Goal: Task Accomplishment & Management: Complete application form

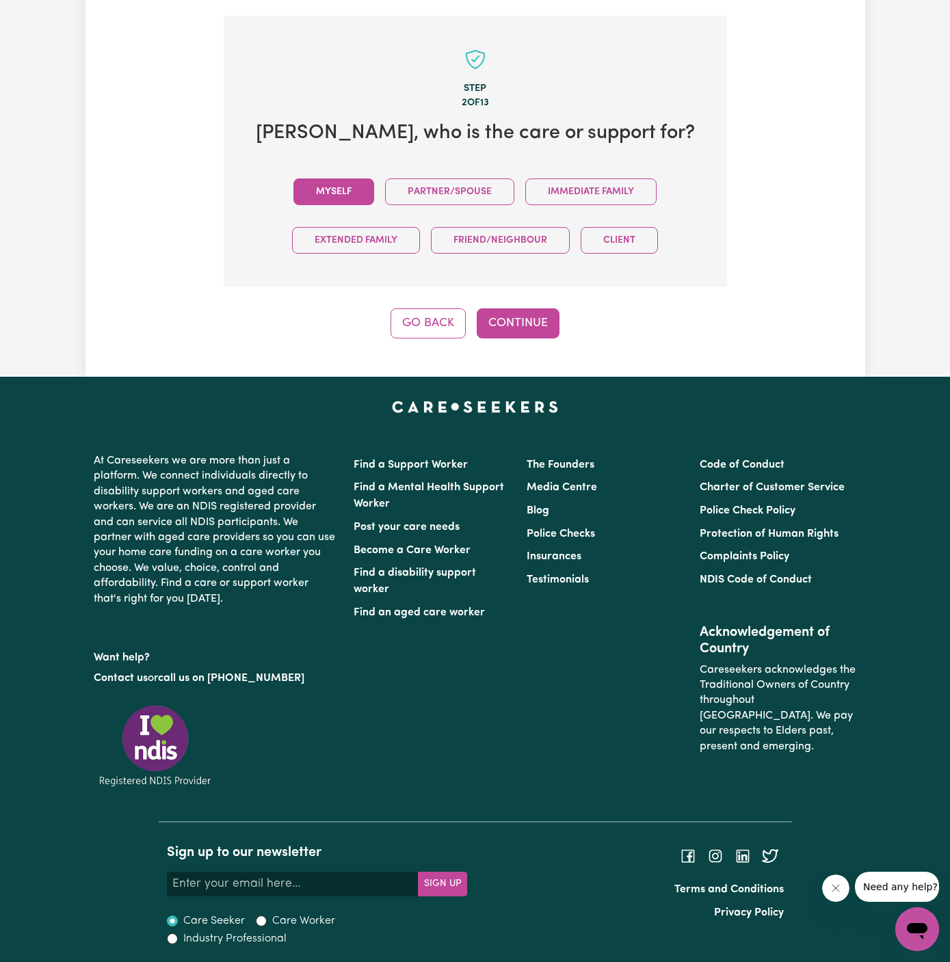
click at [350, 178] on button "Myself" at bounding box center [333, 191] width 81 height 27
click at [528, 315] on button "Continue" at bounding box center [518, 323] width 83 height 30
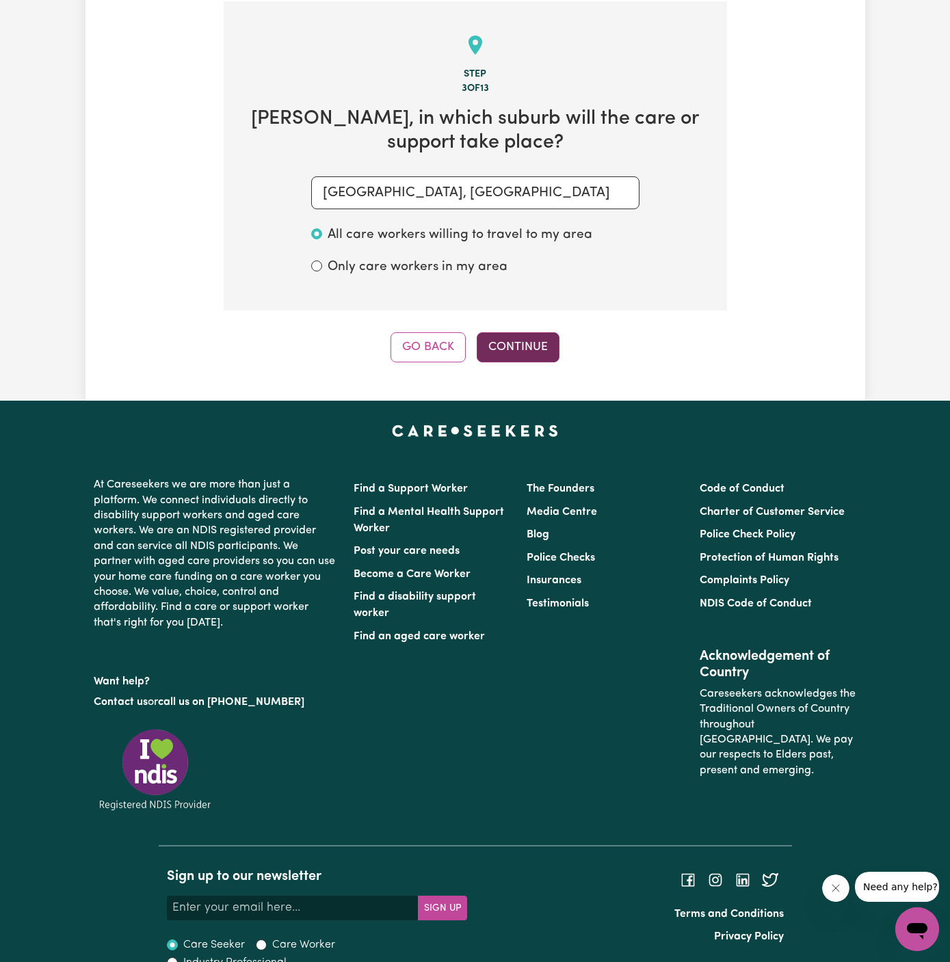
click at [517, 353] on button "Continue" at bounding box center [518, 347] width 83 height 30
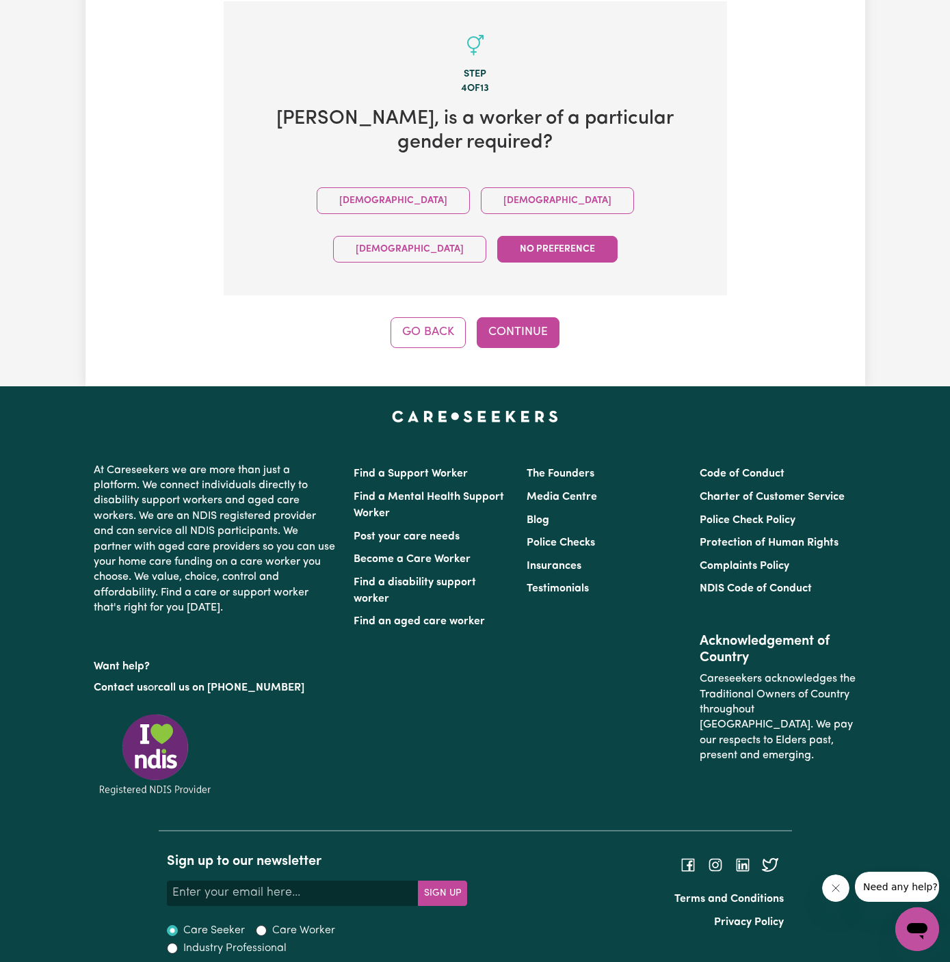
scroll to position [446, 0]
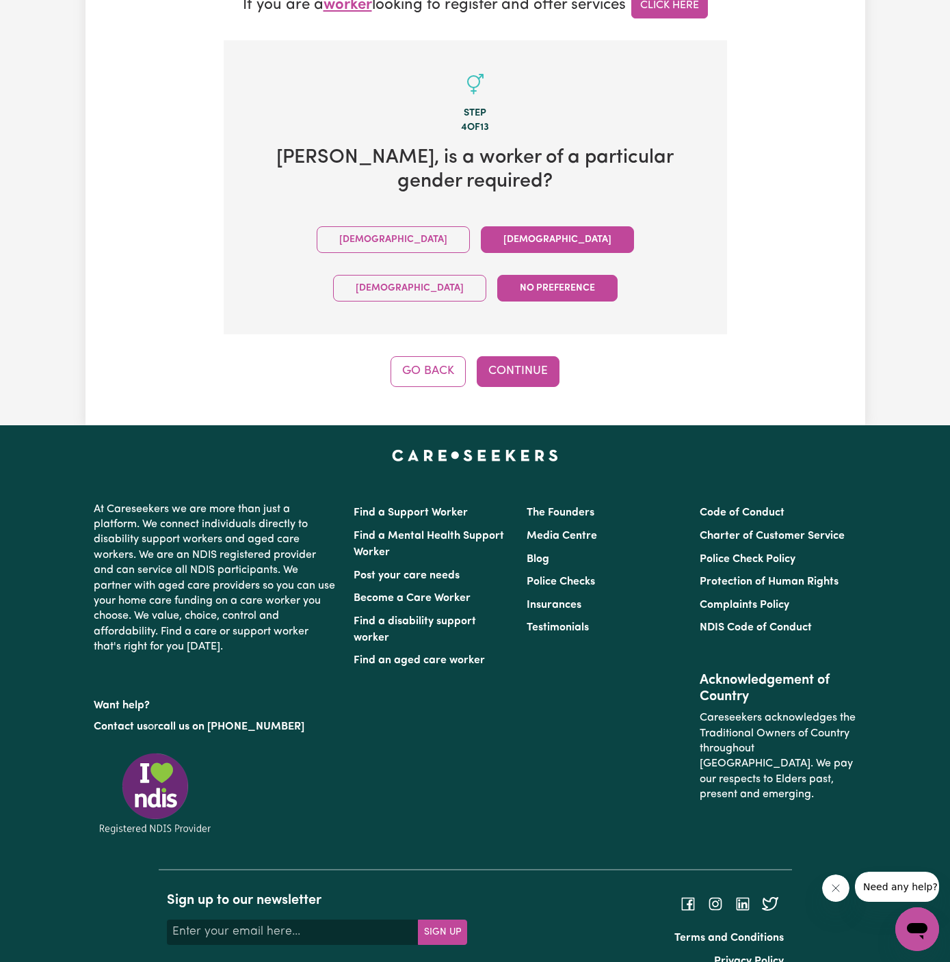
click at [481, 239] on button "Female" at bounding box center [557, 239] width 153 height 27
click at [520, 356] on button "Continue" at bounding box center [518, 371] width 83 height 30
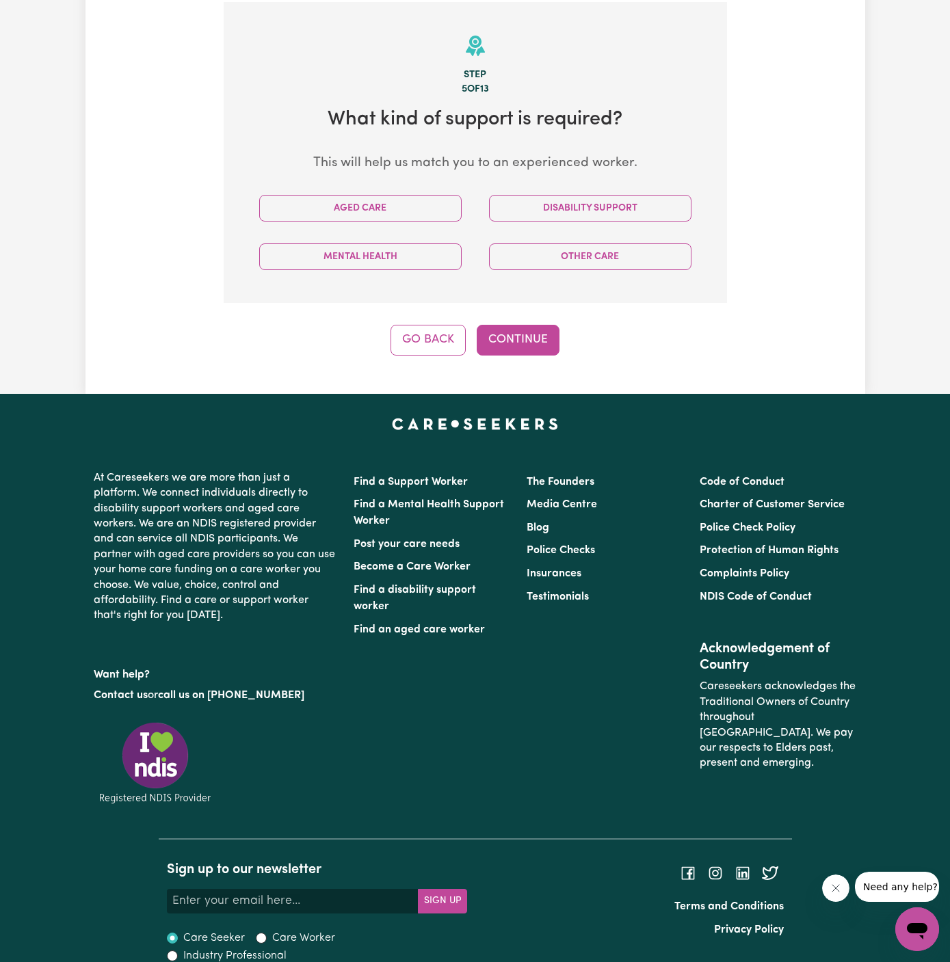
scroll to position [485, 0]
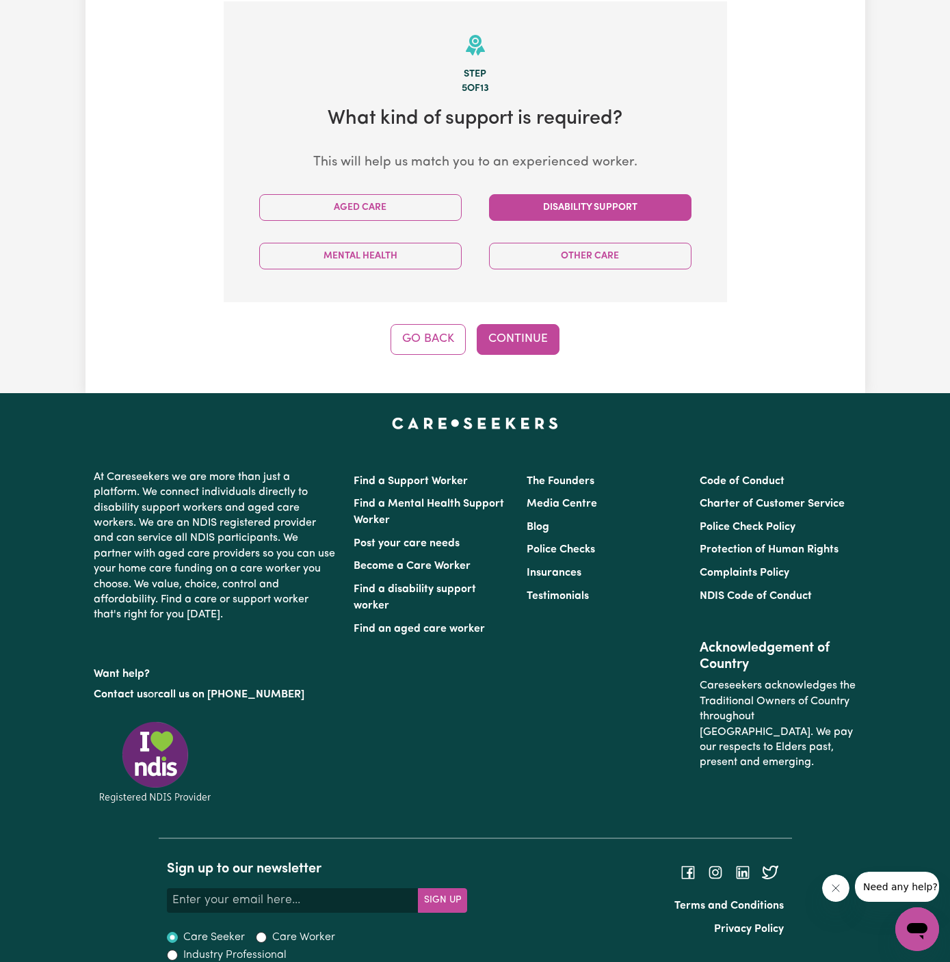
click at [633, 212] on button "Disability Support" at bounding box center [590, 207] width 202 height 27
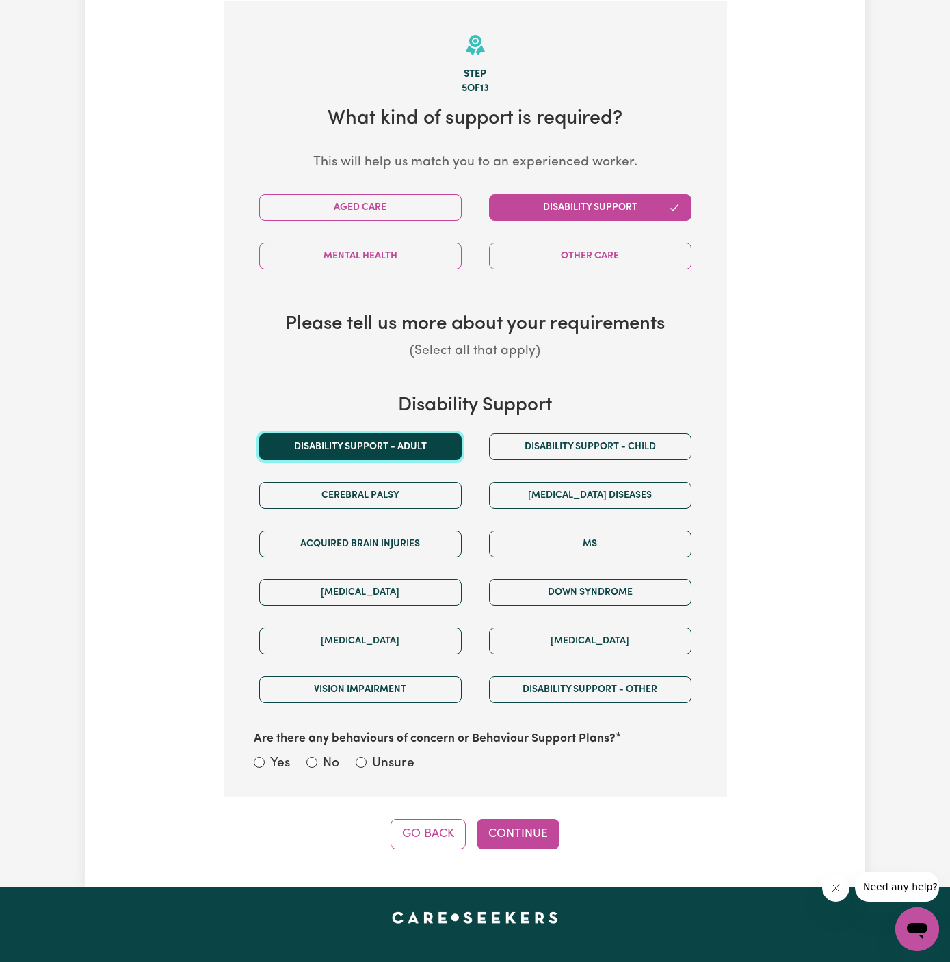
click at [390, 445] on button "Disability support - Adult" at bounding box center [360, 446] width 202 height 27
click at [397, 747] on div "Are there any behaviours of concern or Behaviour Support Plans? Yes No Unsure" at bounding box center [474, 744] width 459 height 61
click at [375, 754] on label "Unsure" at bounding box center [393, 764] width 42 height 20
click at [366, 757] on input "Unsure" at bounding box center [361, 762] width 11 height 11
radio input "true"
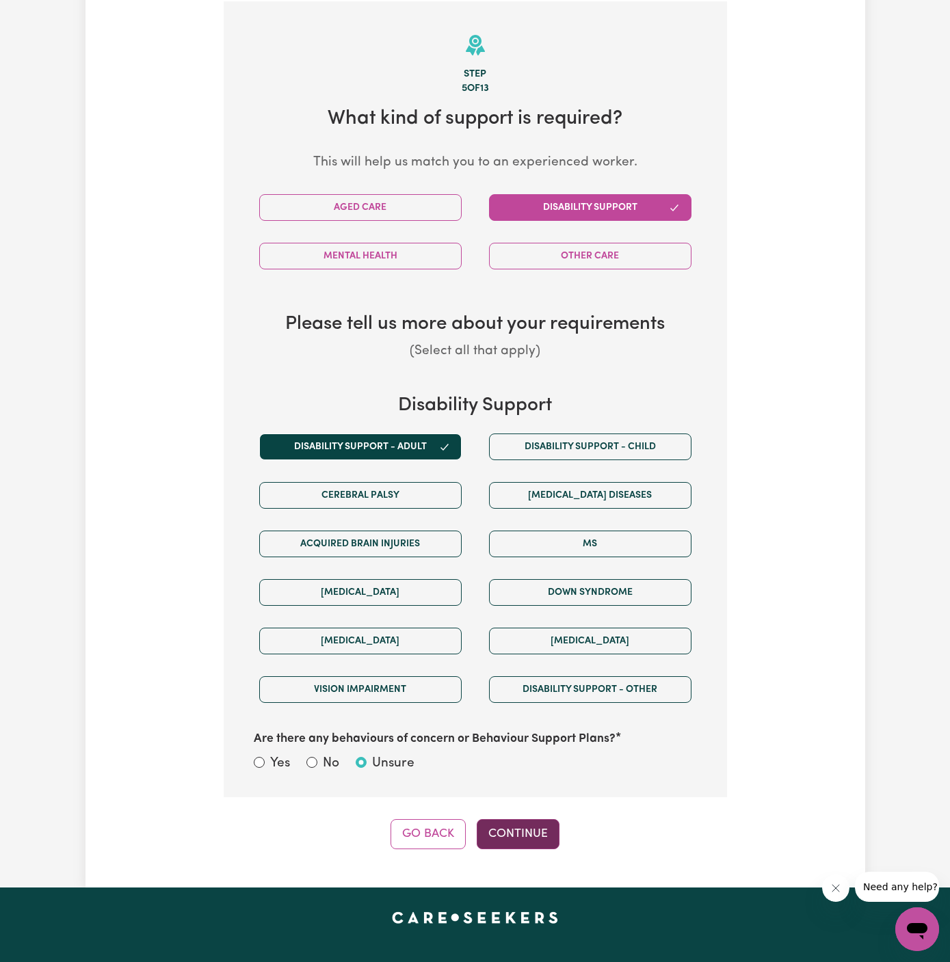
click at [529, 836] on button "Continue" at bounding box center [518, 834] width 83 height 30
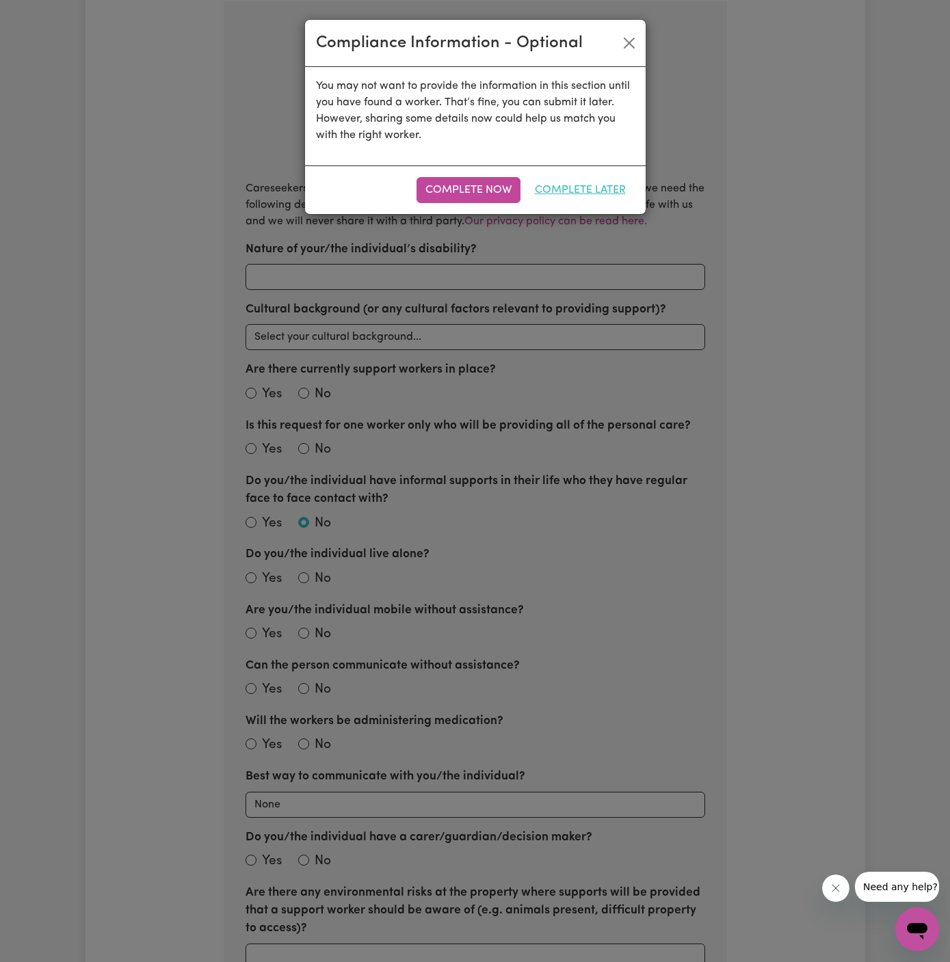
click at [611, 199] on button "Complete Later" at bounding box center [580, 190] width 109 height 26
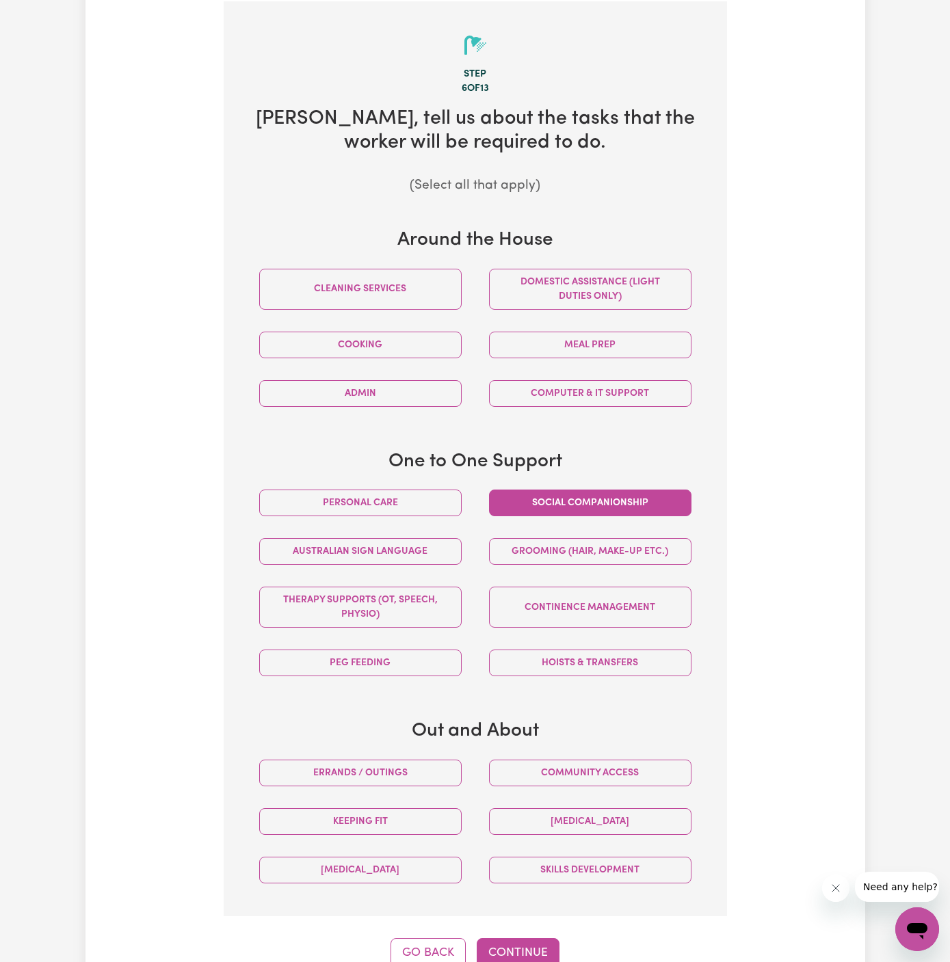
click at [630, 495] on button "Social companionship" at bounding box center [590, 503] width 202 height 27
click at [619, 760] on button "Community access" at bounding box center [590, 773] width 202 height 27
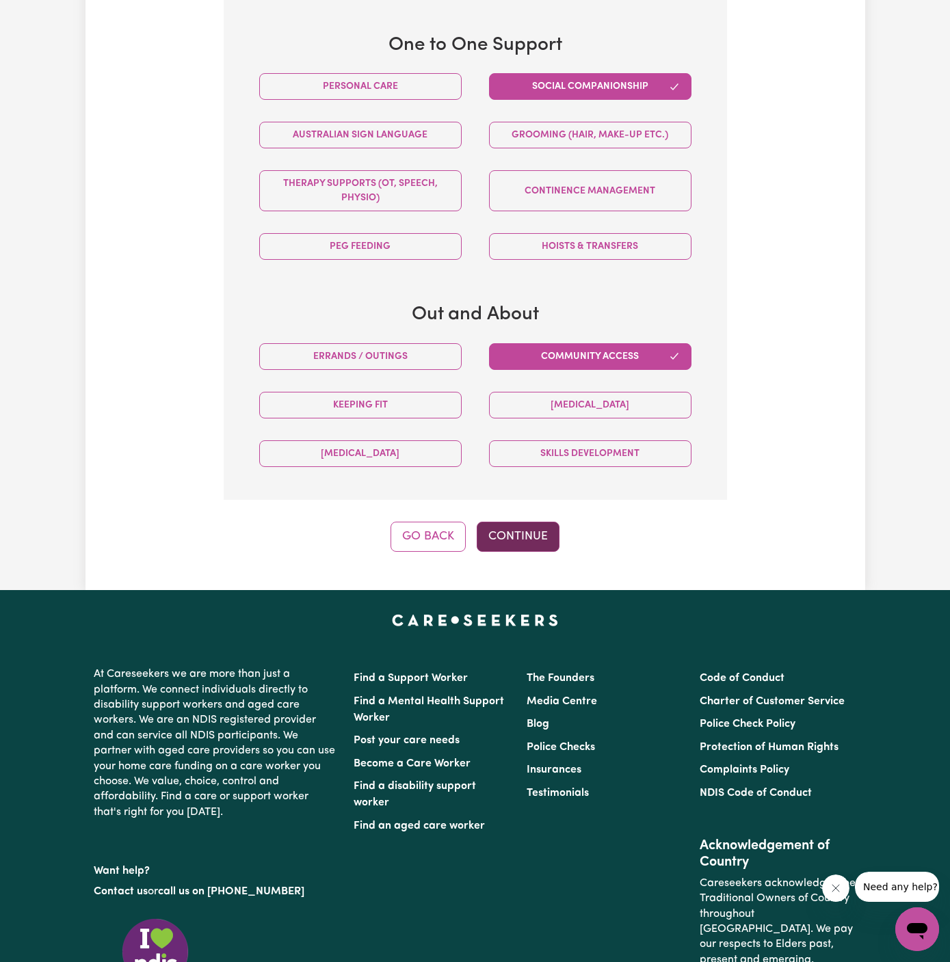
click at [511, 525] on button "Continue" at bounding box center [518, 537] width 83 height 30
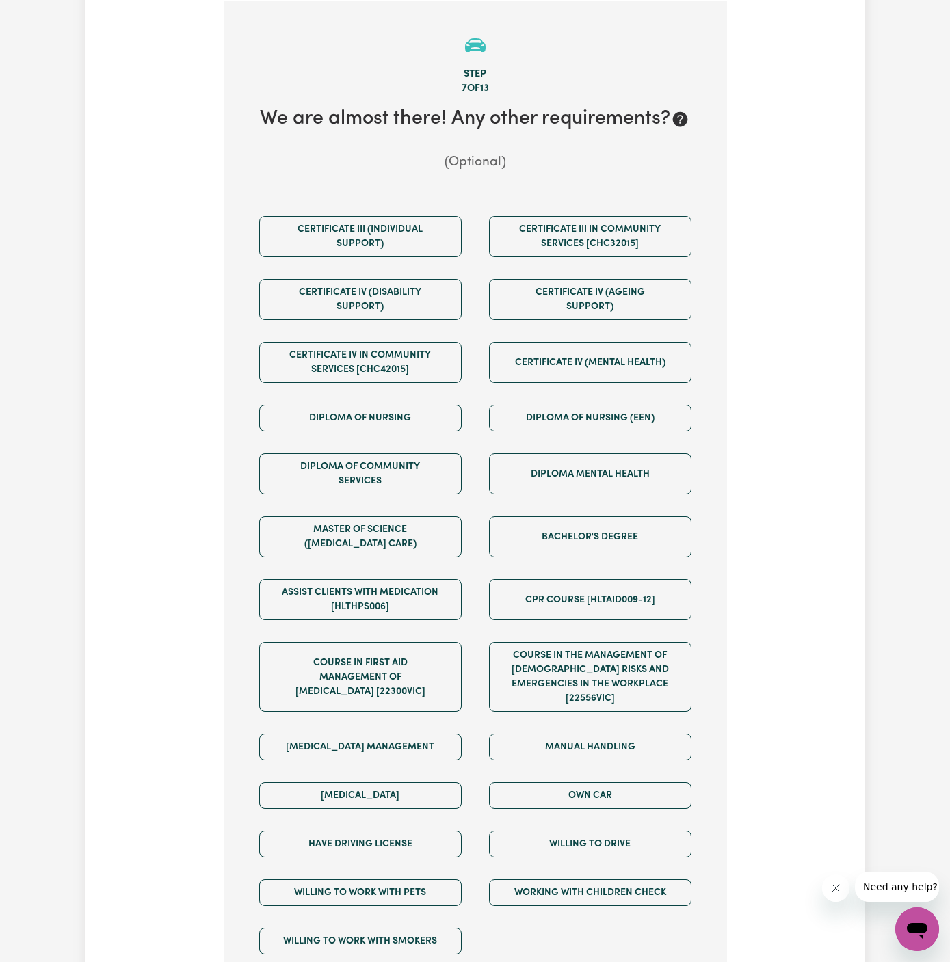
scroll to position [1168, 0]
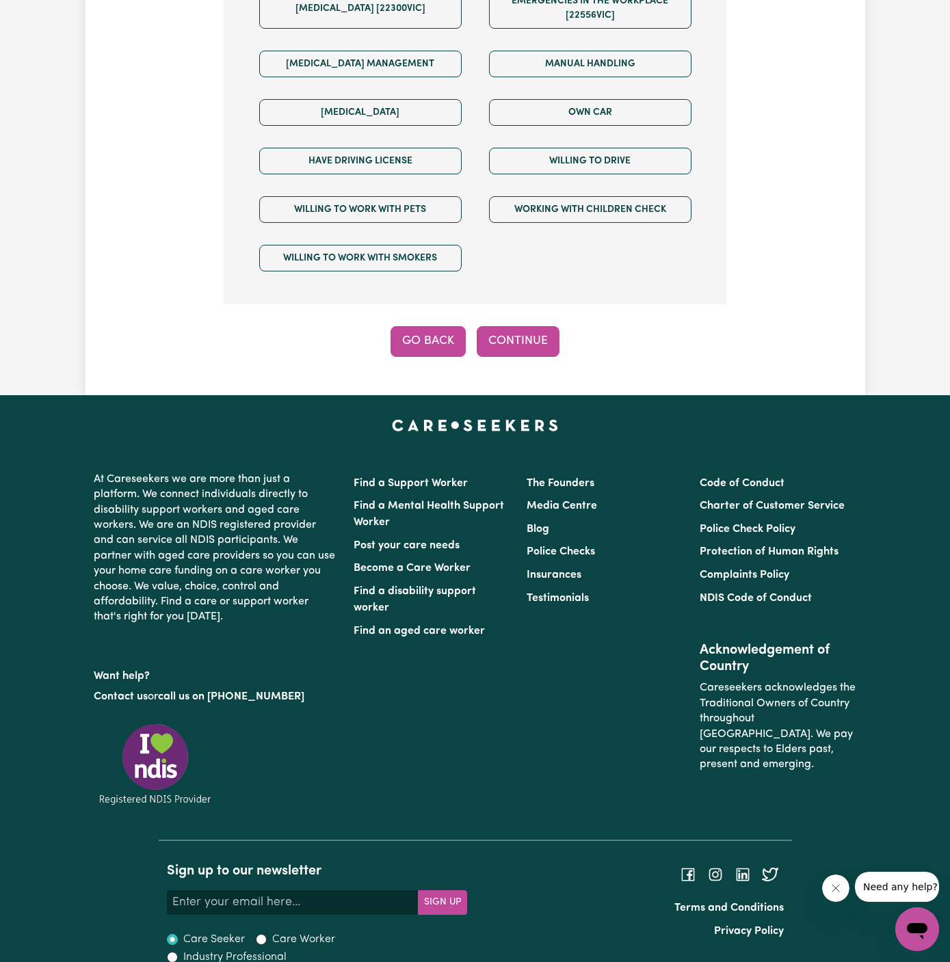
click at [416, 326] on button "Go Back" at bounding box center [427, 341] width 75 height 30
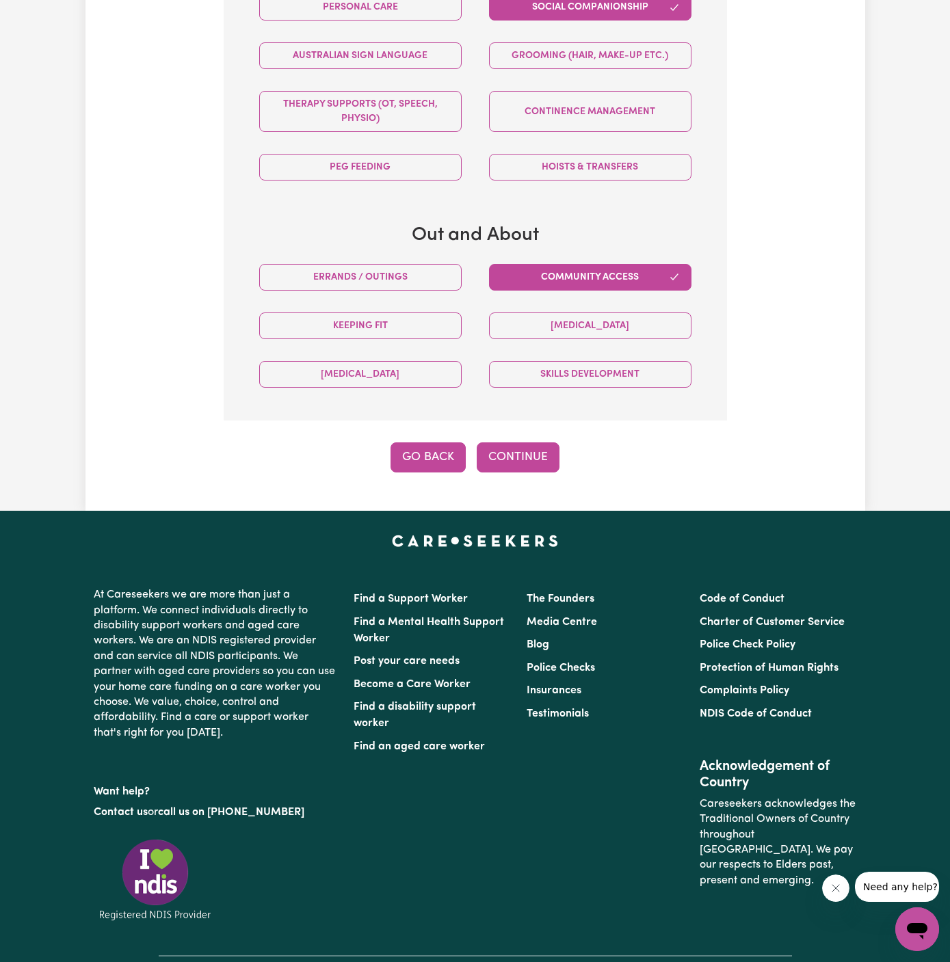
click at [429, 459] on button "Go Back" at bounding box center [427, 457] width 75 height 30
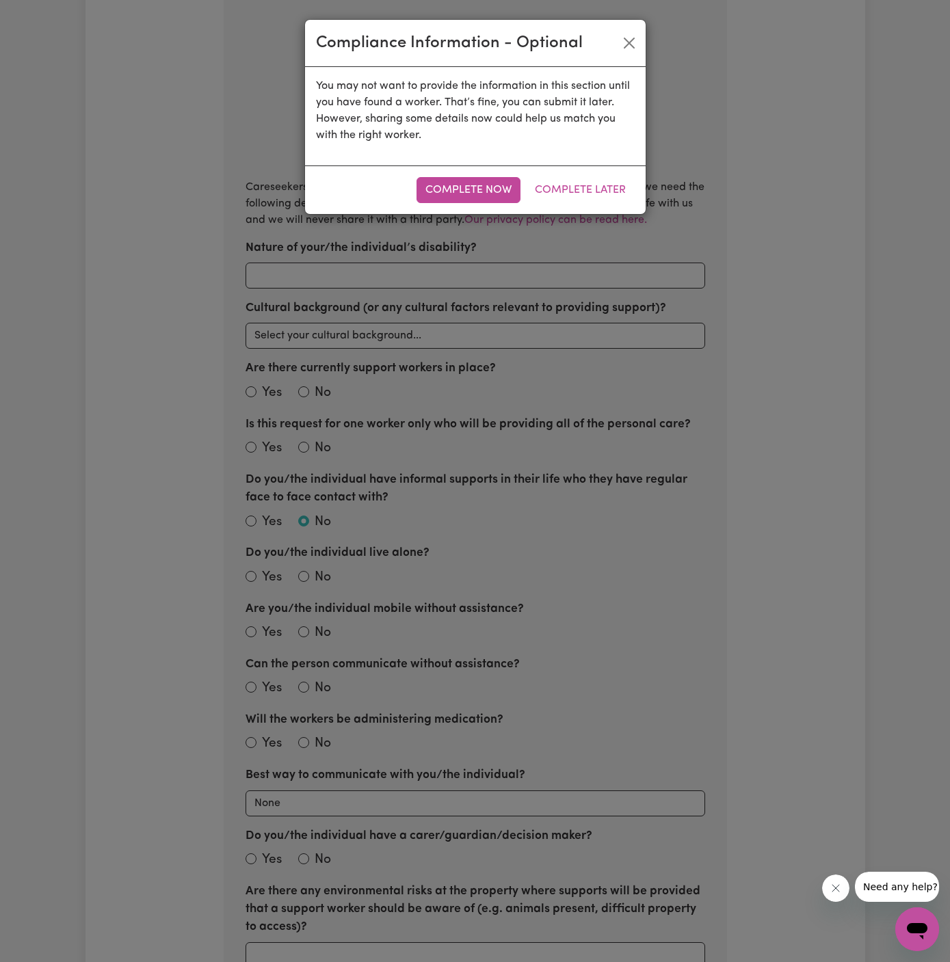
scroll to position [485, 0]
click at [481, 201] on button "Complete Now" at bounding box center [468, 190] width 104 height 26
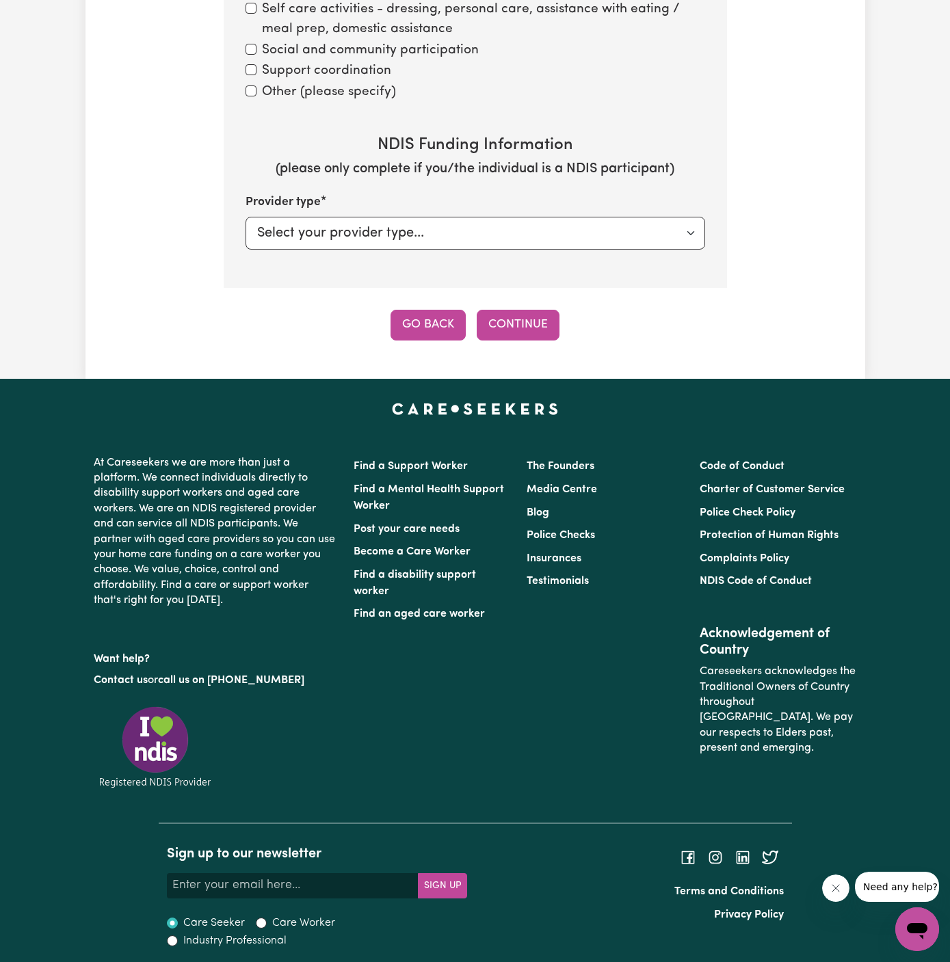
click at [438, 315] on button "Go Back" at bounding box center [427, 325] width 75 height 30
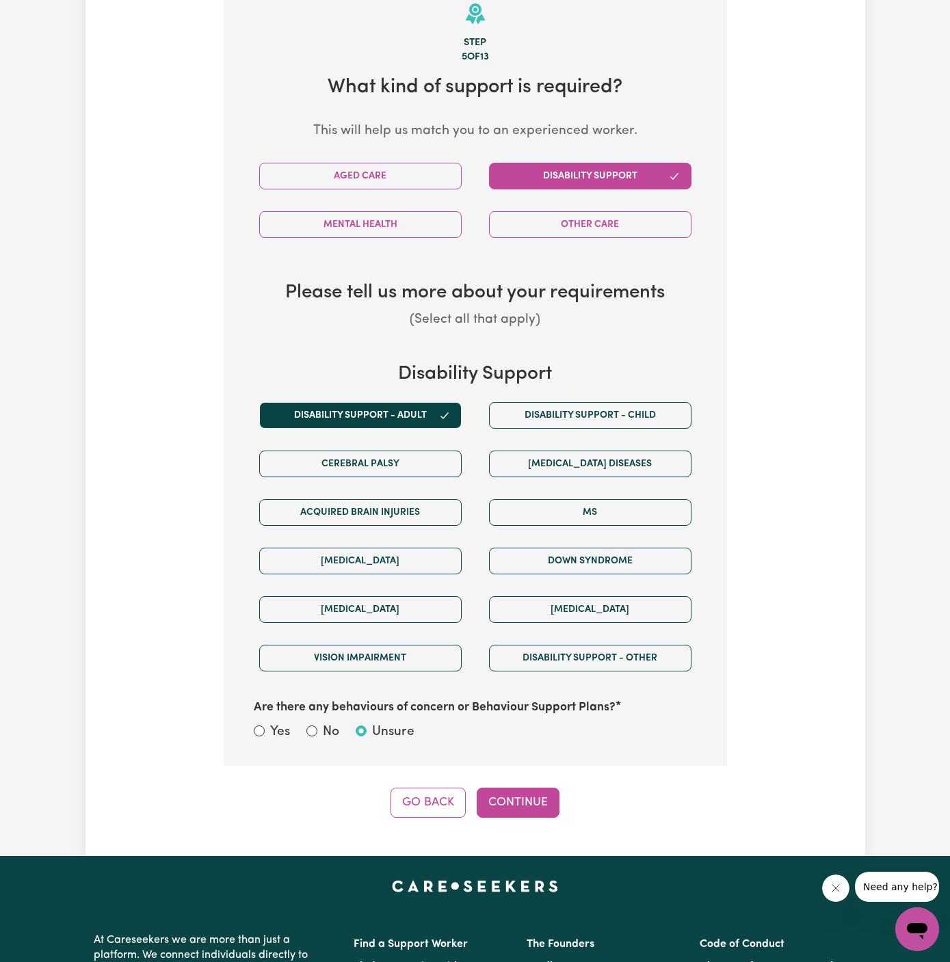
scroll to position [485, 0]
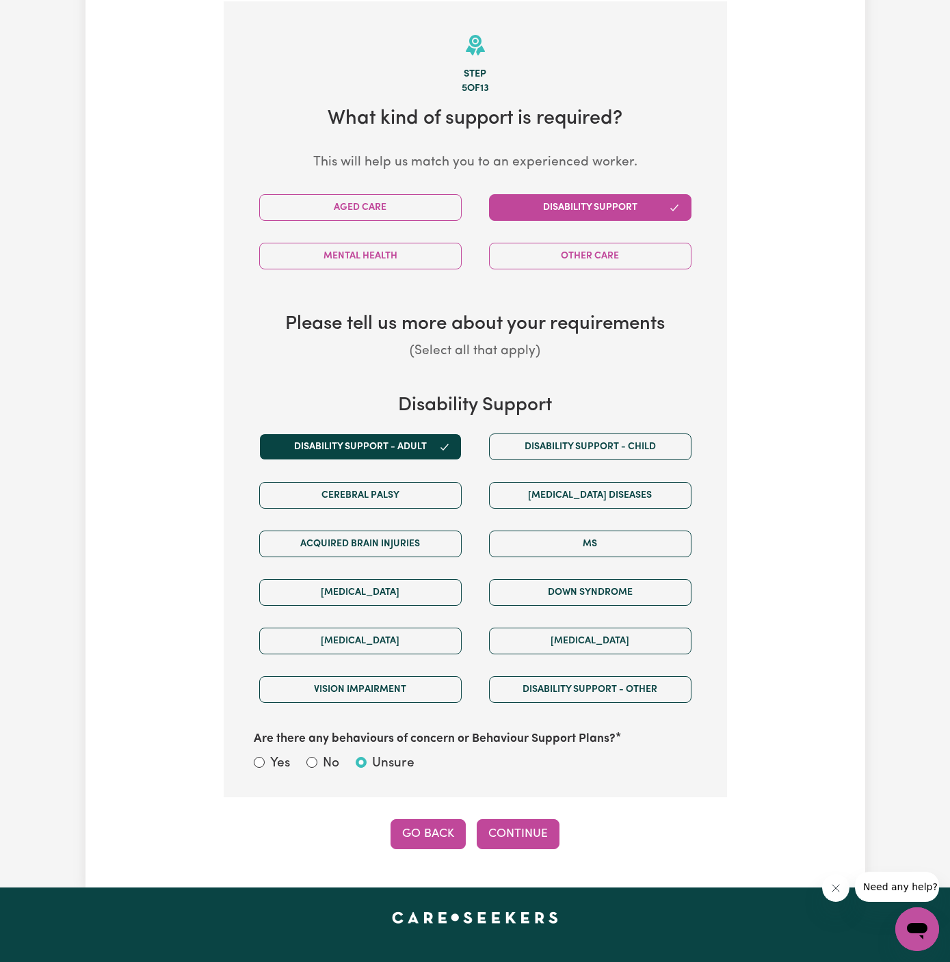
click at [439, 829] on button "Go Back" at bounding box center [427, 834] width 75 height 30
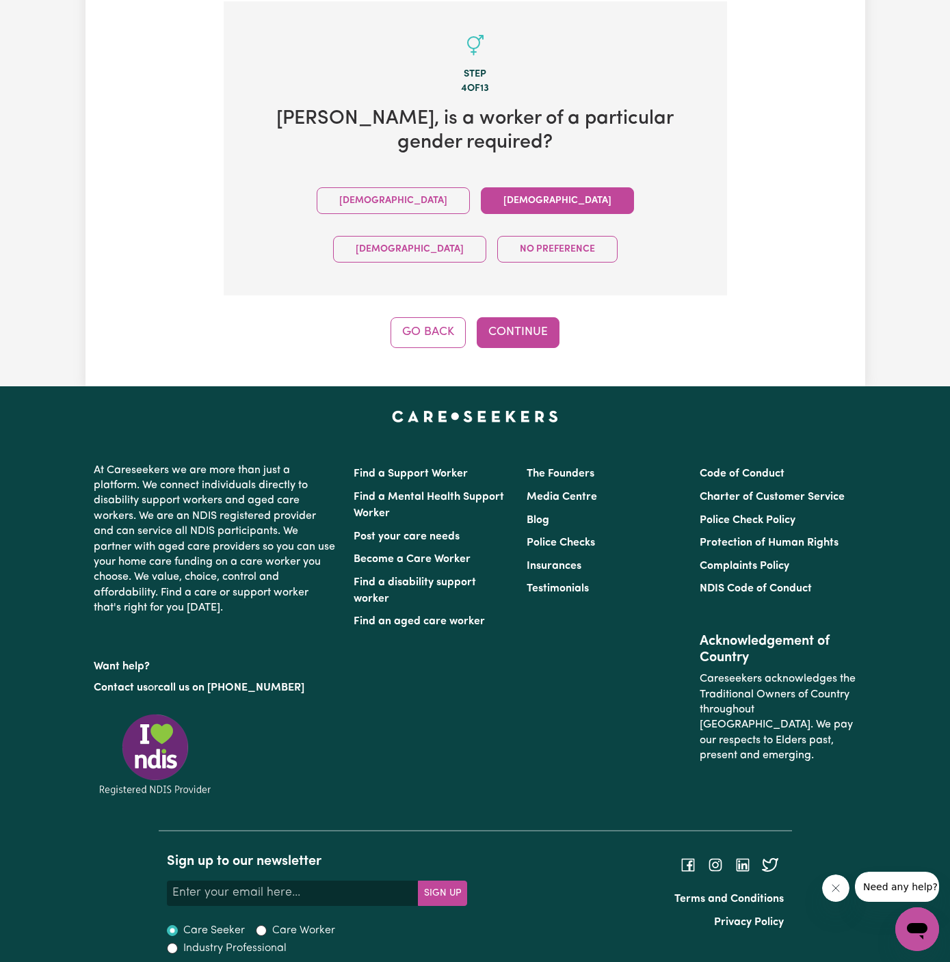
scroll to position [446, 0]
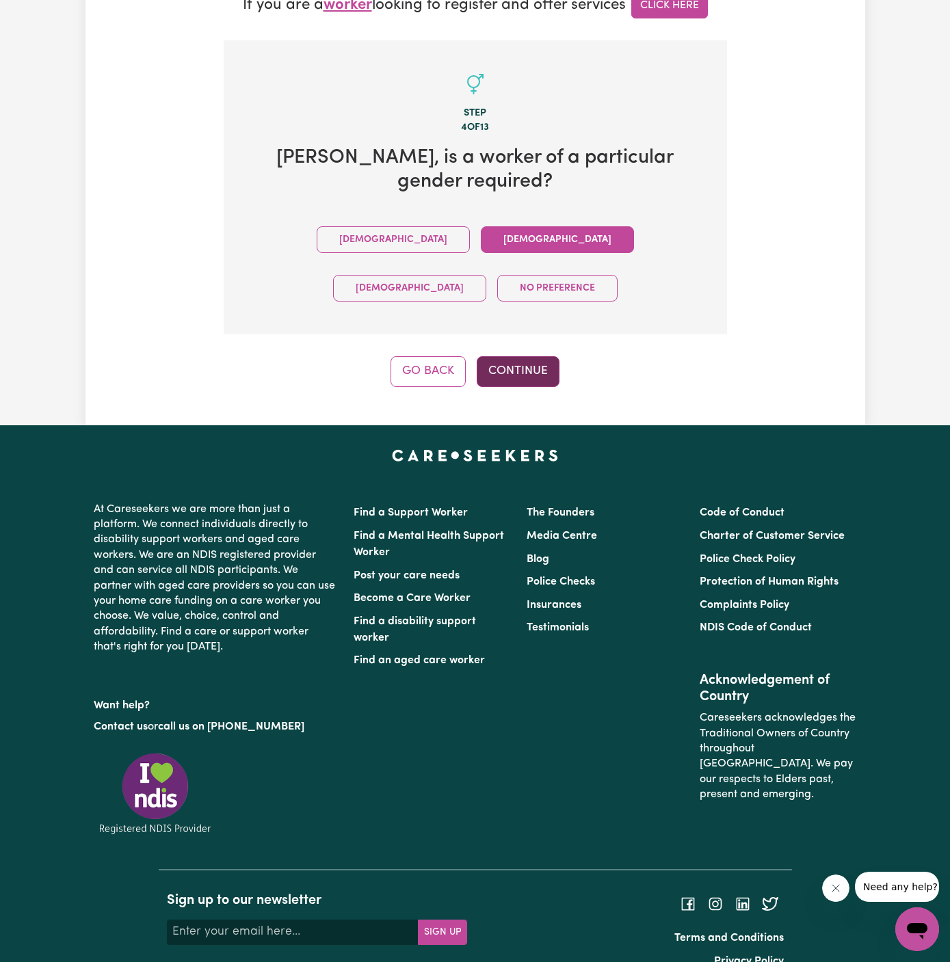
click at [532, 356] on button "Continue" at bounding box center [518, 371] width 83 height 30
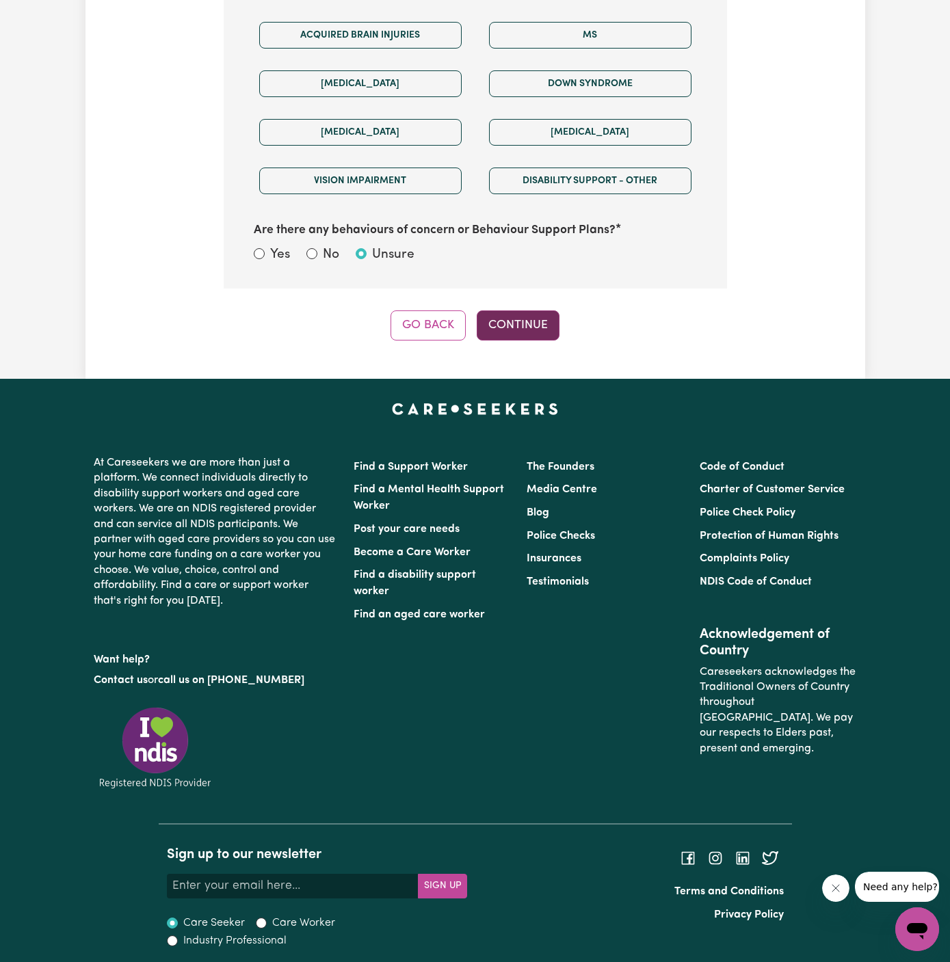
click at [539, 312] on button "Continue" at bounding box center [518, 325] width 83 height 30
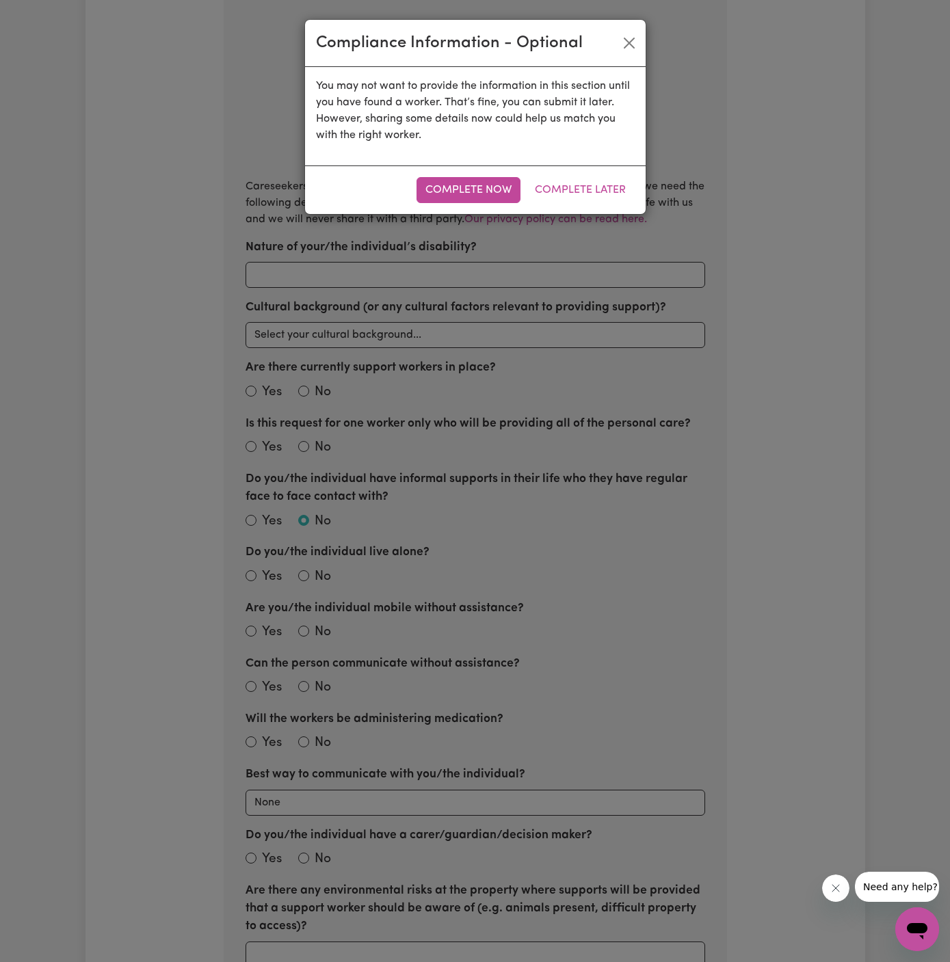
scroll to position [485, 0]
click at [591, 195] on button "Complete Later" at bounding box center [580, 190] width 109 height 26
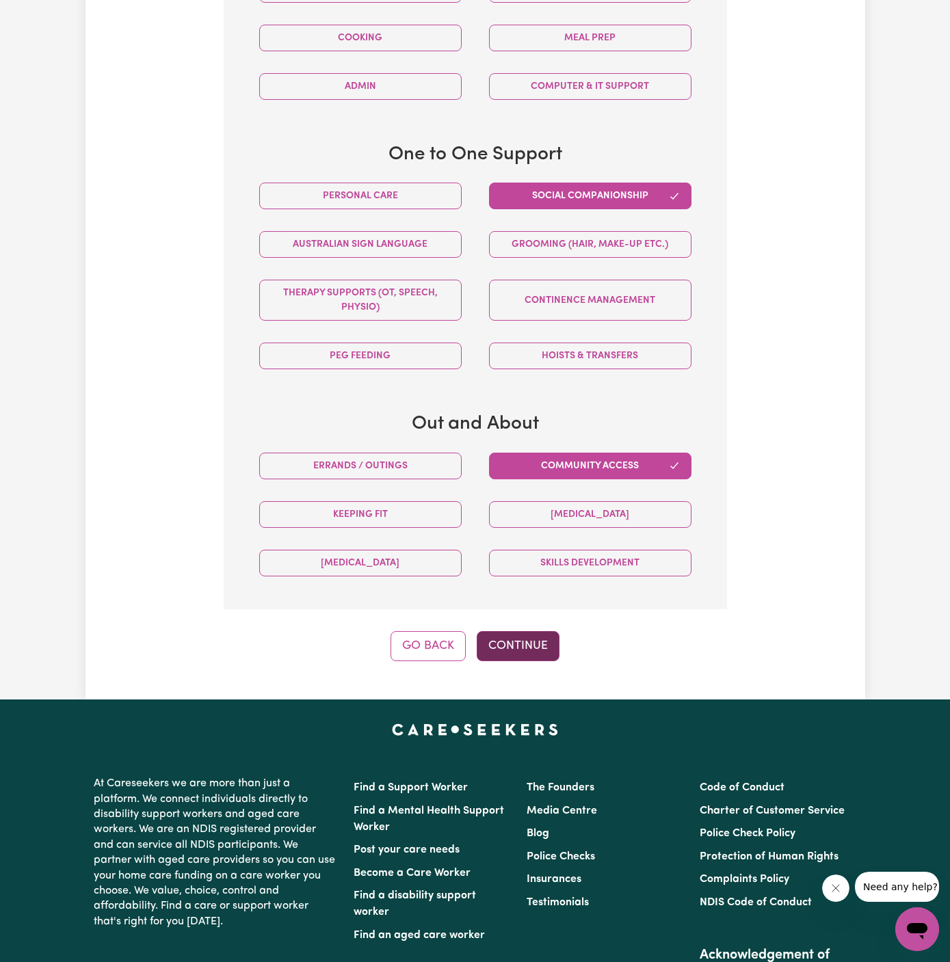
click at [529, 637] on button "Continue" at bounding box center [518, 646] width 83 height 30
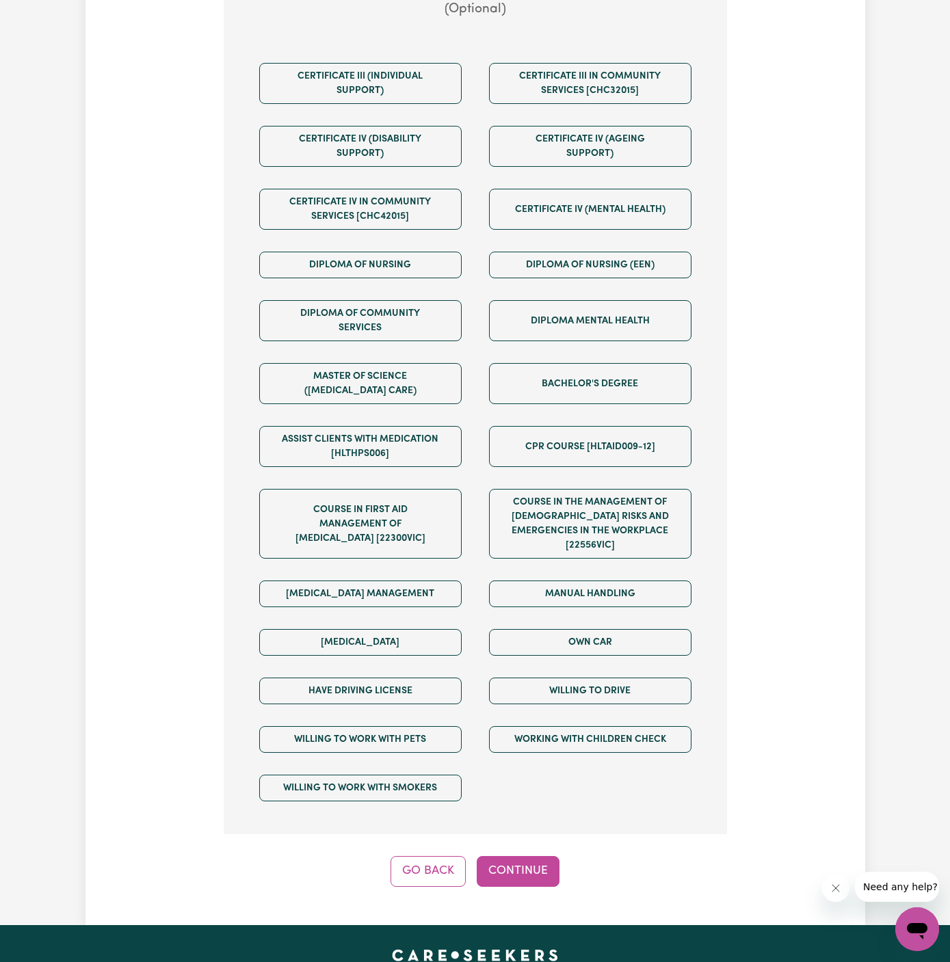
scroll to position [778, 0]
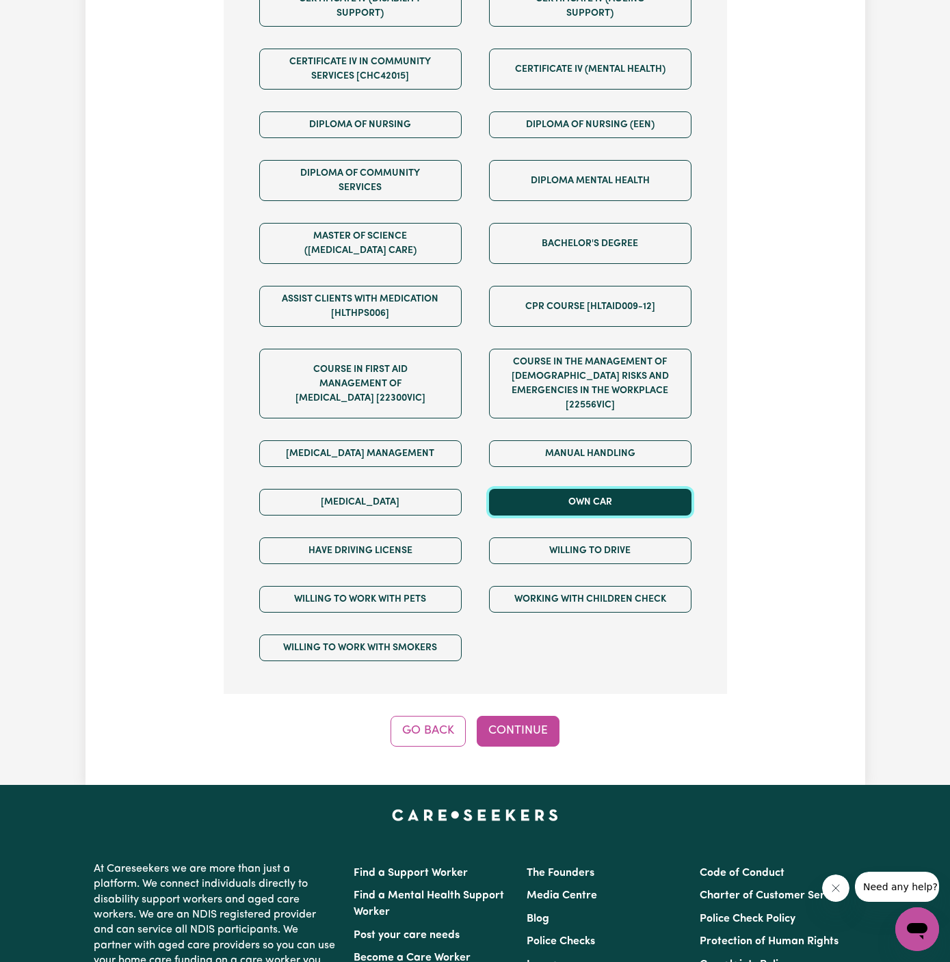
click at [619, 489] on button "Own Car" at bounding box center [590, 502] width 202 height 27
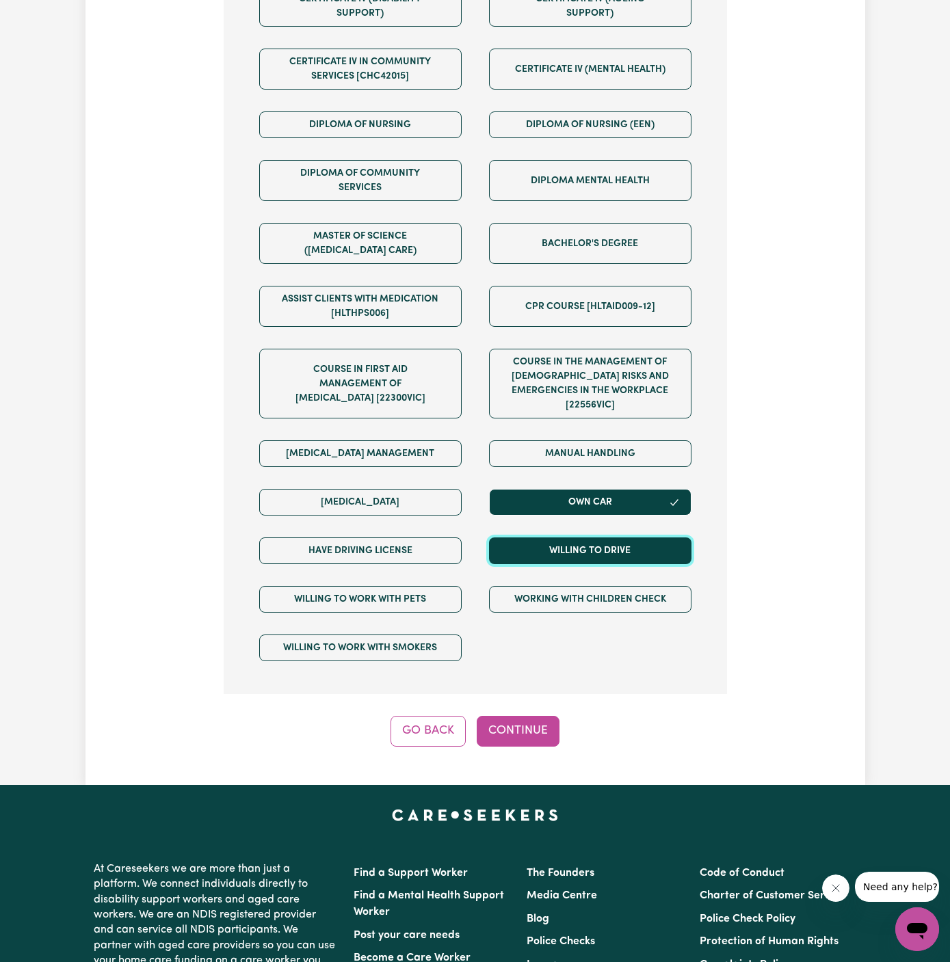
click at [619, 537] on button "Willing to drive" at bounding box center [590, 550] width 202 height 27
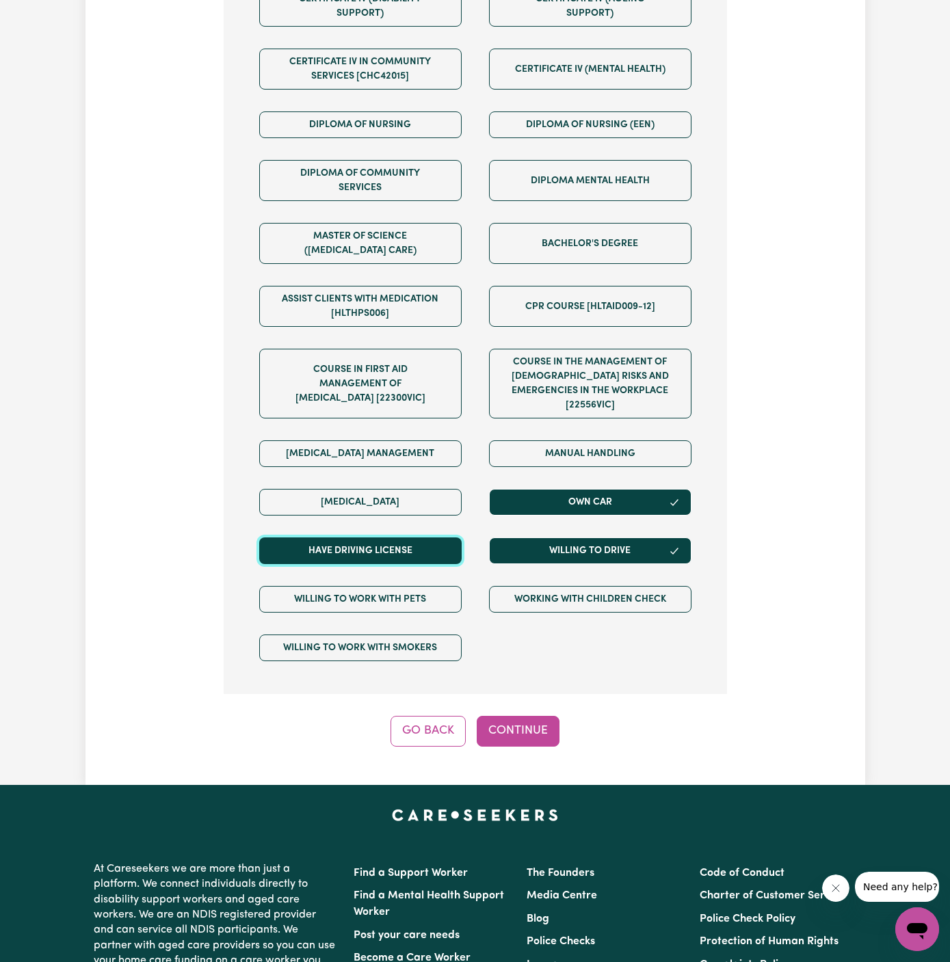
click at [425, 537] on button "Have driving license" at bounding box center [360, 550] width 202 height 27
click at [522, 716] on button "Continue" at bounding box center [518, 731] width 83 height 30
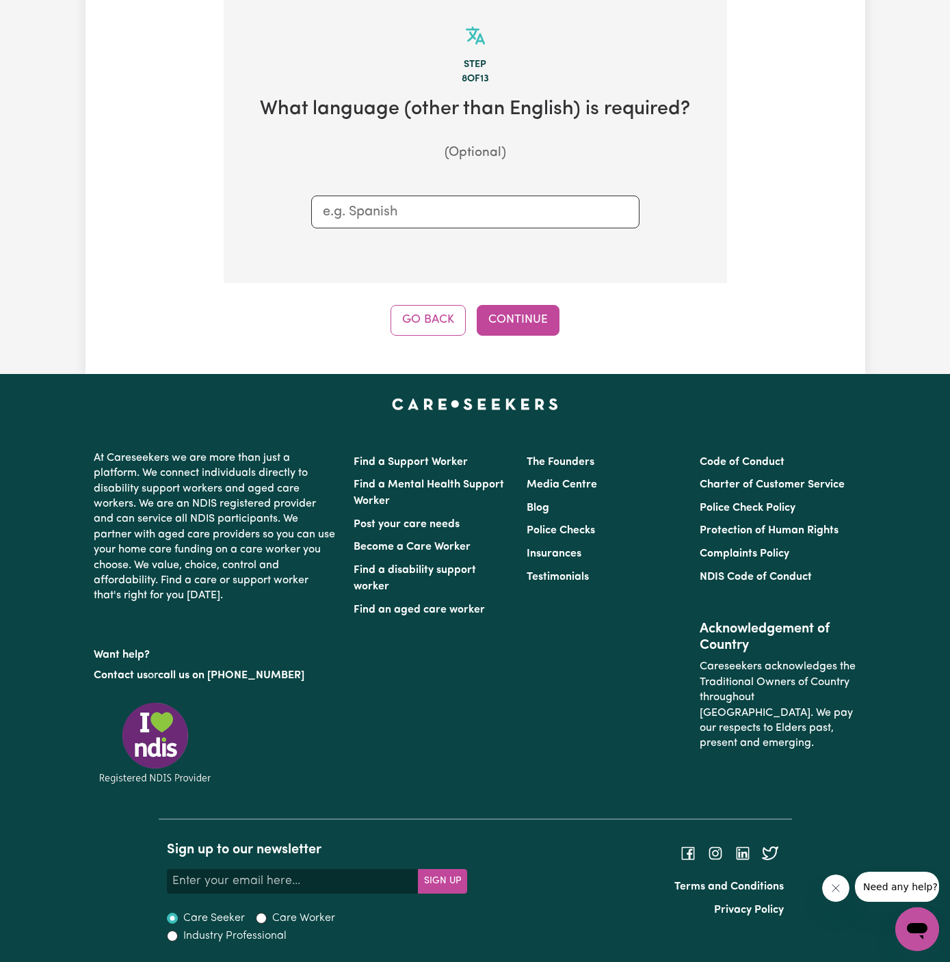
scroll to position [485, 0]
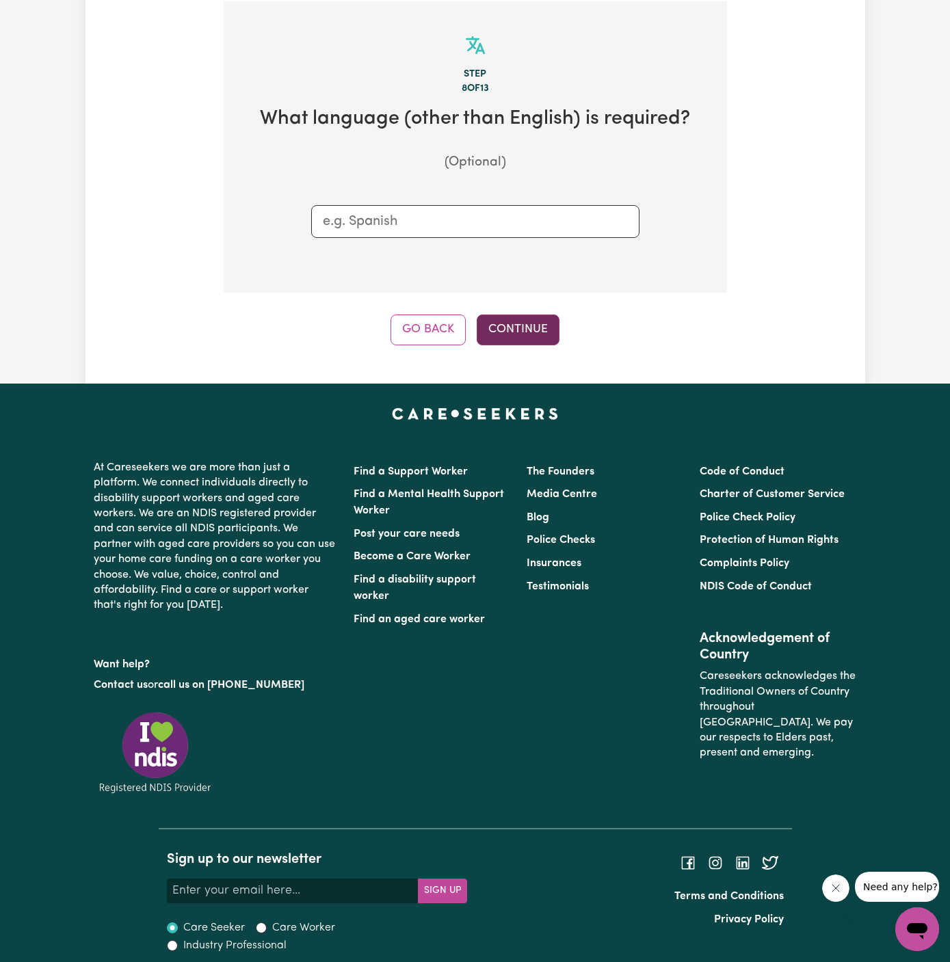
click at [522, 326] on button "Continue" at bounding box center [518, 330] width 83 height 30
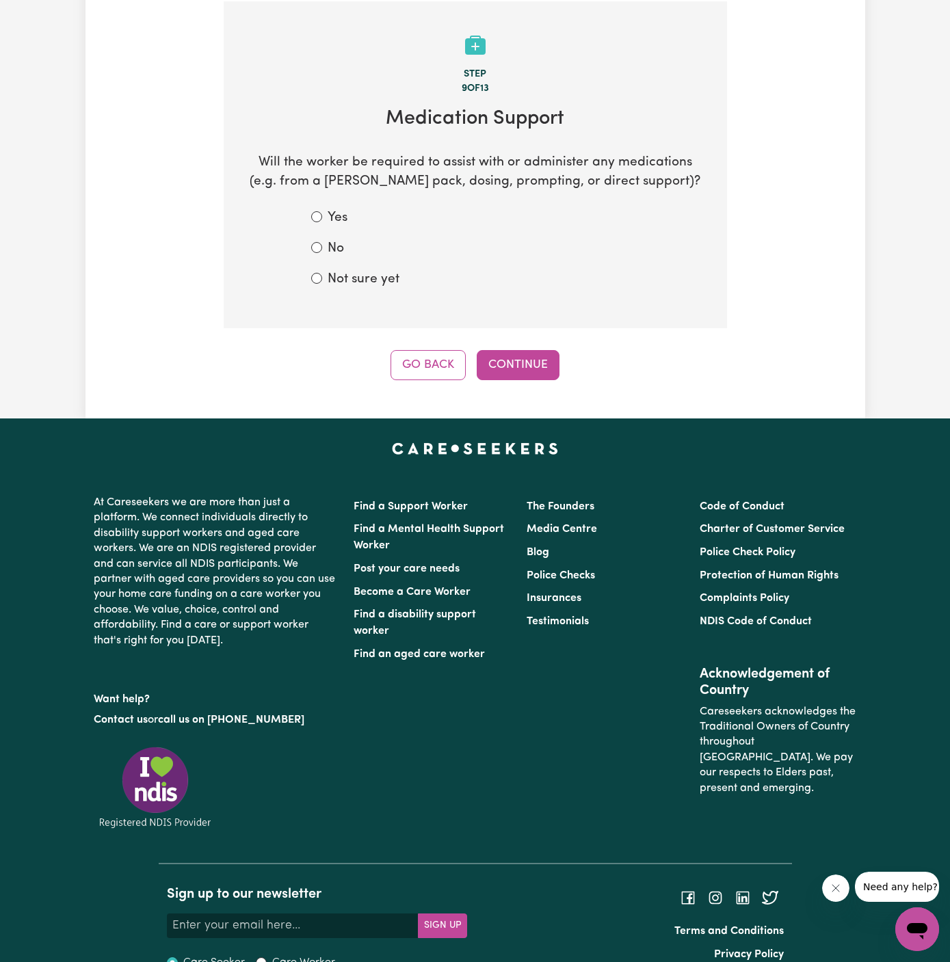
click at [335, 254] on label "No" at bounding box center [336, 249] width 16 height 20
click at [322, 253] on input "No" at bounding box center [316, 247] width 11 height 11
radio input "true"
click at [507, 369] on button "Continue" at bounding box center [518, 365] width 83 height 30
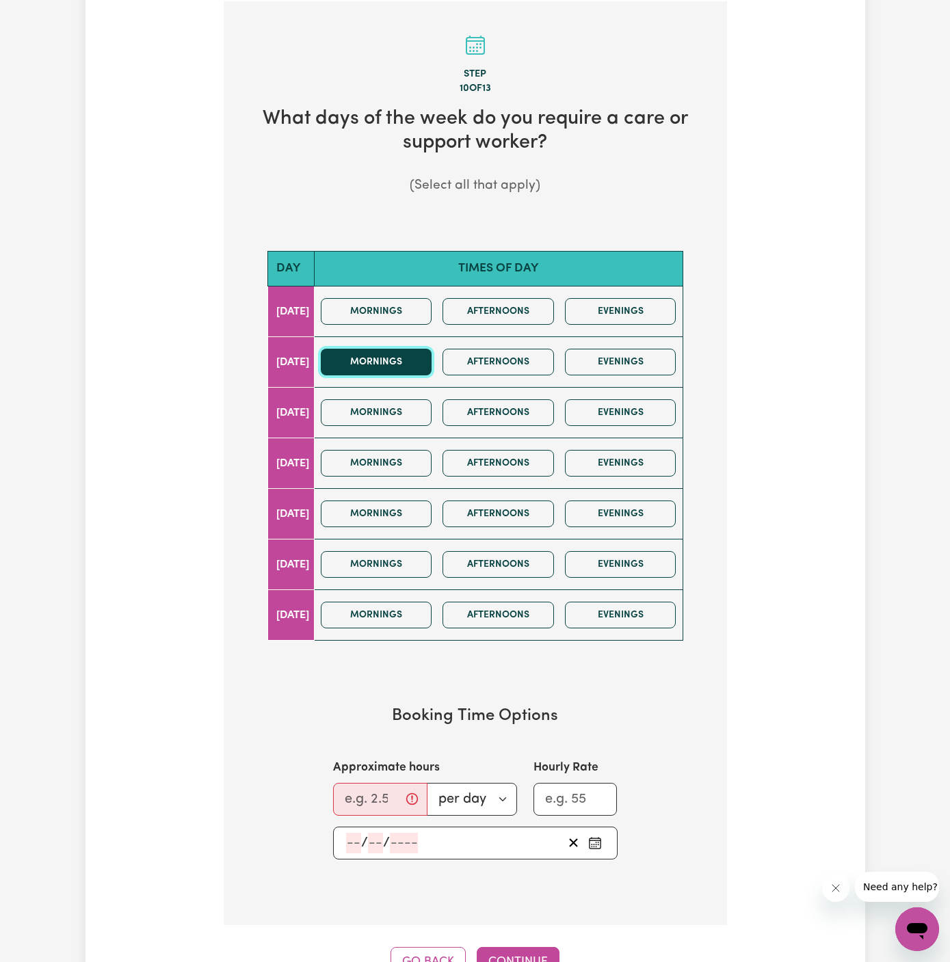
click at [417, 363] on button "Mornings" at bounding box center [376, 362] width 111 height 27
click at [362, 797] on input "Approximate hours" at bounding box center [380, 799] width 94 height 33
type input "3"
click at [352, 843] on input "number" at bounding box center [353, 843] width 15 height 21
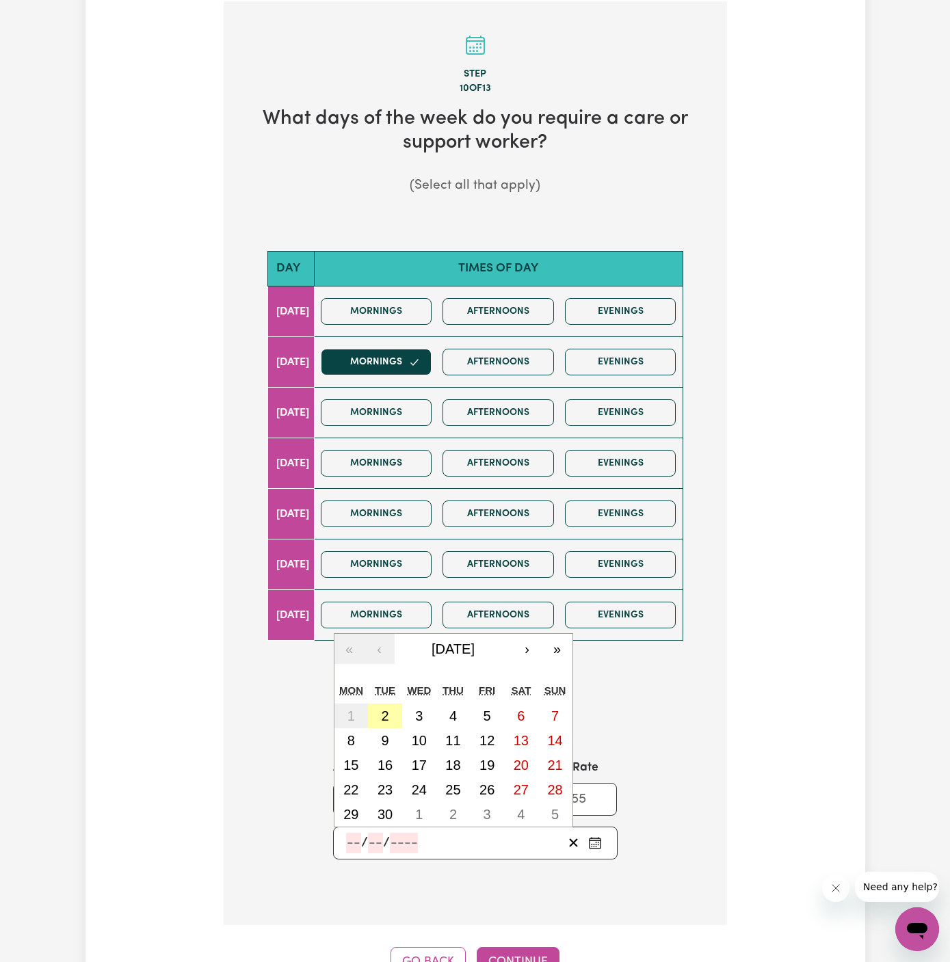
click at [378, 711] on button "2" at bounding box center [385, 716] width 34 height 25
type input "2025-09-02"
type input "2"
type input "9"
type input "2025"
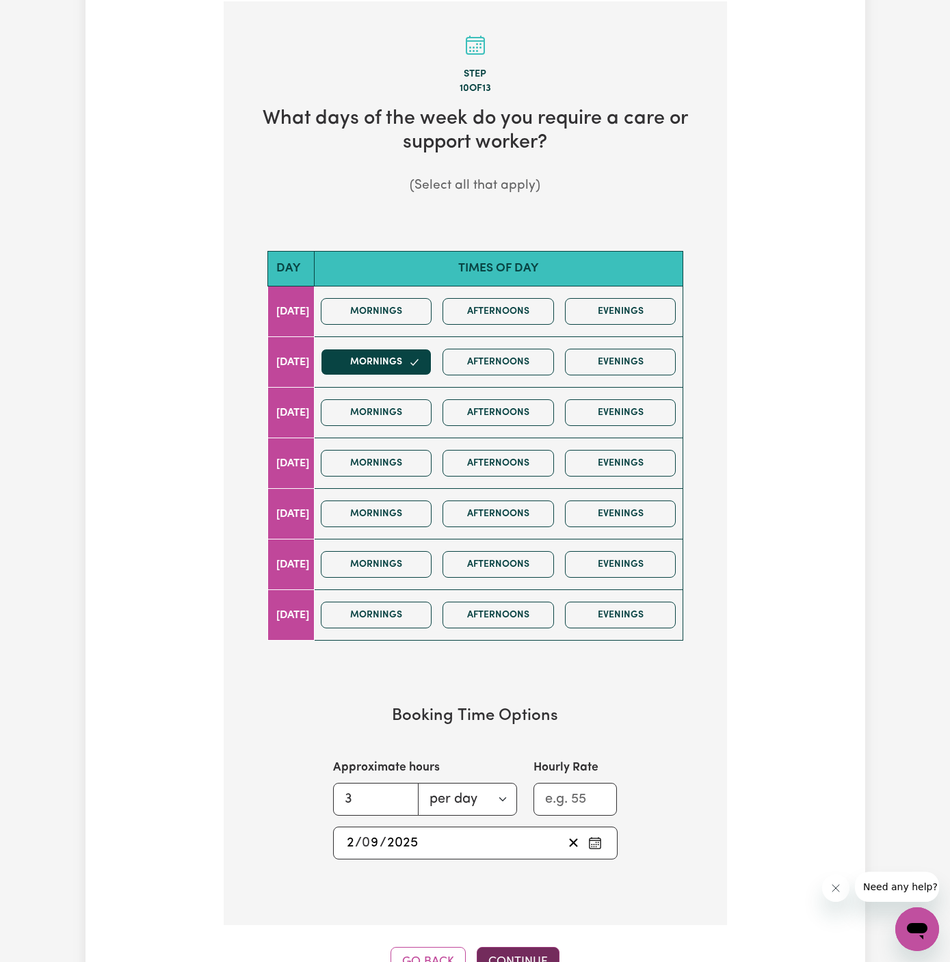
click at [518, 952] on button "Continue" at bounding box center [518, 962] width 83 height 30
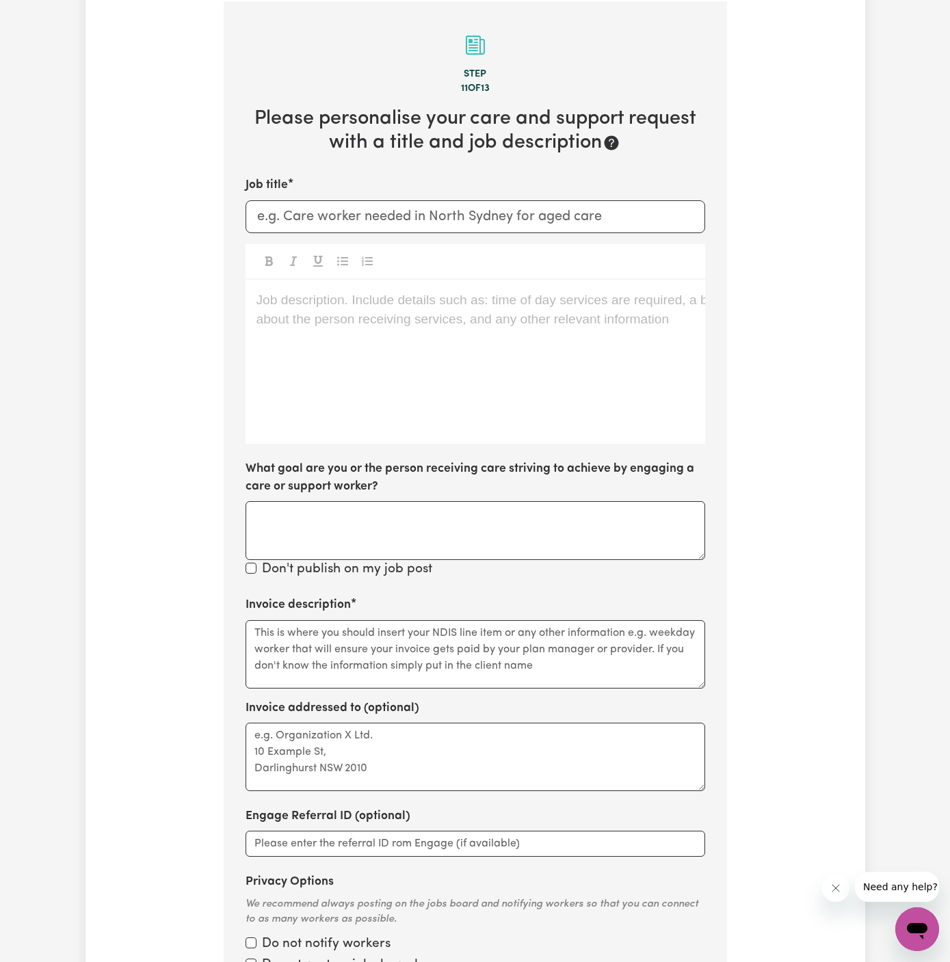
click at [389, 316] on div "Job description. Include details such as: time of day services are required, a …" at bounding box center [474, 362] width 459 height 164
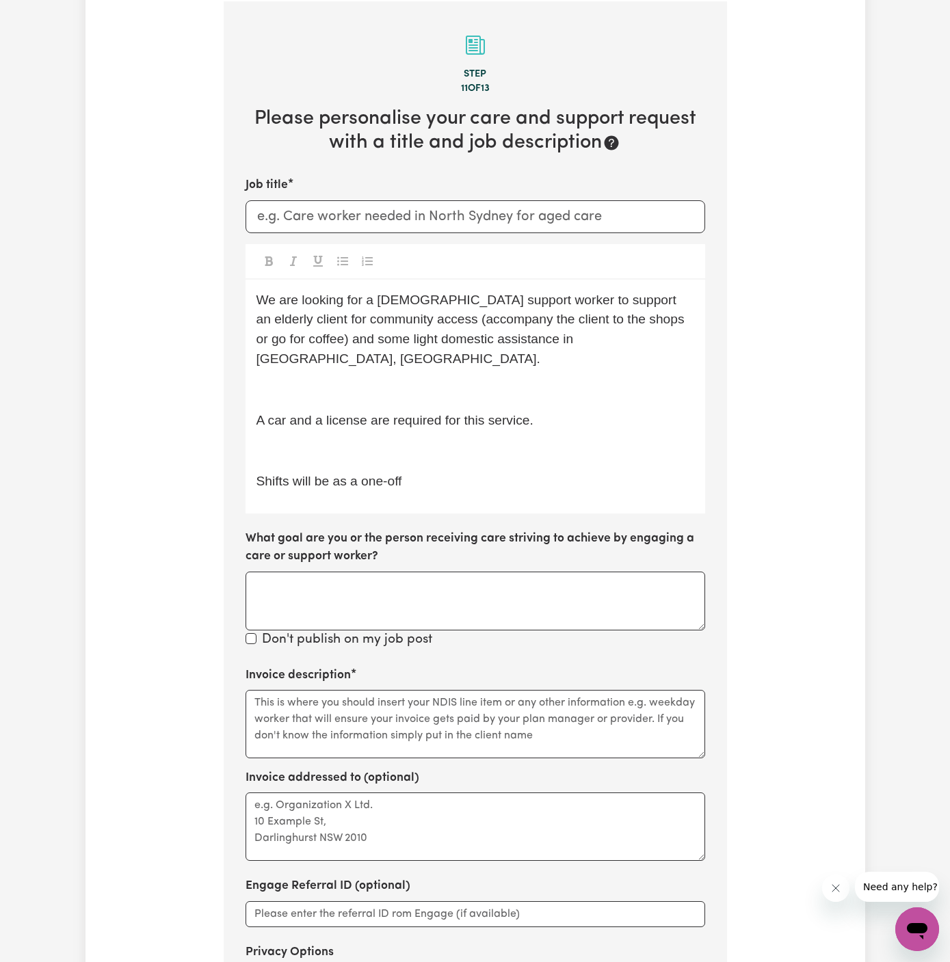
click at [390, 380] on p "﻿" at bounding box center [475, 390] width 438 height 20
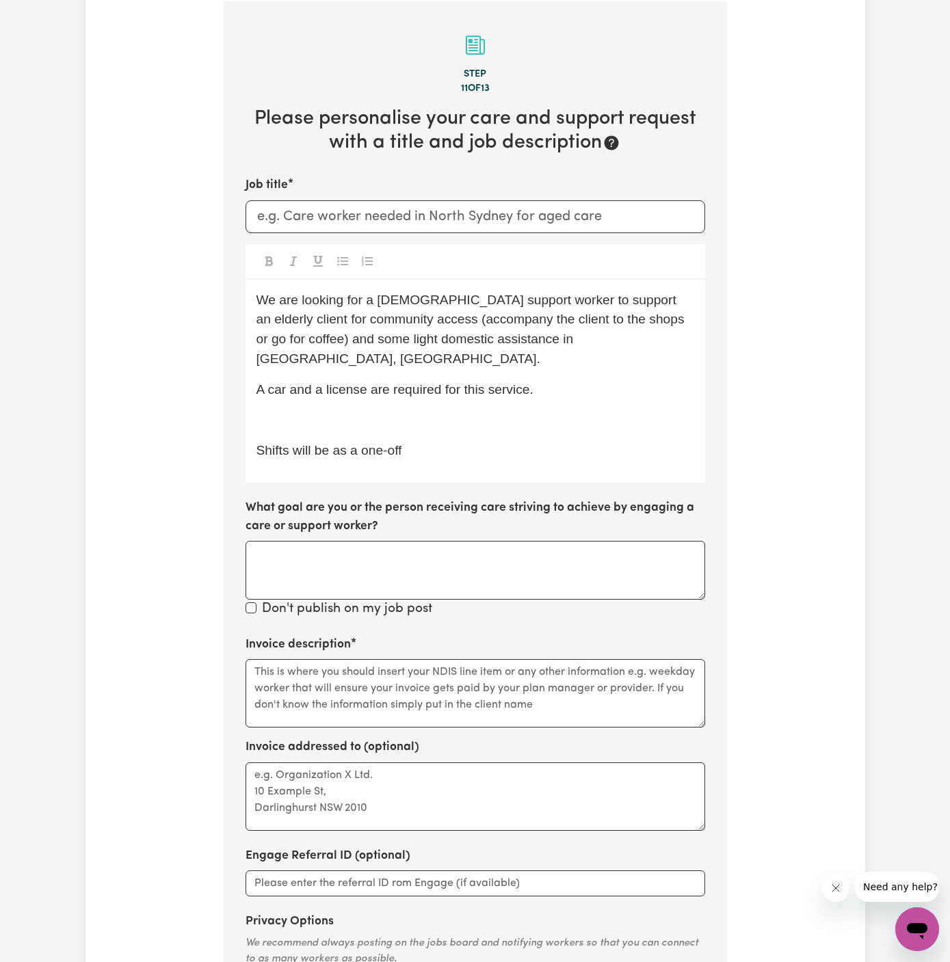
click at [394, 411] on p "﻿" at bounding box center [475, 421] width 438 height 20
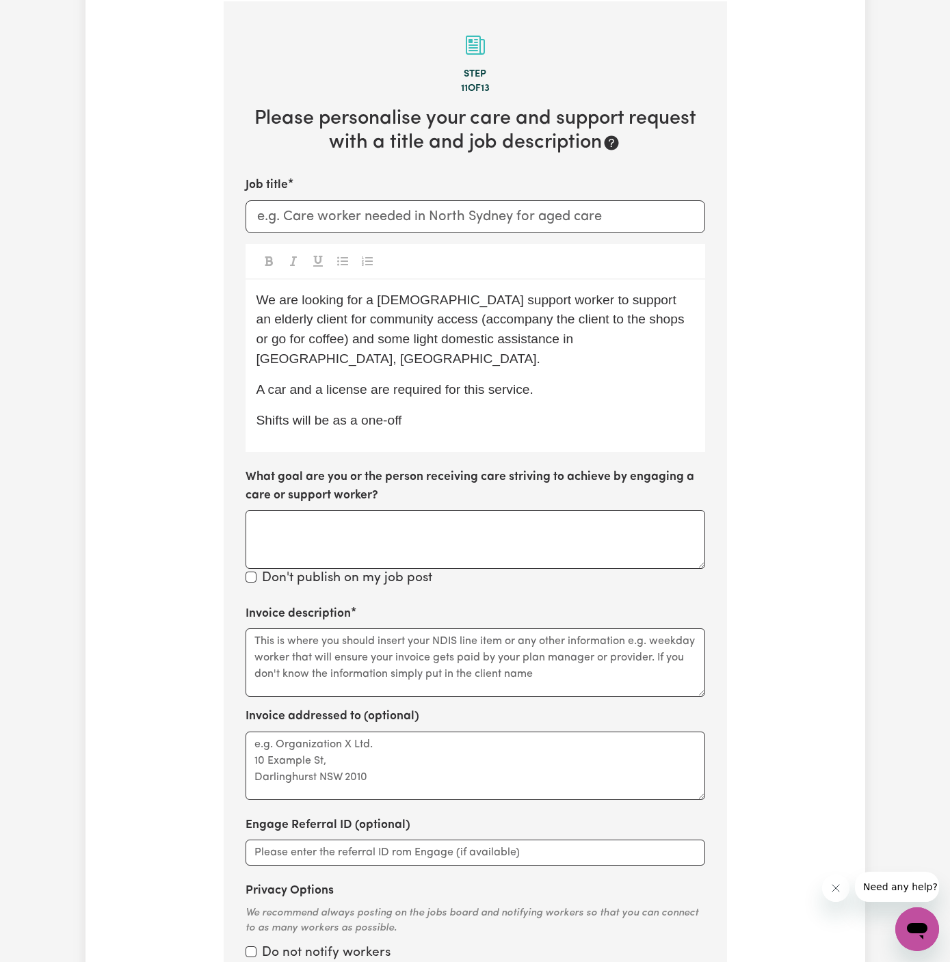
click at [491, 382] on span "A car and a license are required for this service." at bounding box center [394, 389] width 277 height 14
click at [599, 305] on span "We are looking for a female support worker to support an elderly client for com…" at bounding box center [471, 329] width 431 height 73
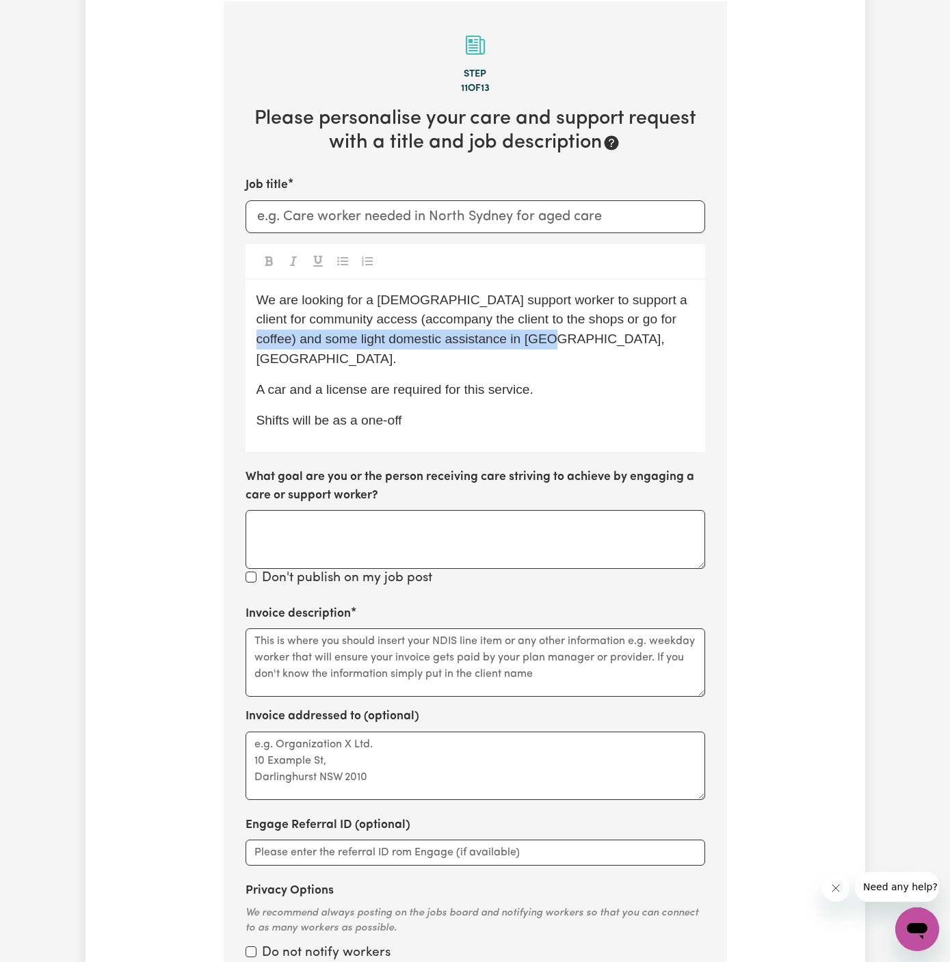
drag, startPoint x: 354, startPoint y: 343, endPoint x: 763, endPoint y: 343, distance: 408.9
click at [763, 343] on div "Tell us your care and support requirements Welcome to Careseekers. We are excit…" at bounding box center [474, 334] width 779 height 1467
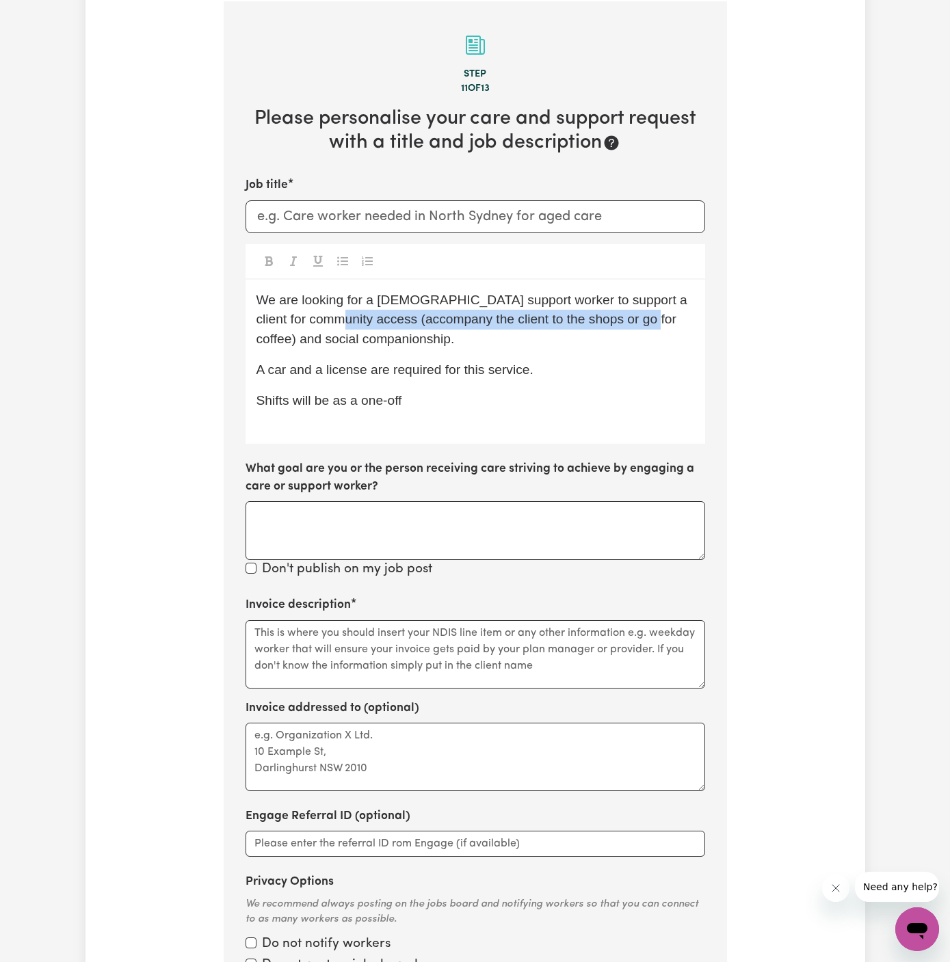
drag, startPoint x: 593, startPoint y: 317, endPoint x: 675, endPoint y: 317, distance: 81.4
click at [675, 317] on p "We are looking for a female support worker to support a client for community ac…" at bounding box center [475, 320] width 438 height 59
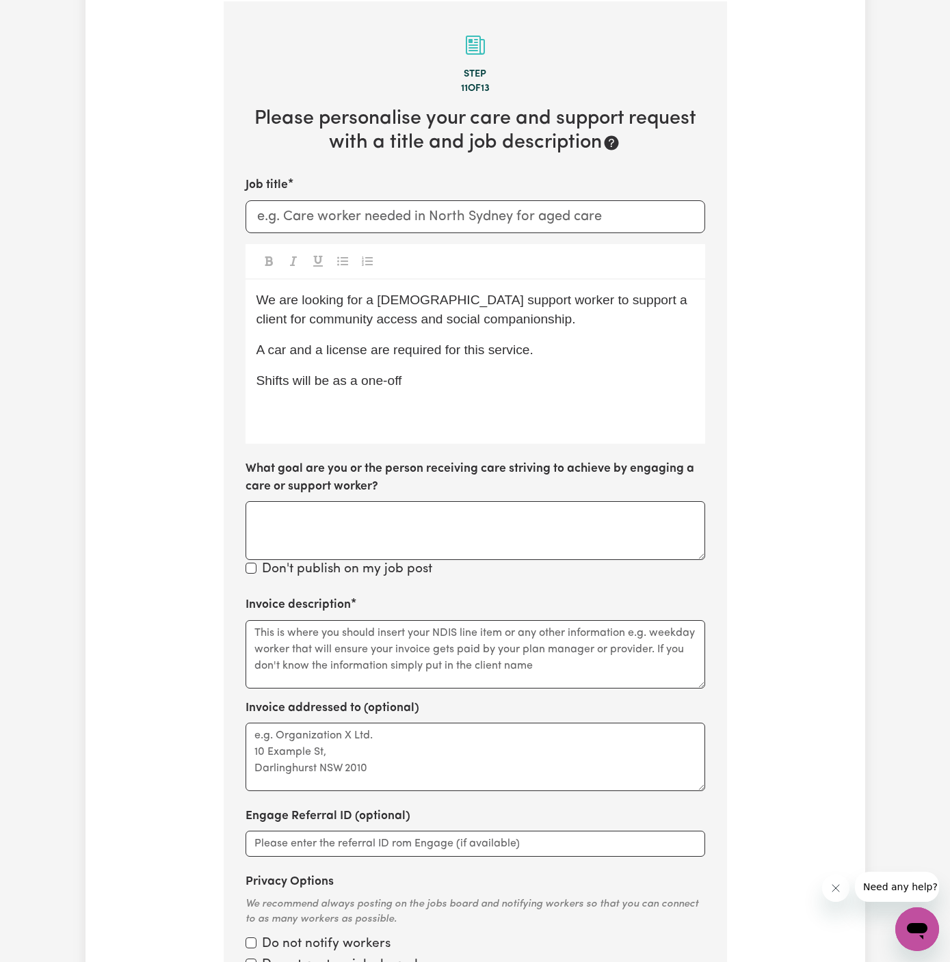
click at [400, 399] on div "We are looking for a female support worker to support a client for community ac…" at bounding box center [474, 362] width 459 height 164
click at [461, 377] on p "Shifts will be a one-off" at bounding box center [475, 381] width 438 height 20
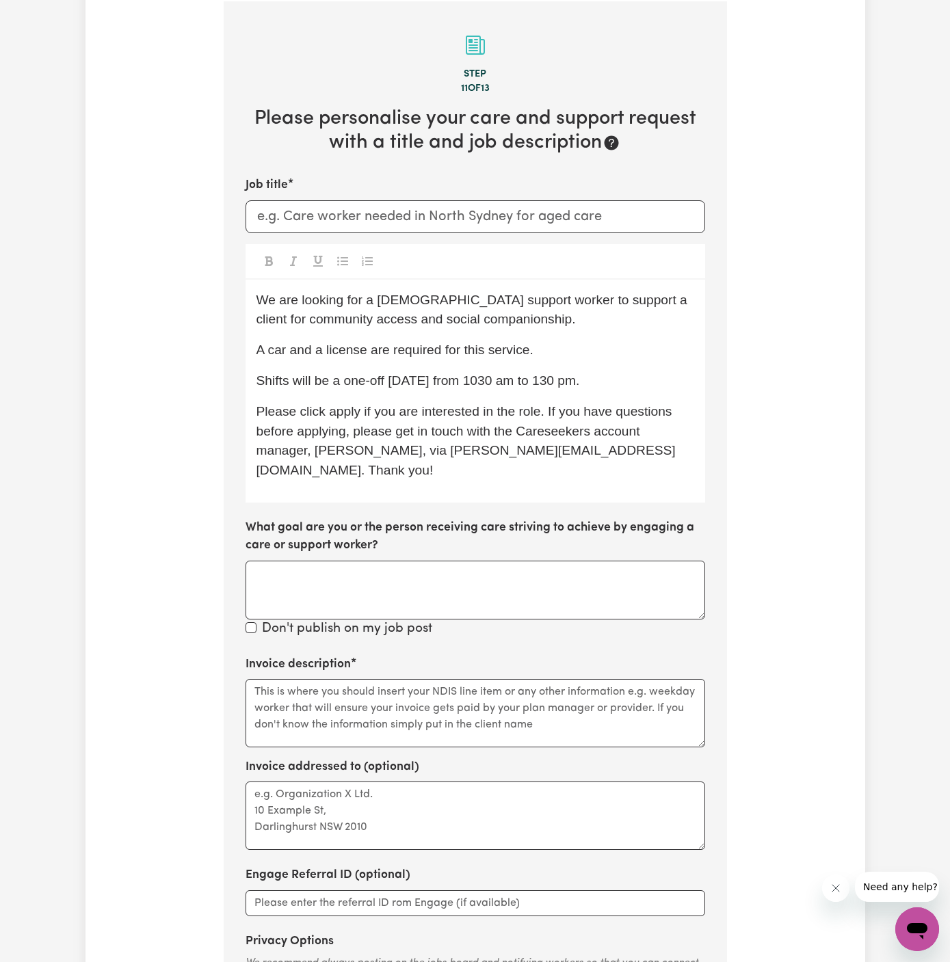
click at [299, 297] on span "We are looking for a female support worker to support a client for community ac…" at bounding box center [473, 310] width 435 height 34
click at [388, 209] on input "Job title" at bounding box center [474, 216] width 459 height 33
paste input "Quakers Hill, NSW"
type input "Female Support Worker Needed In Quakers Hill, NSW"
click at [572, 337] on div "We are URGENTLY looking for a female support worker to support a client for com…" at bounding box center [474, 391] width 459 height 223
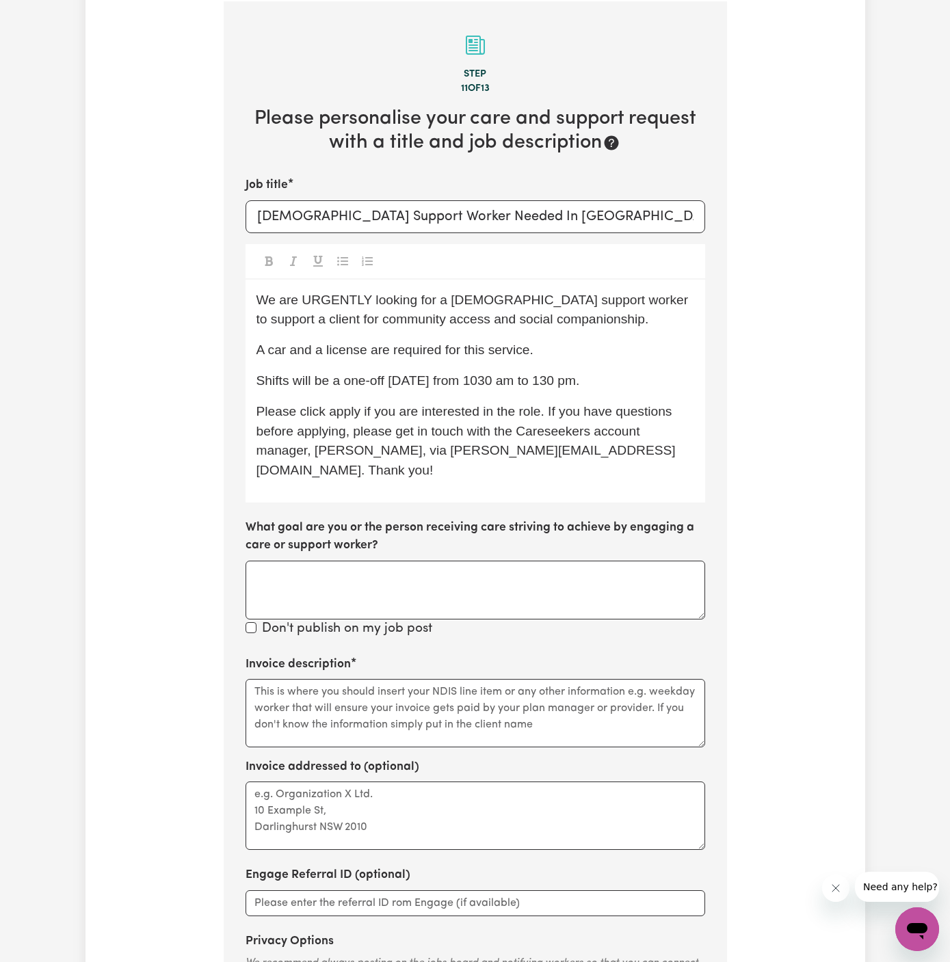
click at [578, 321] on p "We are URGENTLY looking for a female support worker to support a client for com…" at bounding box center [475, 311] width 438 height 40
click at [689, 295] on p "We are URGENTLY looking for a female support worker to support a client for com…" at bounding box center [475, 311] width 438 height 40
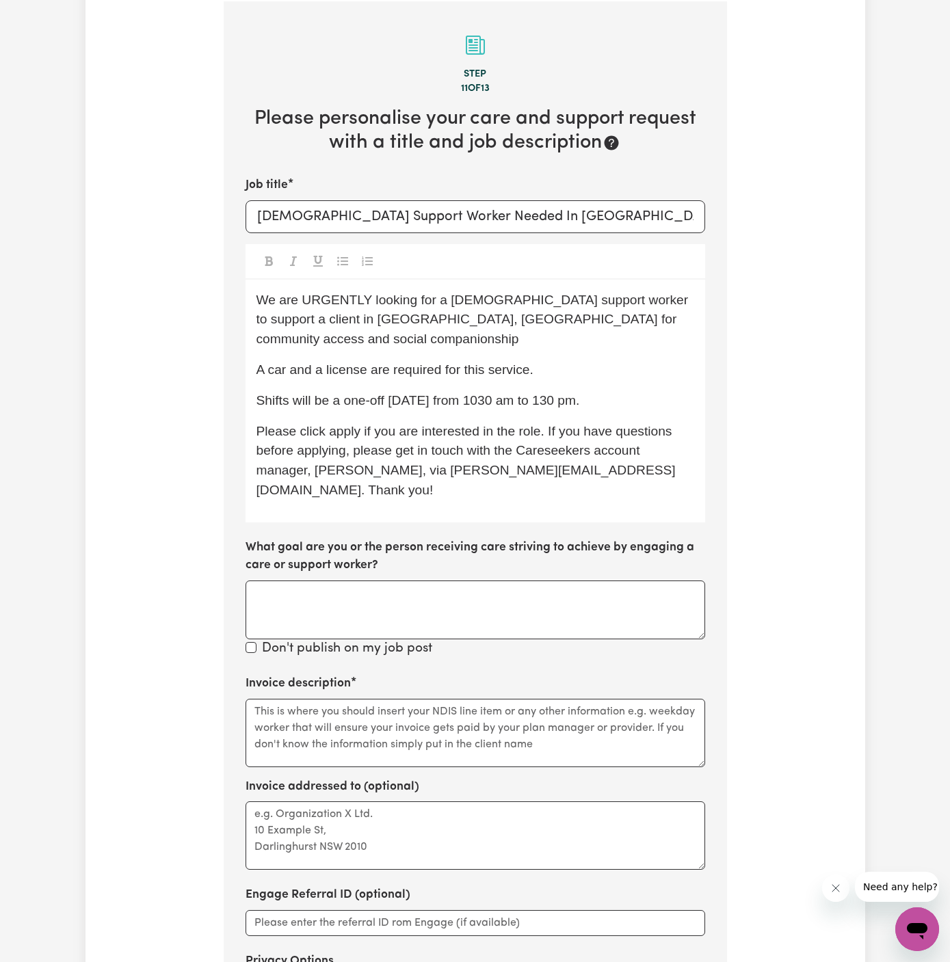
click at [677, 322] on p "We are URGENTLY looking for a female support worker to support a client in Quak…" at bounding box center [475, 320] width 438 height 59
click at [451, 393] on span "Shifts will be a one-off today 02/09 from 1030 am to 130 pm." at bounding box center [417, 400] width 323 height 14
click at [481, 393] on span "Shifts will be a one-off today, 02/09 from 1030 am to 130 pm." at bounding box center [417, 400] width 323 height 14
click at [355, 424] on span "Please click apply if you are interested in the role. If you have questions bef…" at bounding box center [465, 460] width 419 height 73
click at [345, 424] on span "Please click apply if you are interested in the role. If you have questions bef…" at bounding box center [465, 460] width 419 height 73
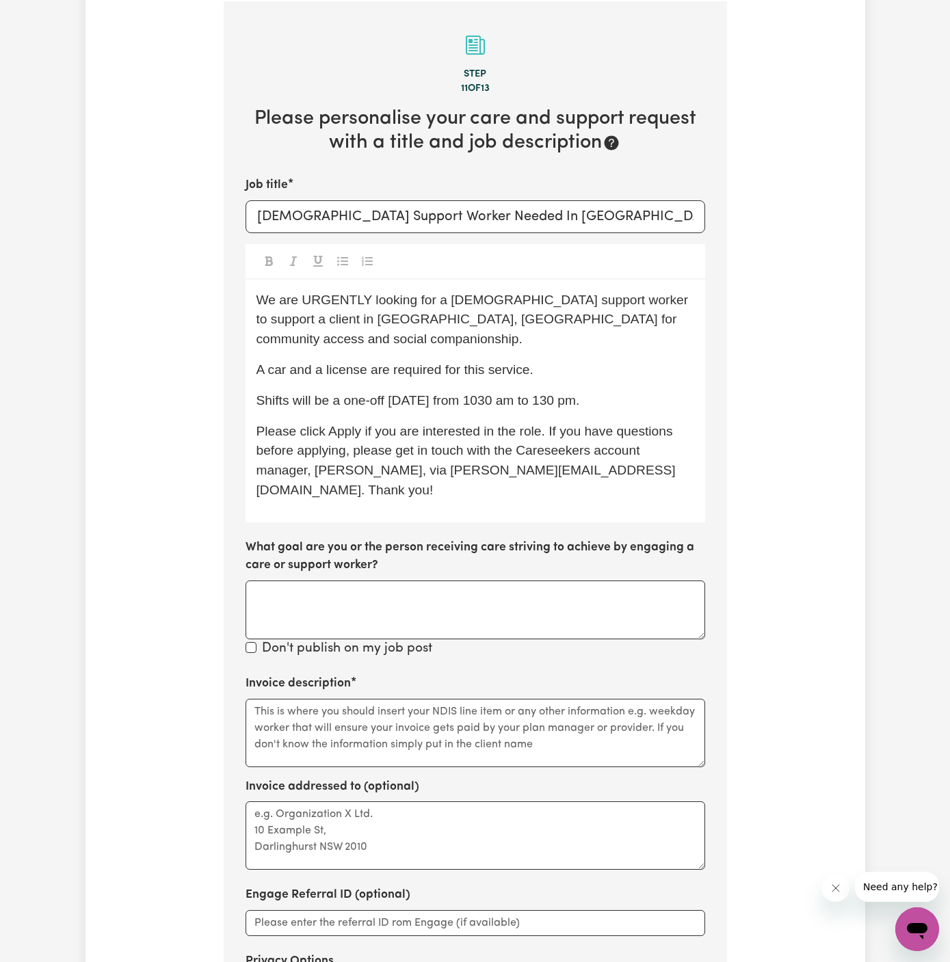
click at [386, 315] on span "We are URGENTLY looking for a female support worker to support a client in Quak…" at bounding box center [474, 320] width 436 height 54
click at [471, 422] on p "Please click Apply if you are interested in the role. If you have questions bef…" at bounding box center [475, 461] width 438 height 79
click at [462, 392] on div "We are URGENTLY looking for a female support worker to support a client in Quak…" at bounding box center [474, 401] width 459 height 243
click at [511, 393] on span "Shifts will be a one-off today, 02/09 from 1030 am to 130 pm." at bounding box center [417, 400] width 323 height 14
click at [558, 393] on span "Shifts will be a one-off today, 02/09 from 1030 am to 130 pm." at bounding box center [417, 400] width 323 height 14
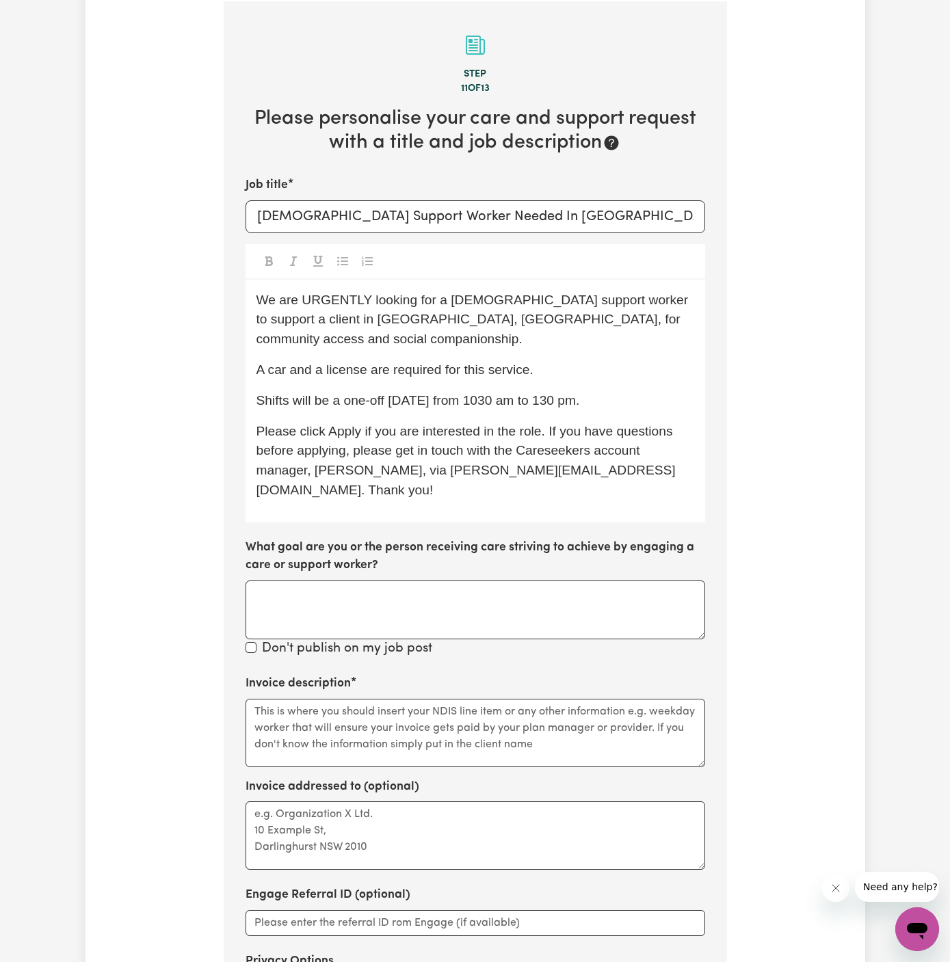
click at [638, 293] on span "We are URGENTLY looking for a female support worker to support a client in Quak…" at bounding box center [474, 320] width 436 height 54
click at [511, 393] on span "Shifts will be a one-off today, 02/09 from 1030 am to 130 pm." at bounding box center [417, 400] width 323 height 14
click at [578, 393] on span "Shifts will be a one-off today, 02/09 from 10:30 am to 130 pm." at bounding box center [419, 400] width 327 height 14
click at [581, 393] on span "Shifts will be a one-off today, 02/09 from 10:30 am to 1:30 pm." at bounding box center [421, 400] width 330 height 14
click at [490, 391] on p "Shifts will be a one-off today, 02/09 from 10:30 am to 1:30 pm." at bounding box center [475, 401] width 438 height 20
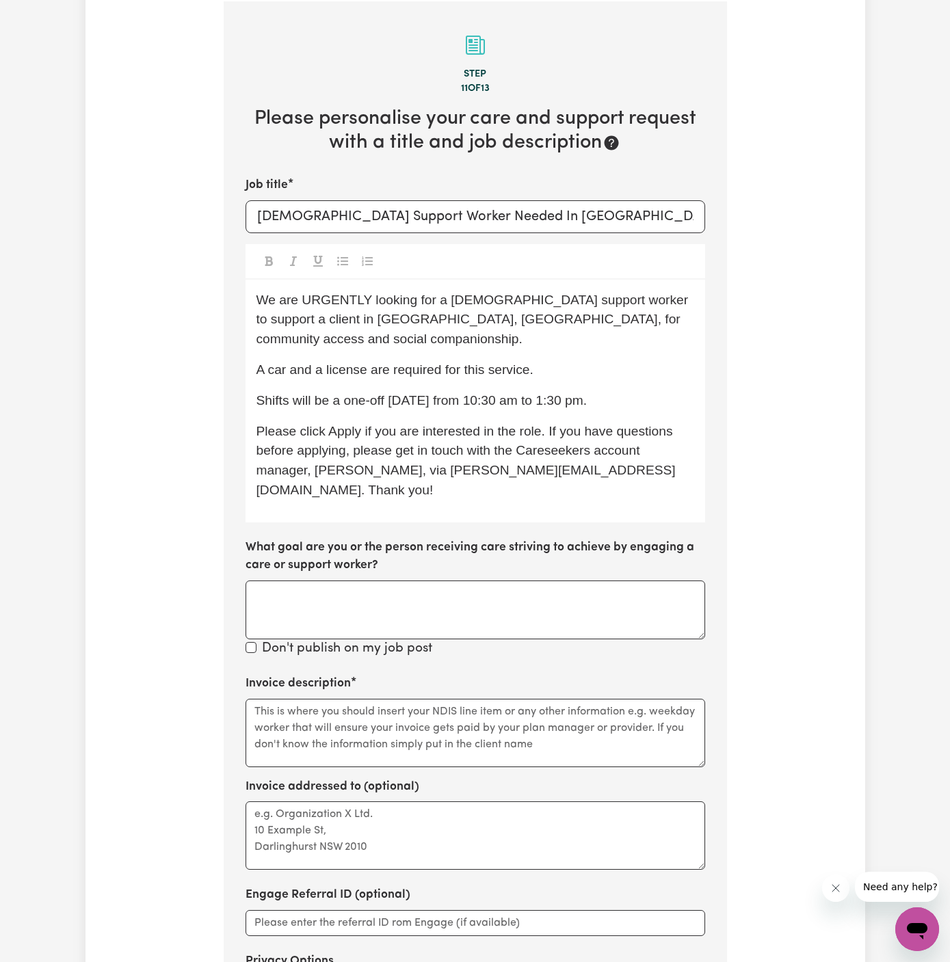
click at [483, 393] on span "Shifts will be a one-off today, 02/09 from 10:30 am to 1:30 pm." at bounding box center [421, 400] width 330 height 14
click at [339, 393] on span "Shifts will be a one-off today, 02/09 from 10:30 am to 1:30 pm." at bounding box center [421, 400] width 330 height 14
click at [470, 457] on p "Please click Apply if you are interested in the role. If you have questions bef…" at bounding box center [475, 461] width 438 height 79
click at [567, 360] on p "A car and a license are required for this service." at bounding box center [475, 370] width 438 height 20
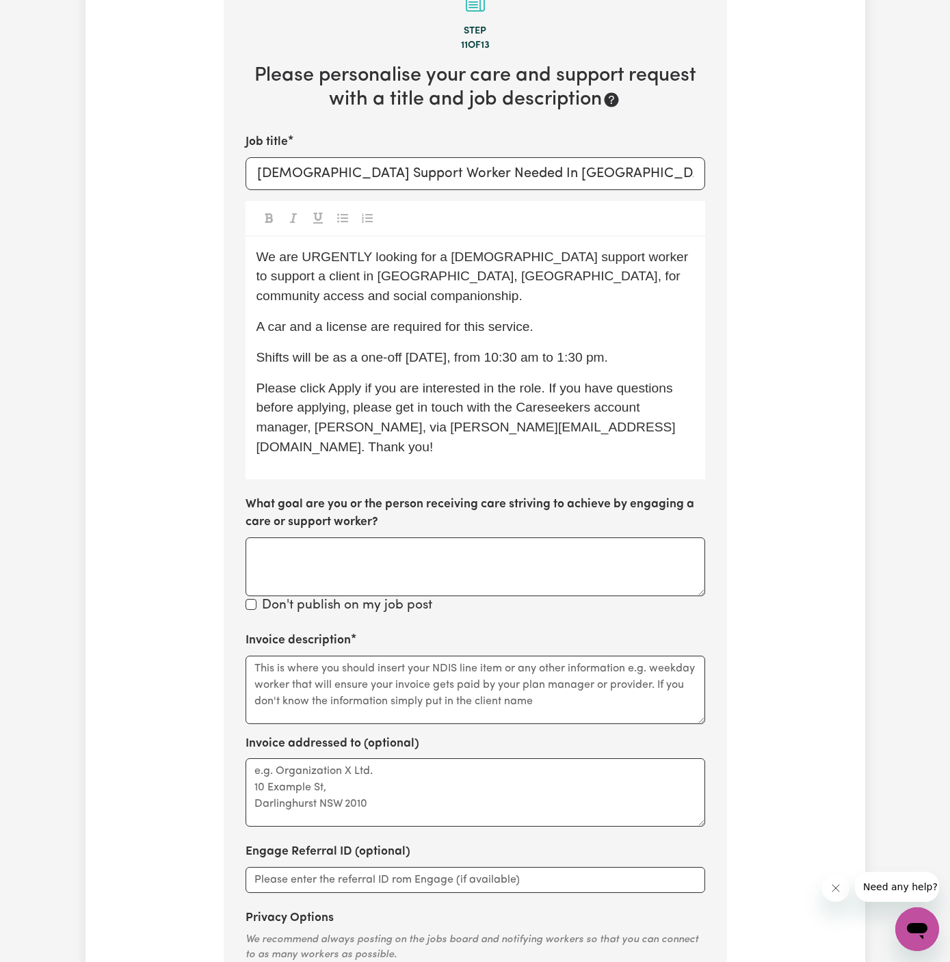
scroll to position [534, 0]
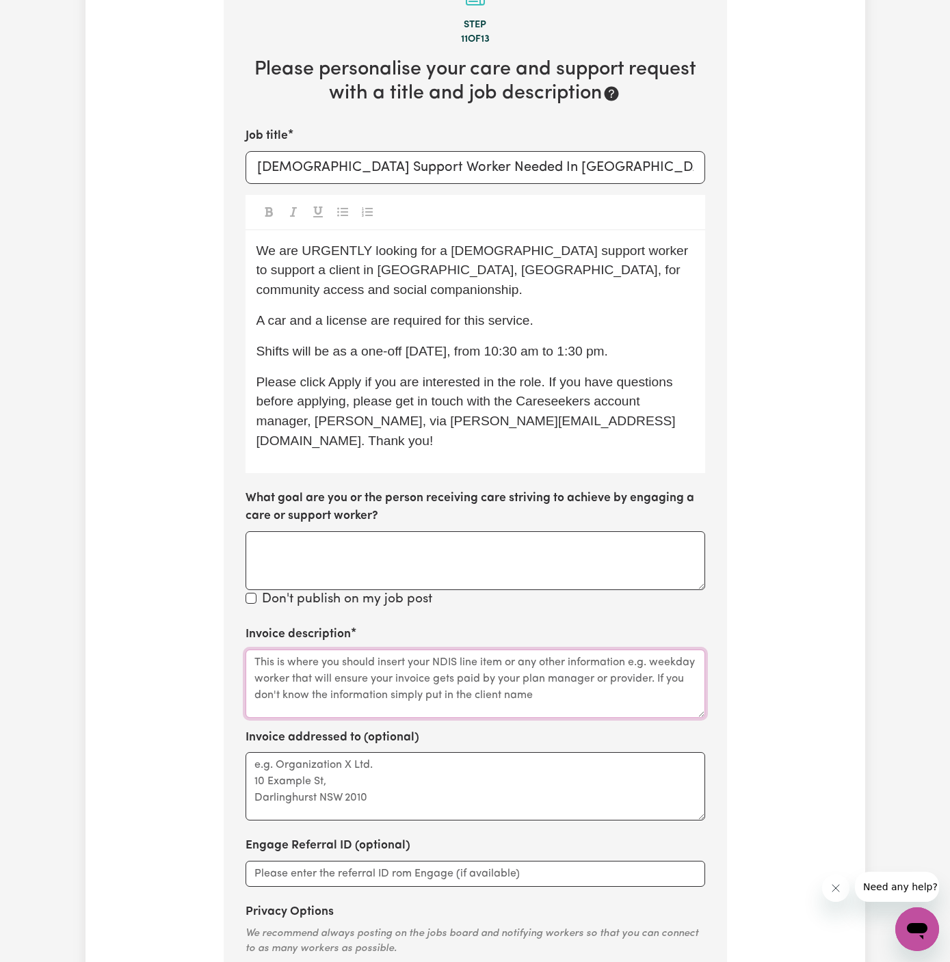
click at [364, 650] on textarea "Invoice description" at bounding box center [474, 684] width 459 height 68
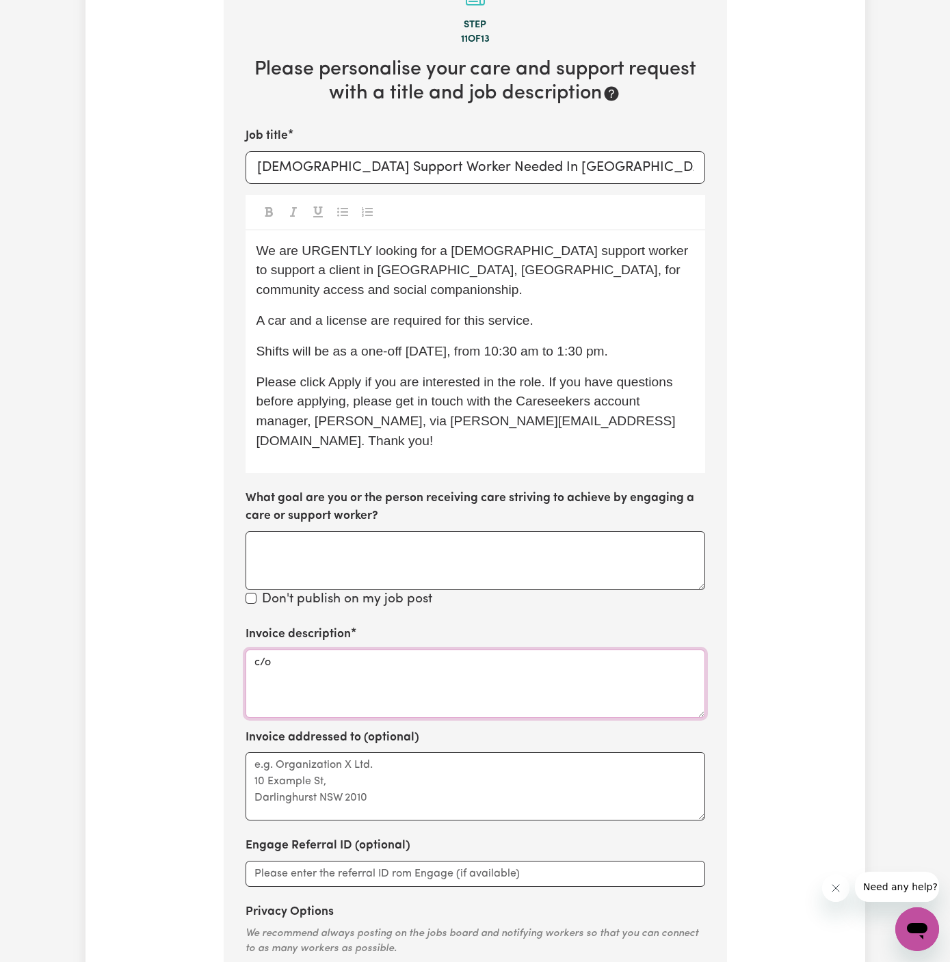
paste textarea "Astute Living Care"
click at [340, 650] on textarea "c/o Astute Living Care" at bounding box center [474, 684] width 459 height 68
type textarea "c/o Astute Living Care"
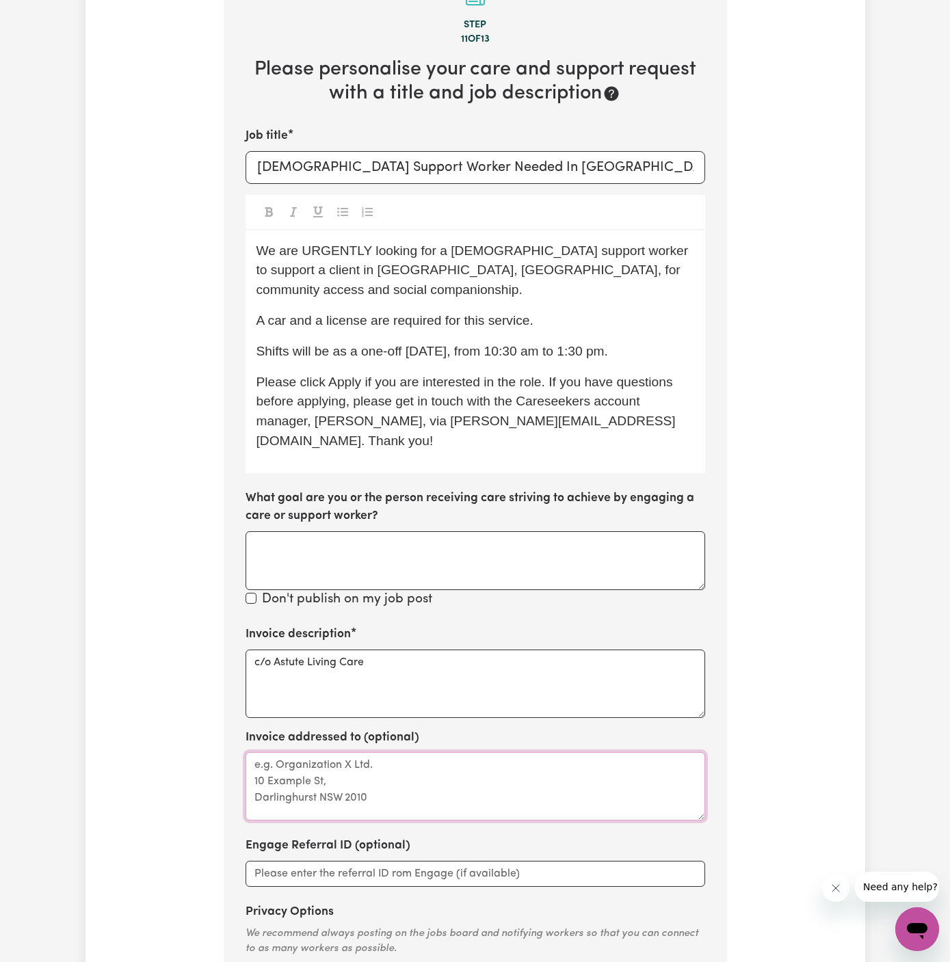
click at [381, 752] on textarea "Invoice addressed to (optional)" at bounding box center [474, 786] width 459 height 68
paste textarea "c/o Astute Living Care"
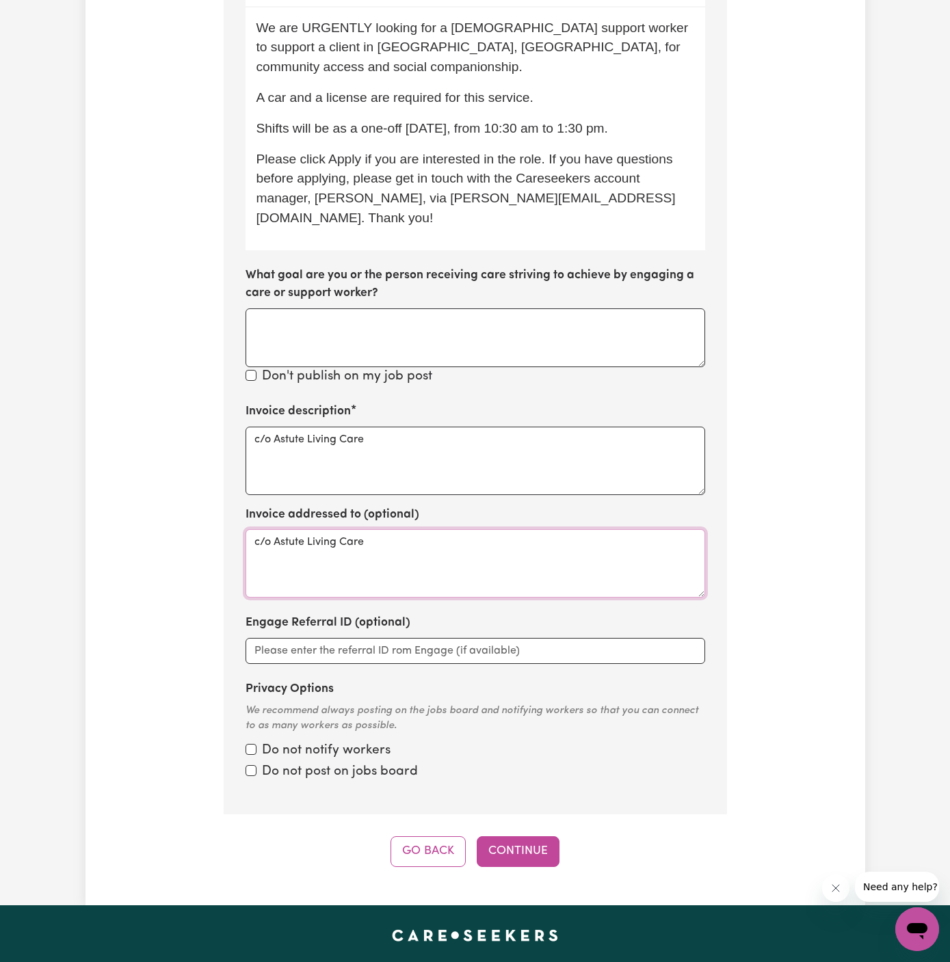
scroll to position [761, 0]
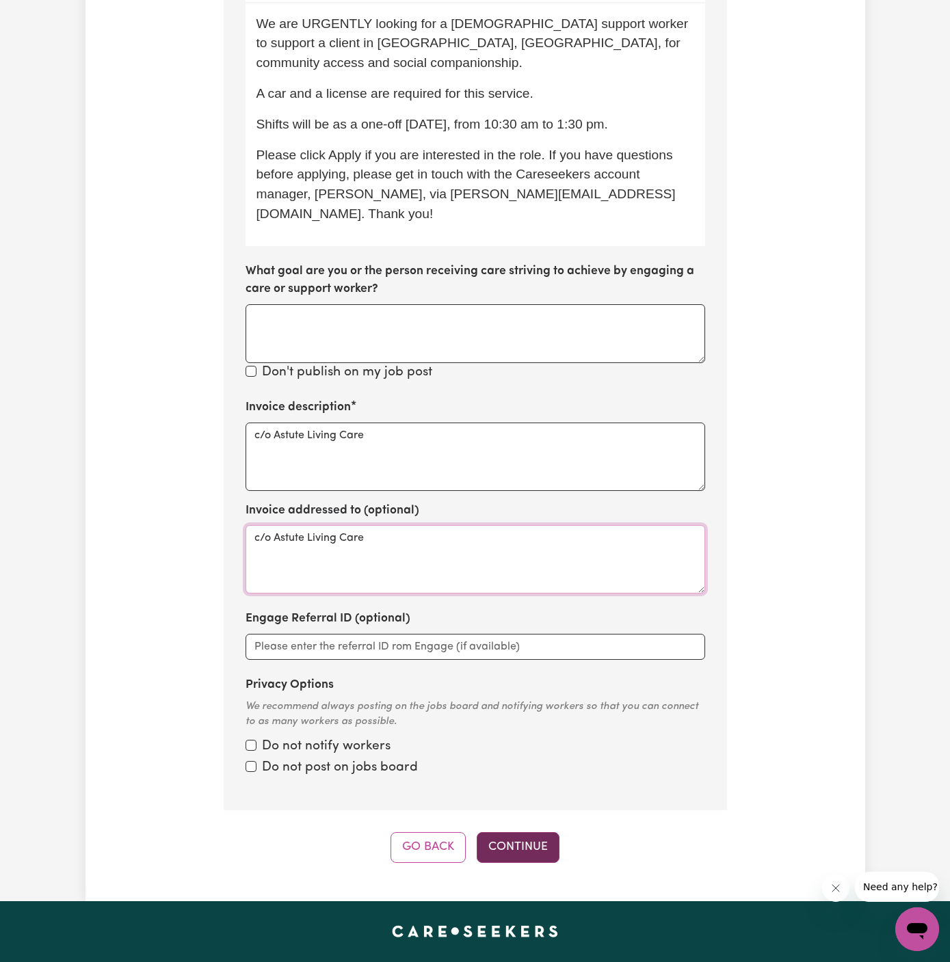
type textarea "c/o Astute Living Care"
click at [514, 832] on button "Continue" at bounding box center [518, 847] width 83 height 30
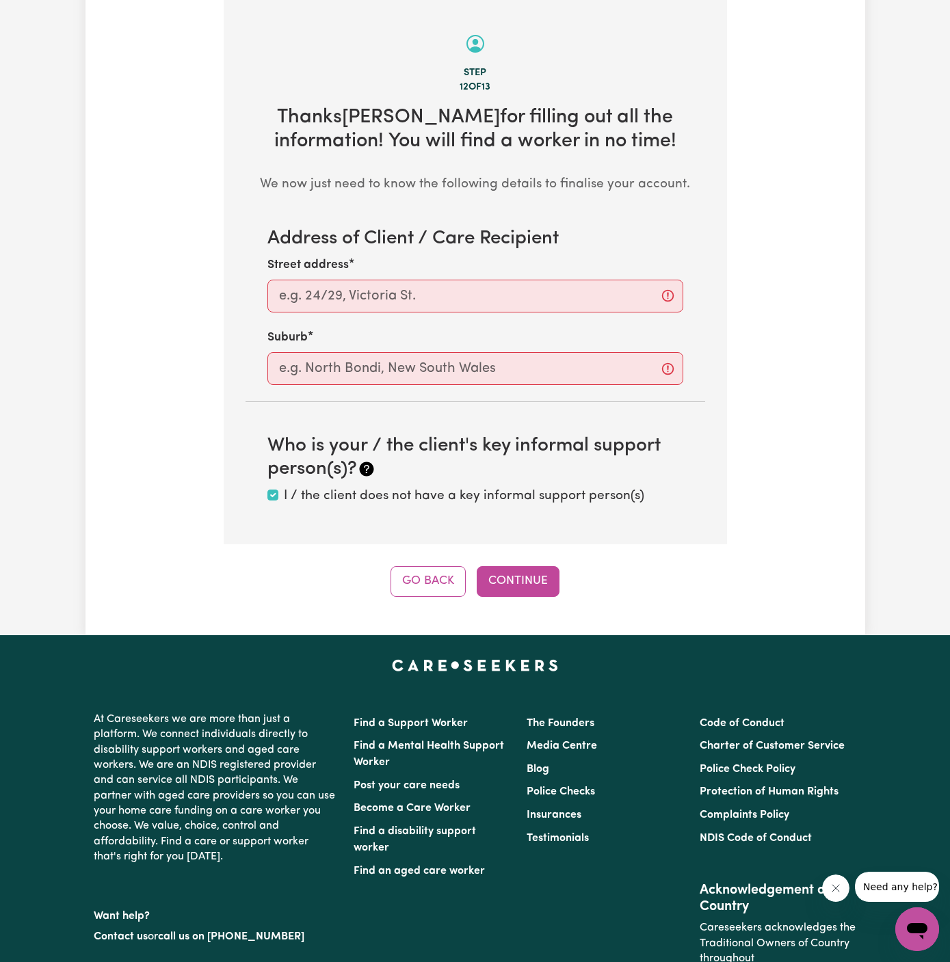
scroll to position [485, 0]
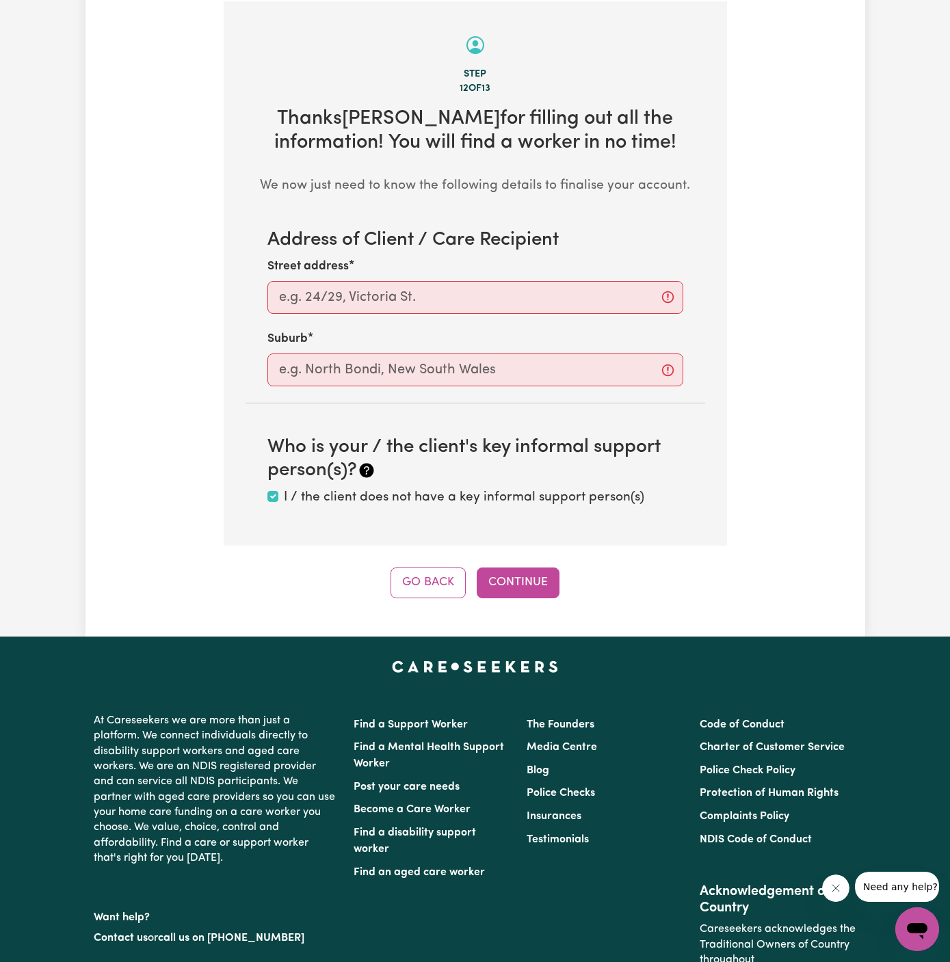
drag, startPoint x: 438, startPoint y: 254, endPoint x: 800, endPoint y: 261, distance: 362.5
click at [800, 261] on div "Tell us your care and support requirements Welcome to Careseekers. We are excit…" at bounding box center [474, 99] width 779 height 997
click at [489, 285] on input "Street address" at bounding box center [475, 297] width 416 height 33
paste input "Quakers Hill"
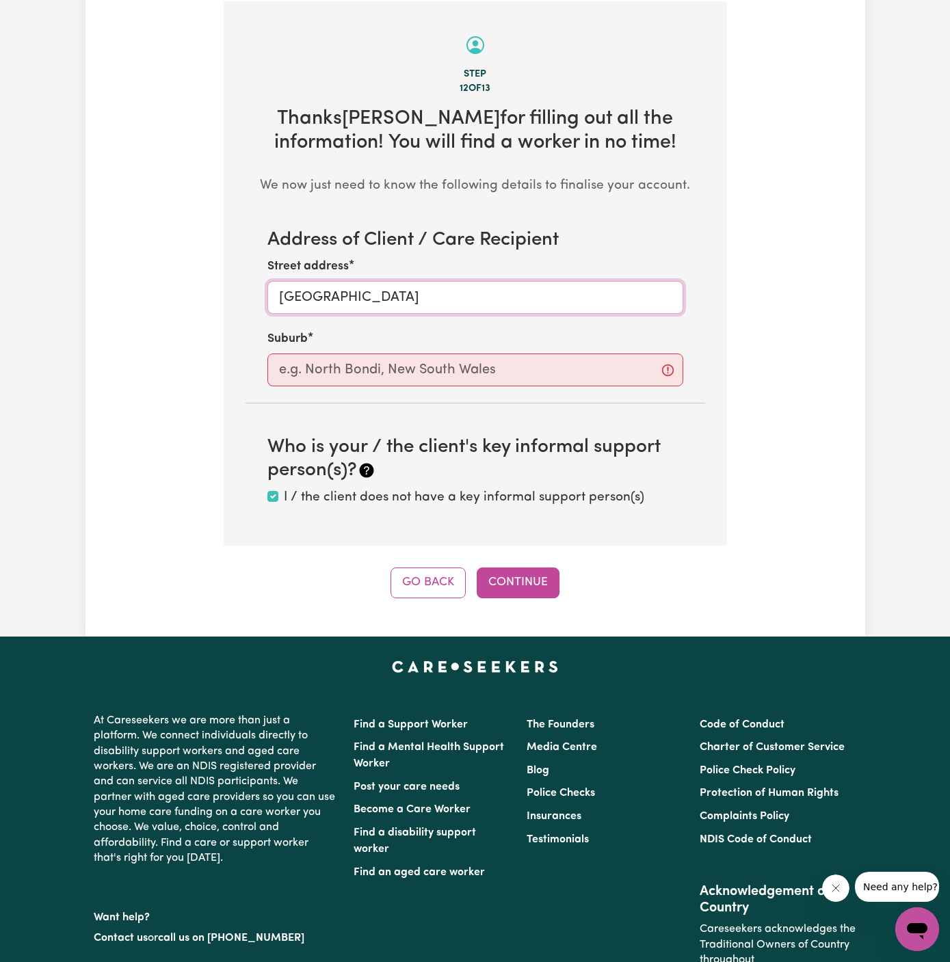
type input "Quakers Hill"
click at [312, 373] on input "text" at bounding box center [475, 369] width 416 height 33
paste input "Quakers Hill"
type input "Quakers Hill"
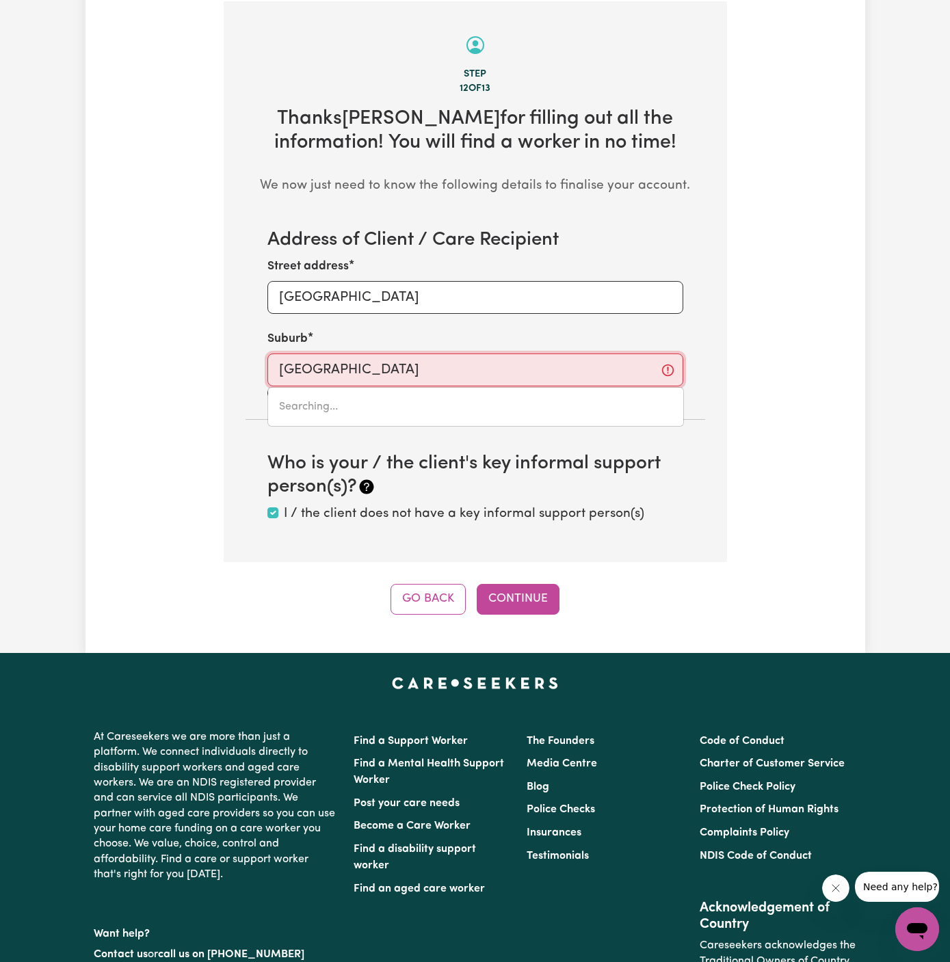
type input "Quakers Hill, New South Wales, 2763"
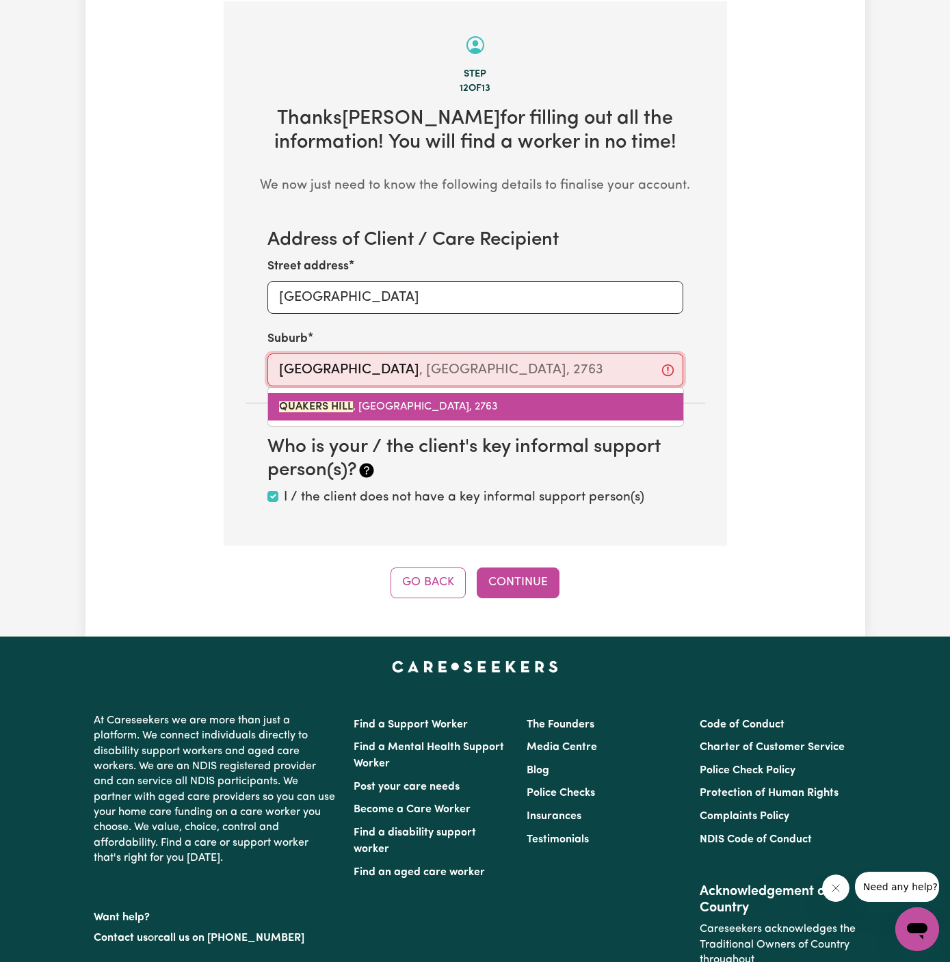
click at [428, 402] on span "QUAKERS HILL , New South Wales, 2763" at bounding box center [388, 406] width 219 height 11
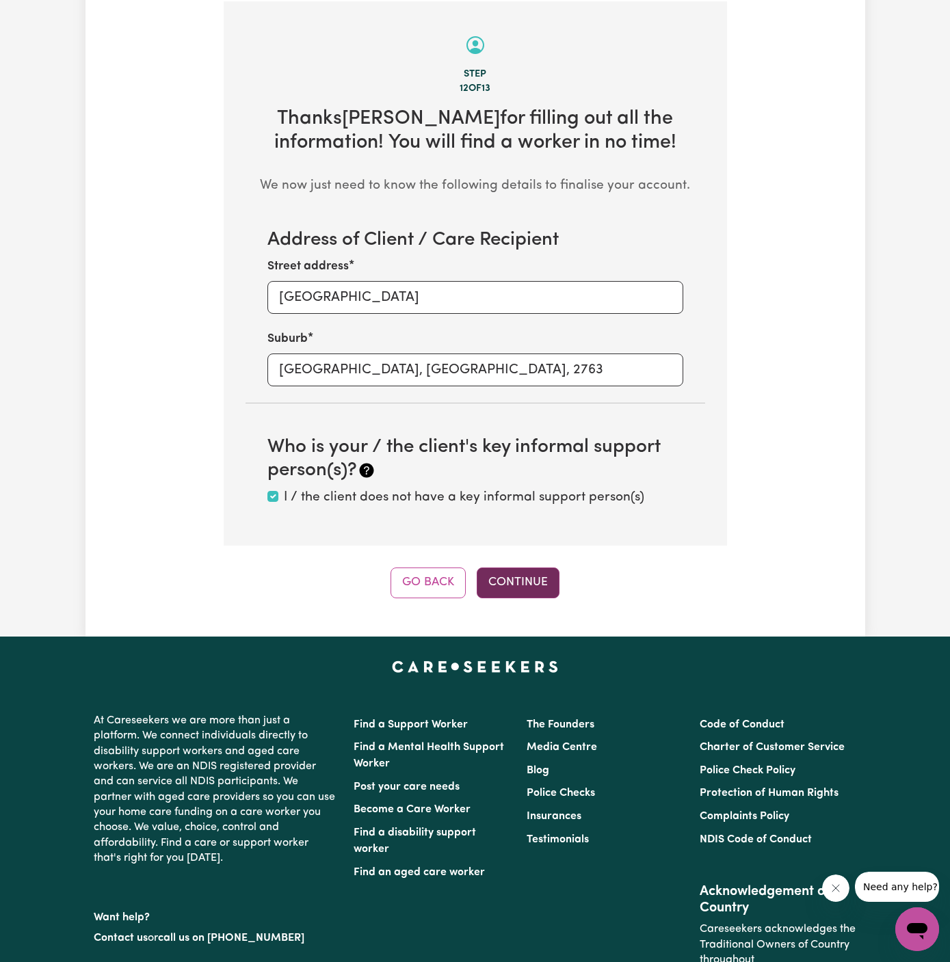
click at [533, 577] on button "Continue" at bounding box center [518, 583] width 83 height 30
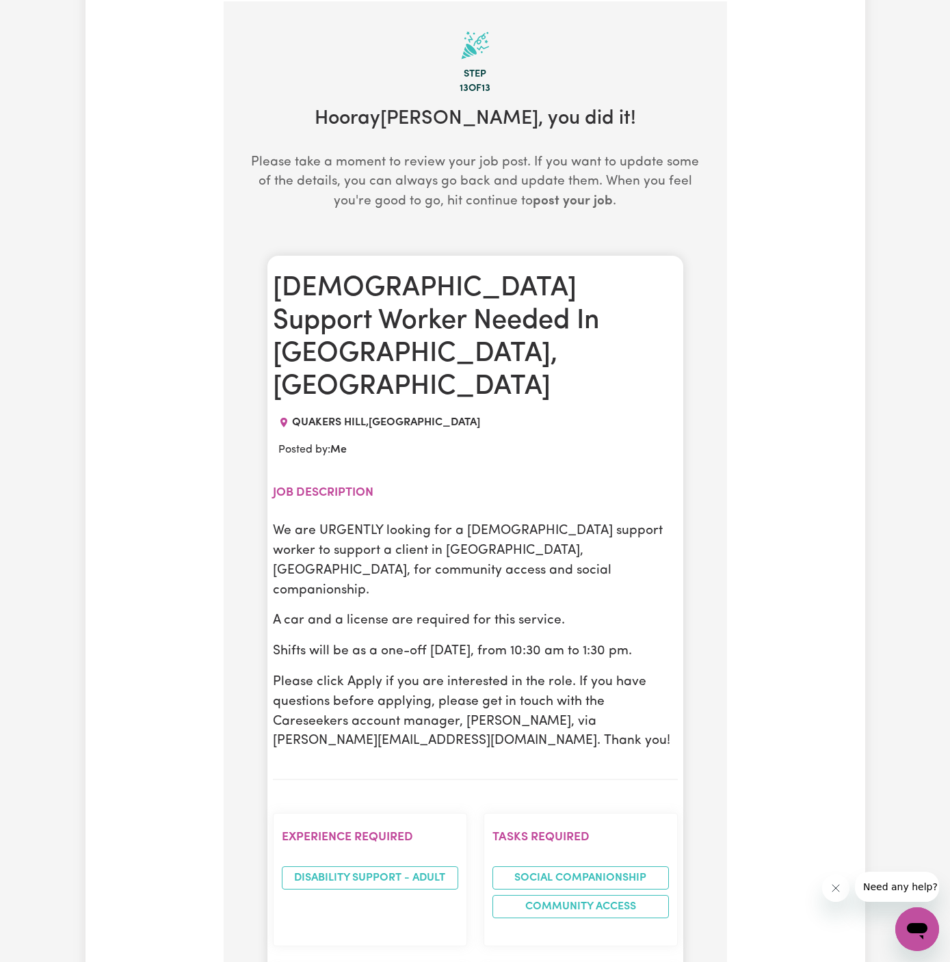
scroll to position [523, 0]
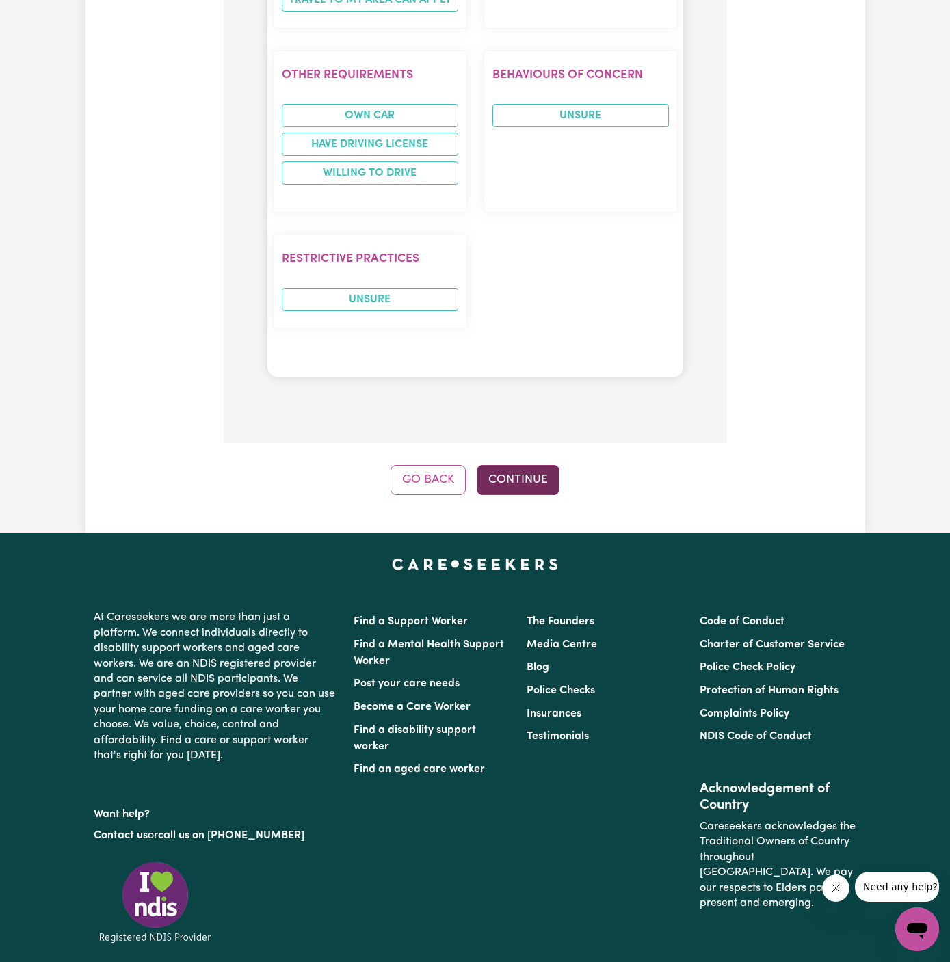
click at [539, 465] on button "Continue" at bounding box center [518, 480] width 83 height 30
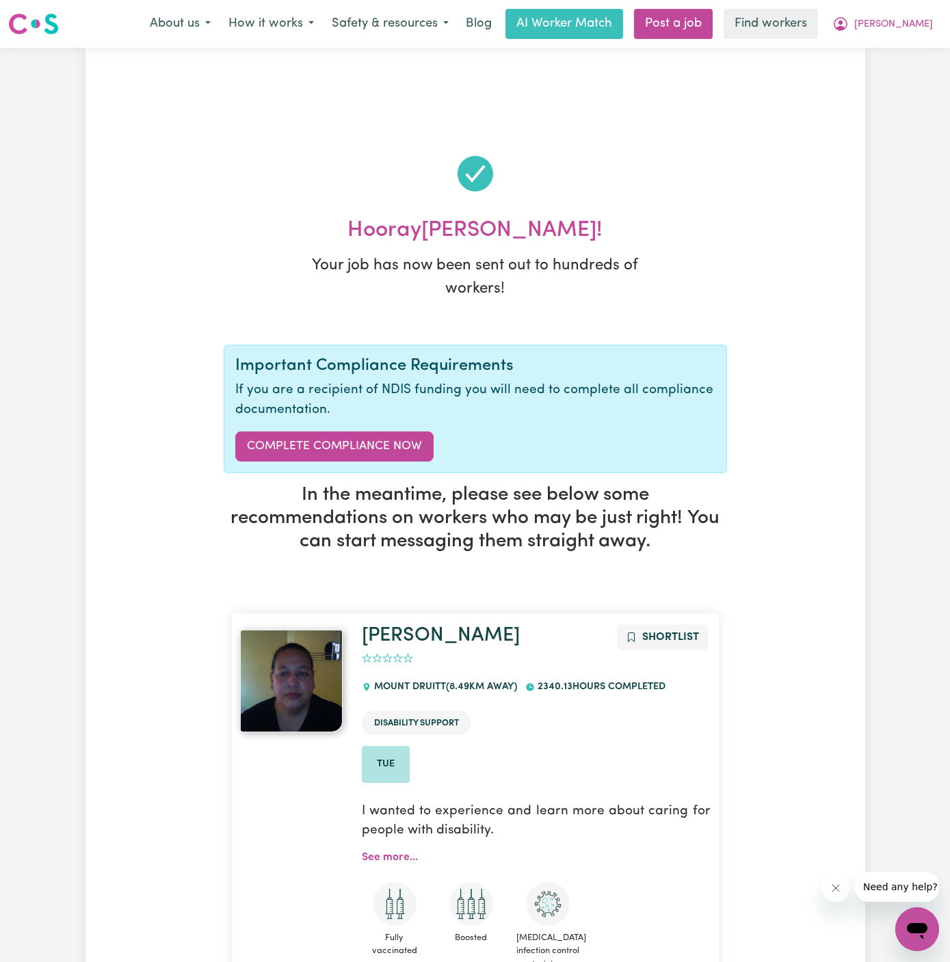
scroll to position [0, 0]
click at [920, 19] on span "[PERSON_NAME]" at bounding box center [893, 24] width 79 height 15
click at [912, 58] on link "My Dashboard" at bounding box center [887, 53] width 108 height 26
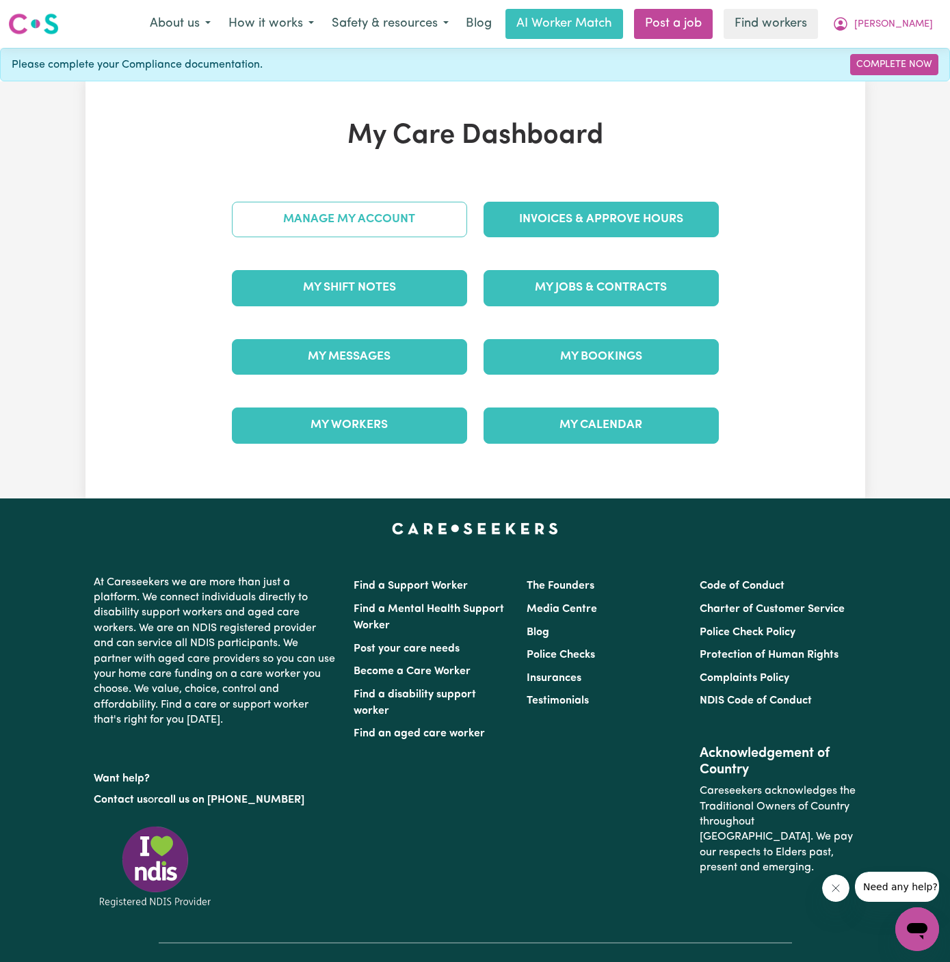
click at [380, 209] on link "Manage My Account" at bounding box center [349, 220] width 235 height 36
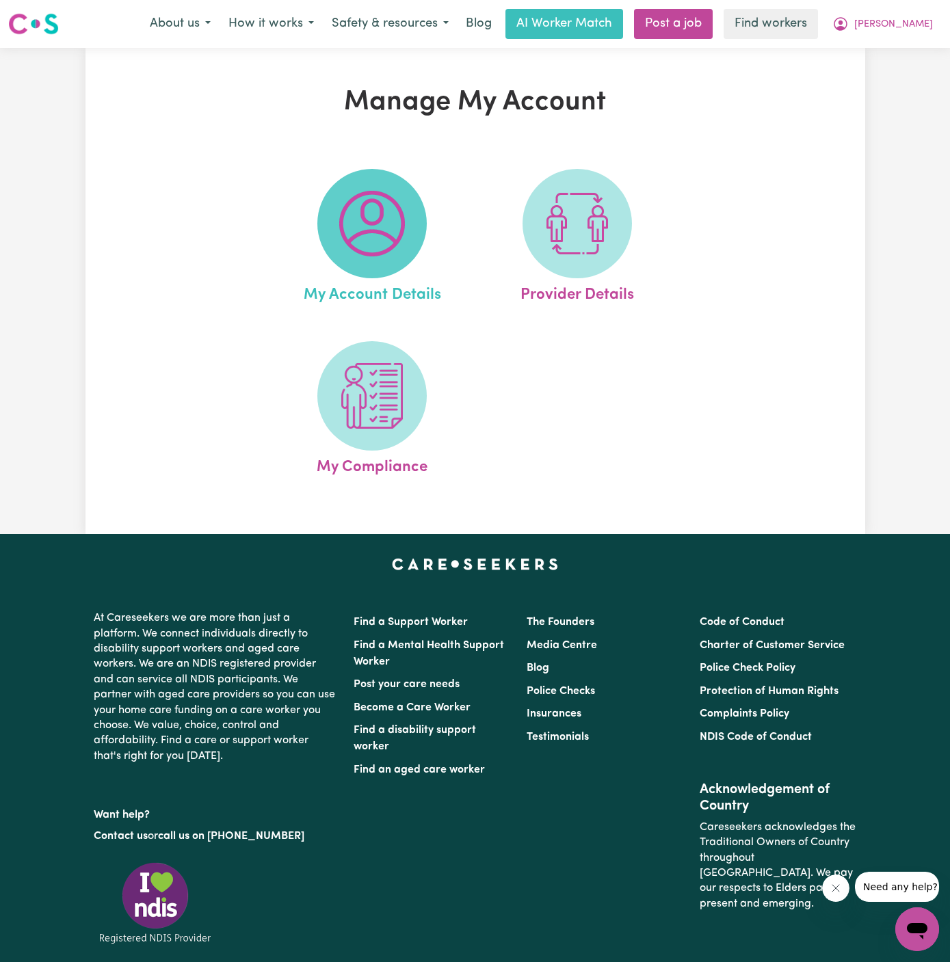
click at [380, 212] on img at bounding box center [372, 224] width 66 height 66
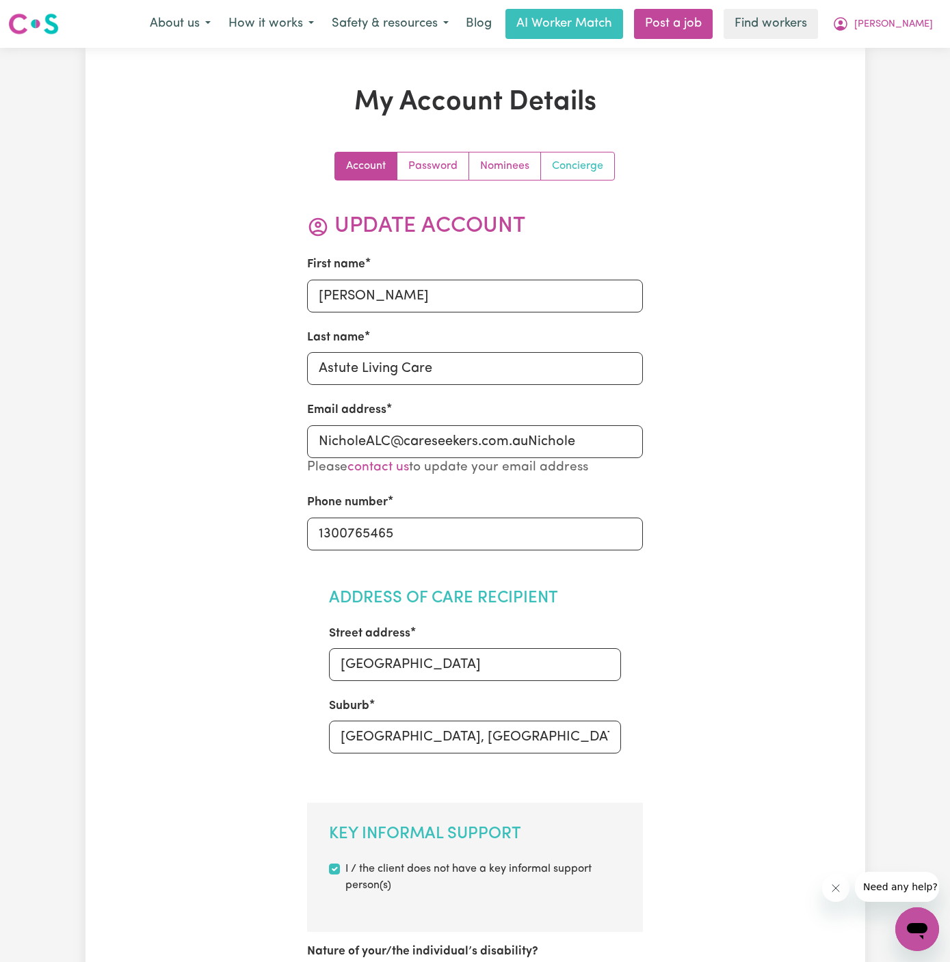
click at [573, 169] on link "Concierge" at bounding box center [577, 165] width 73 height 27
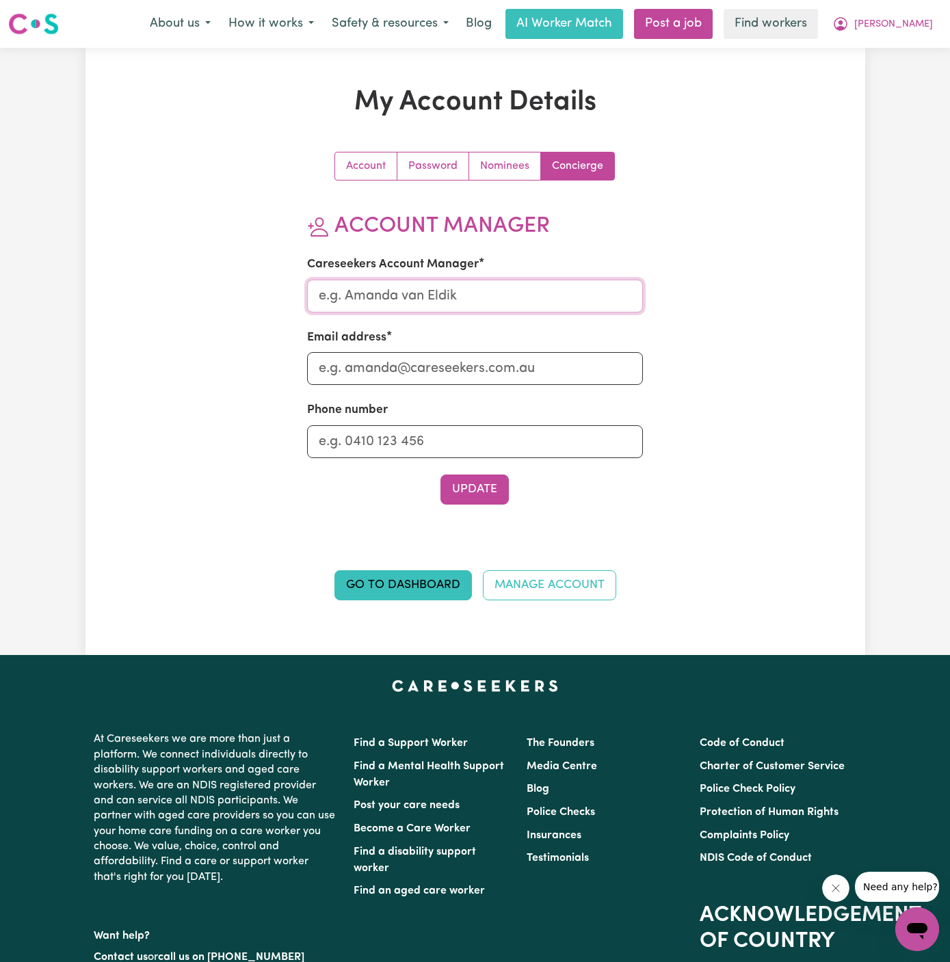
click at [512, 281] on input "Careseekers Account Manager" at bounding box center [475, 296] width 336 height 33
type input "Annie"
click at [505, 377] on input "Email address" at bounding box center [475, 368] width 336 height 33
type input "annie@careseekers.com.au"
click at [509, 438] on input "Phone number" at bounding box center [475, 441] width 336 height 33
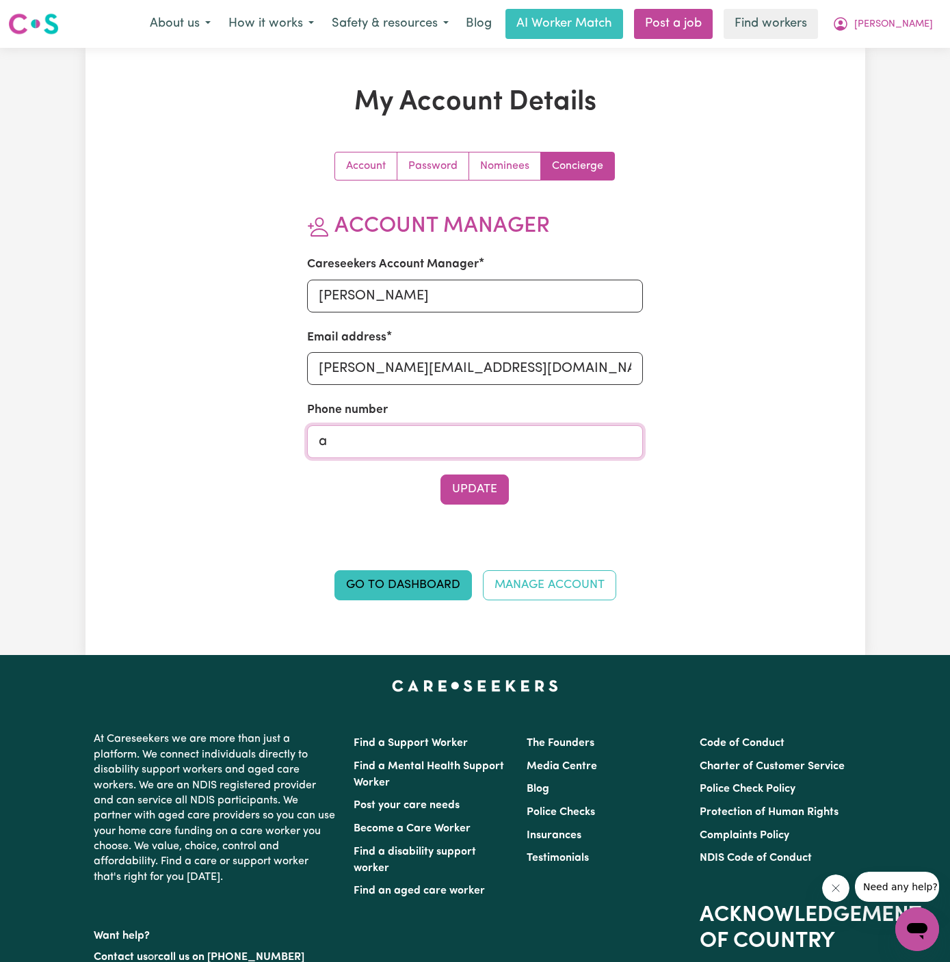
type input "a"
click at [468, 399] on section "Account Manager Careseekers Account Manager Annie Email address annie@careseeke…" at bounding box center [475, 358] width 336 height 291
click at [468, 420] on div "Phone number a" at bounding box center [475, 429] width 336 height 56
click at [468, 421] on div "Phone number a" at bounding box center [475, 429] width 336 height 56
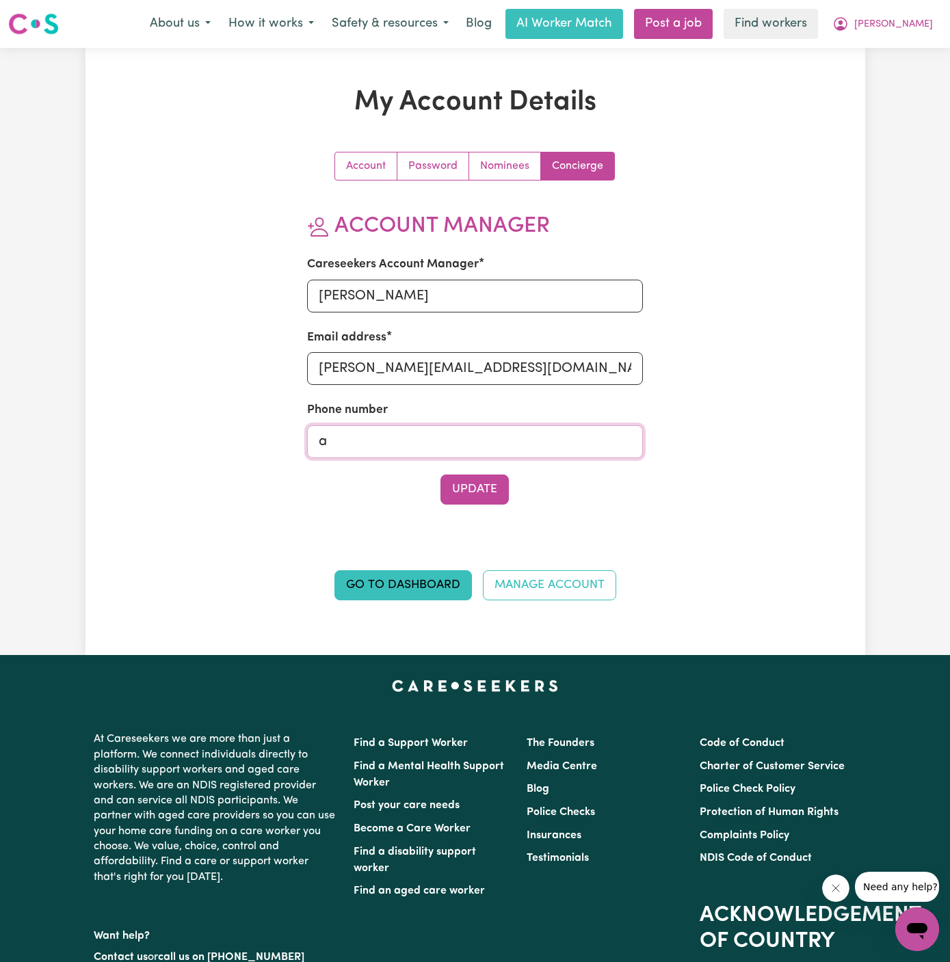
click at [468, 433] on input "a" at bounding box center [475, 441] width 336 height 33
type input "1300765465"
click at [465, 493] on button "Update" at bounding box center [474, 490] width 68 height 30
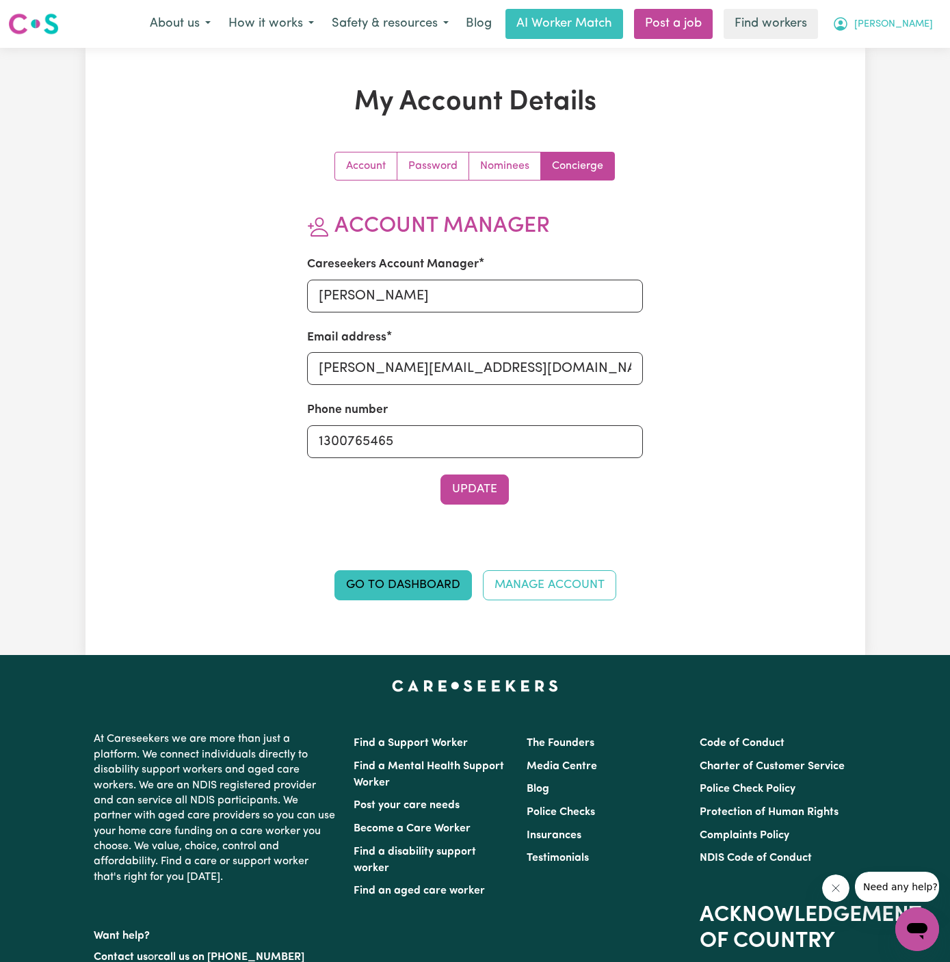
click at [913, 12] on button "[PERSON_NAME]" at bounding box center [882, 24] width 118 height 29
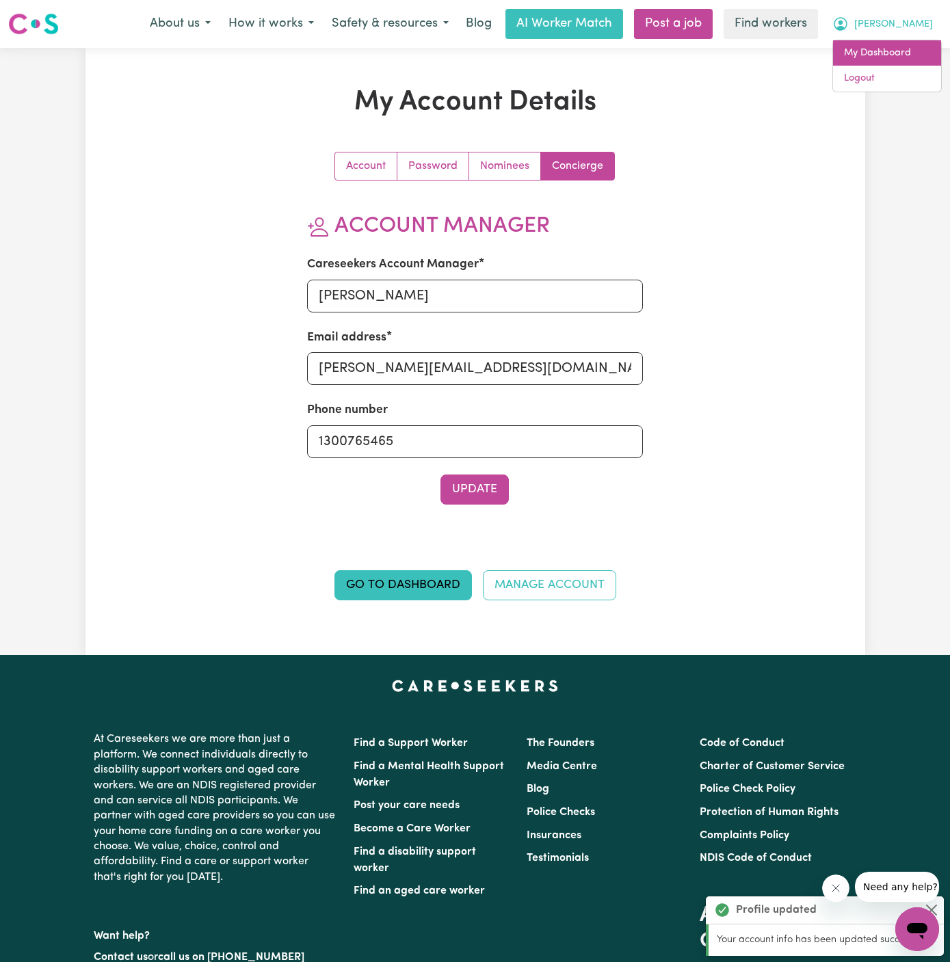
click at [911, 51] on link "My Dashboard" at bounding box center [887, 53] width 108 height 26
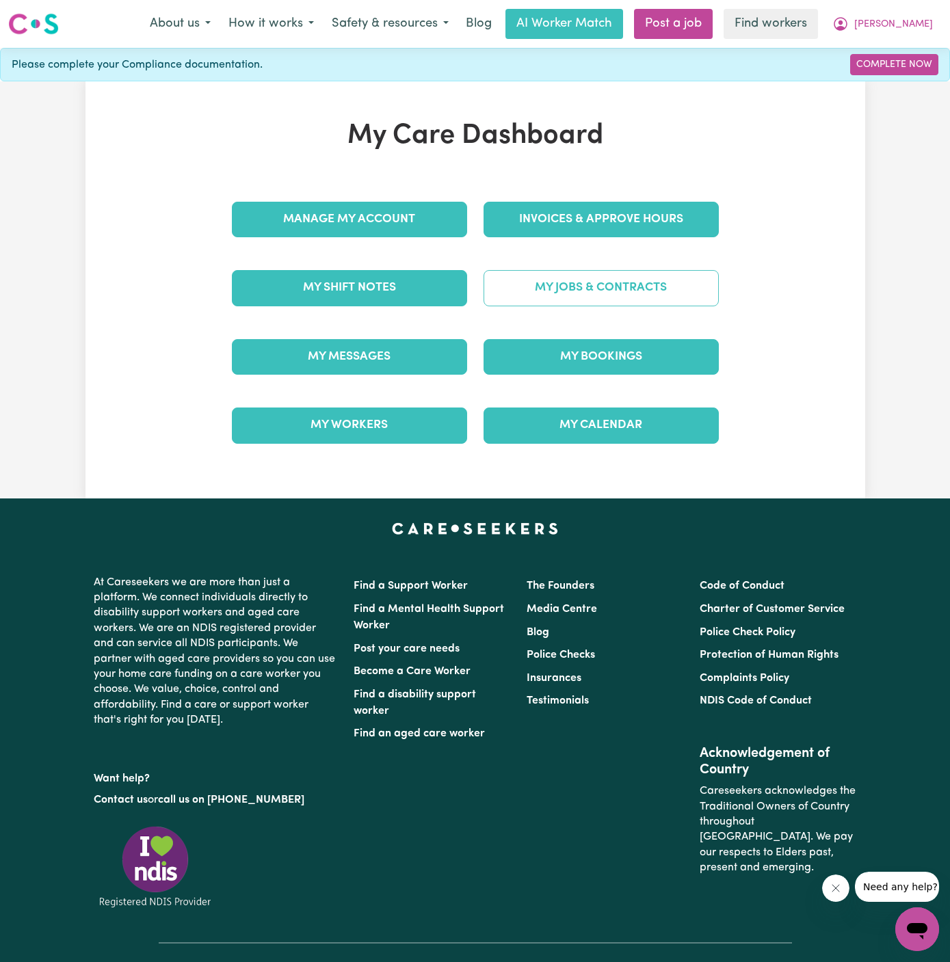
click at [625, 295] on link "My Jobs & Contracts" at bounding box center [600, 288] width 235 height 36
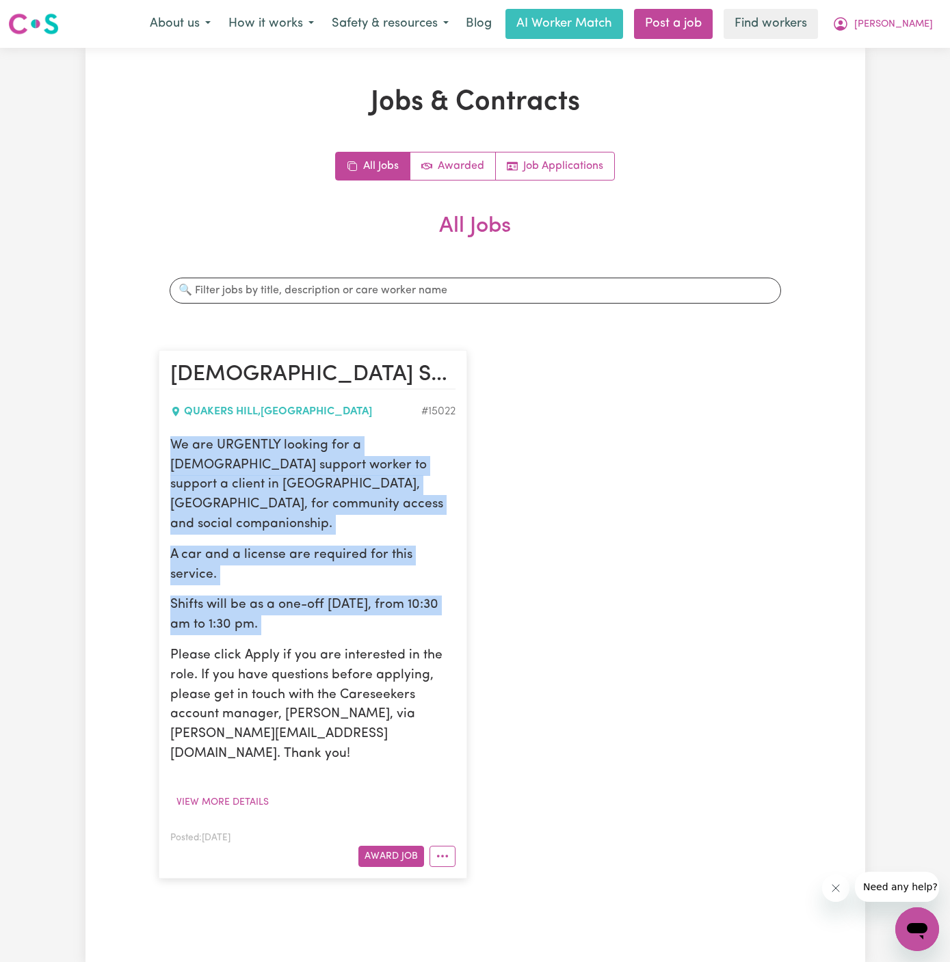
drag, startPoint x: 170, startPoint y: 437, endPoint x: 338, endPoint y: 596, distance: 231.2
click at [338, 596] on div "We are URGENTLY looking for a female support worker to support a client in Quak…" at bounding box center [312, 600] width 285 height 328
copy div "We are URGENTLY looking for a female support worker to support a client in Quak…"
click at [939, 25] on button "[PERSON_NAME]" at bounding box center [882, 24] width 118 height 29
click at [916, 56] on link "My Dashboard" at bounding box center [887, 53] width 108 height 26
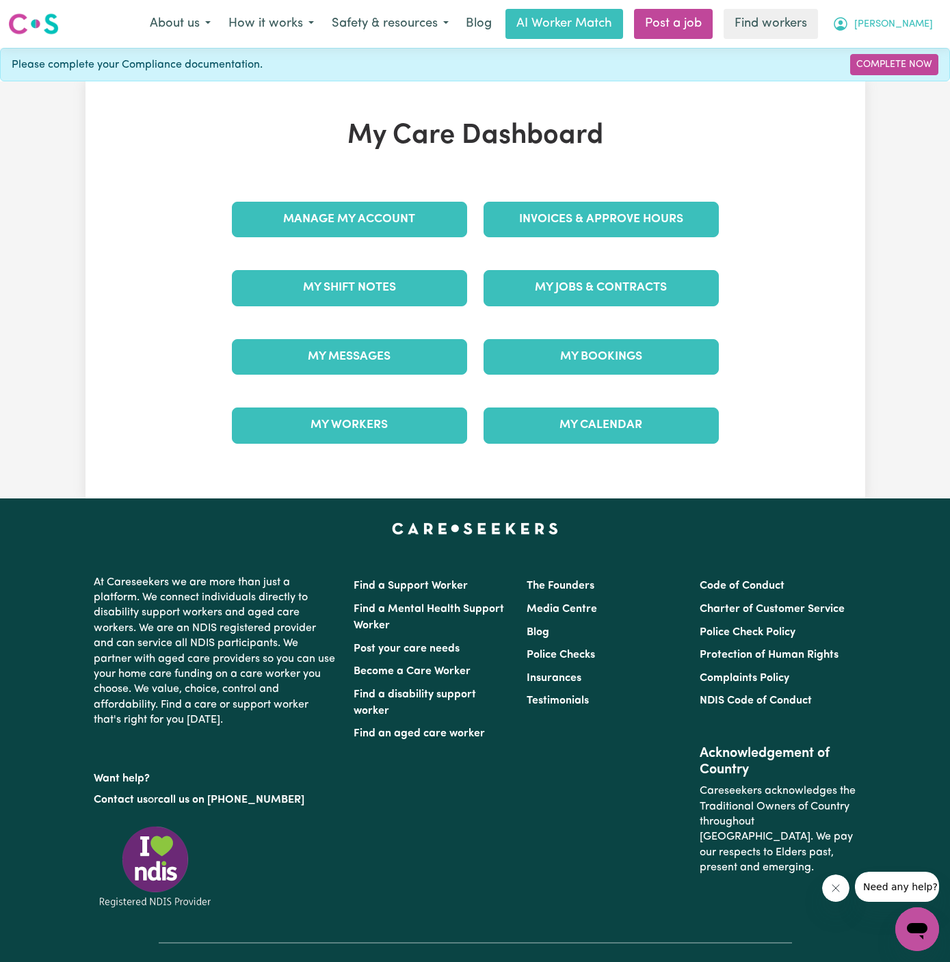
click at [916, 25] on span "[PERSON_NAME]" at bounding box center [893, 24] width 79 height 15
click at [915, 83] on link "Logout" at bounding box center [887, 79] width 108 height 26
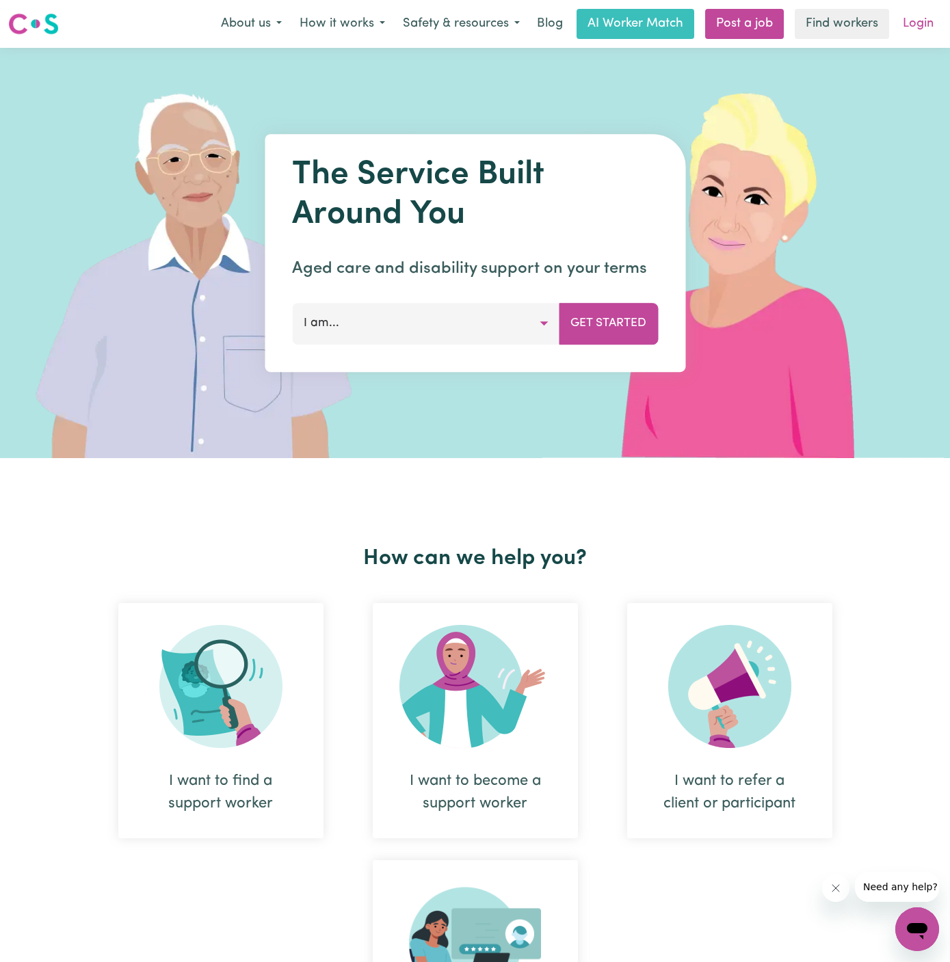
click at [931, 16] on link "Login" at bounding box center [917, 24] width 47 height 30
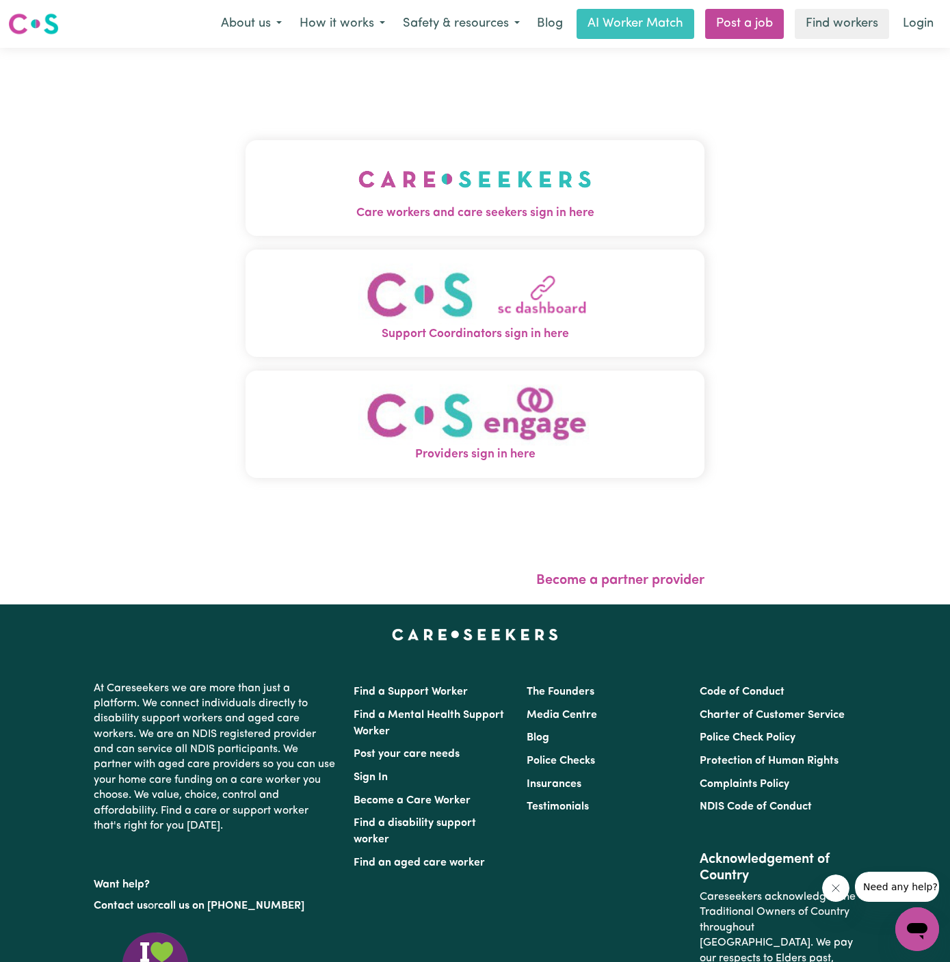
click at [480, 192] on img "Care workers and care seekers sign in here" at bounding box center [474, 179] width 233 height 51
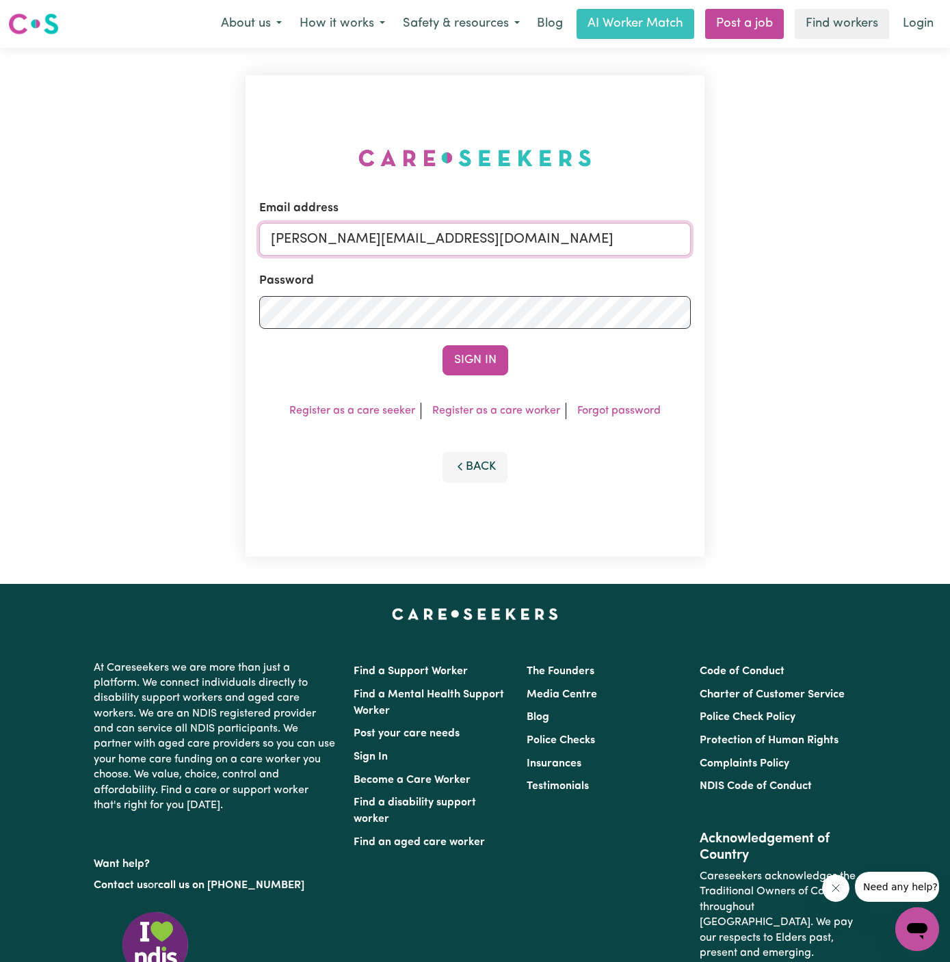
click at [554, 236] on input "dyan@careseekers.com.au" at bounding box center [474, 239] width 431 height 33
drag, startPoint x: 339, startPoint y: 240, endPoint x: 630, endPoint y: 242, distance: 291.3
click at [630, 242] on input "superuser~JanusanBaltazarYS@careseekers.com.au" at bounding box center [474, 239] width 431 height 33
type input "superuser~unsajabeen08@gmail.com"
click at [484, 360] on button "Sign In" at bounding box center [475, 360] width 66 height 30
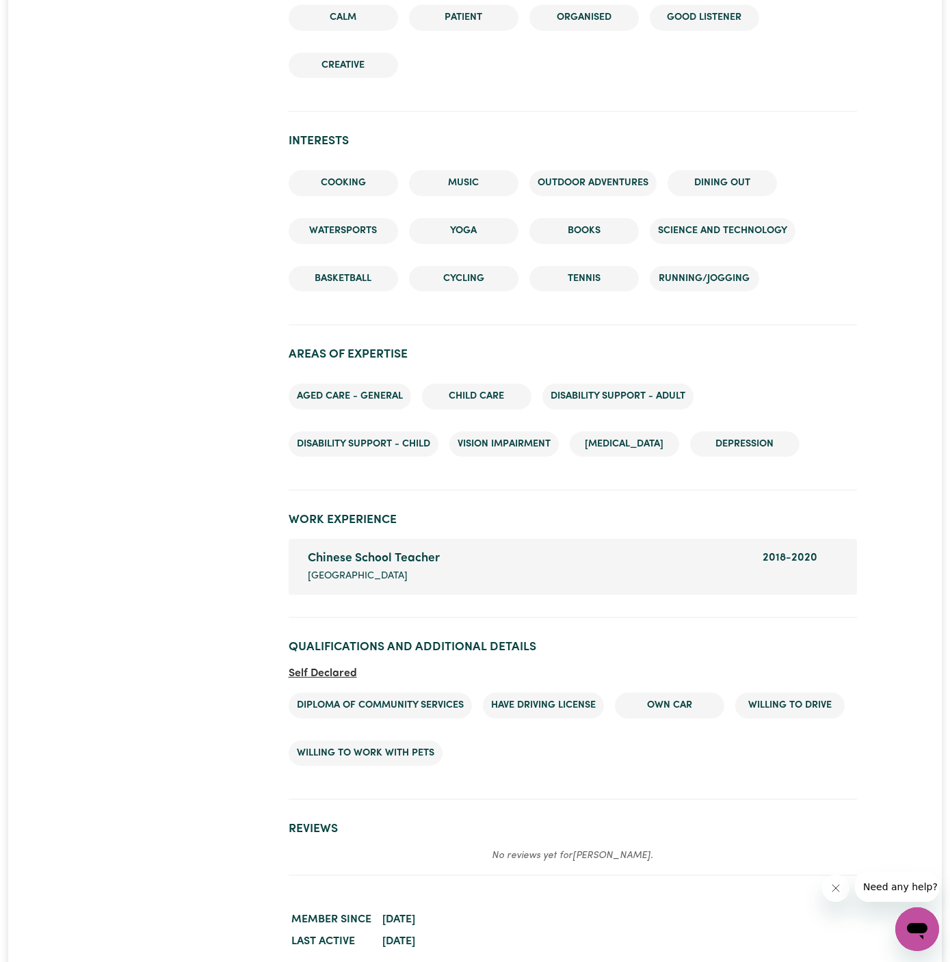
scroll to position [1654, 0]
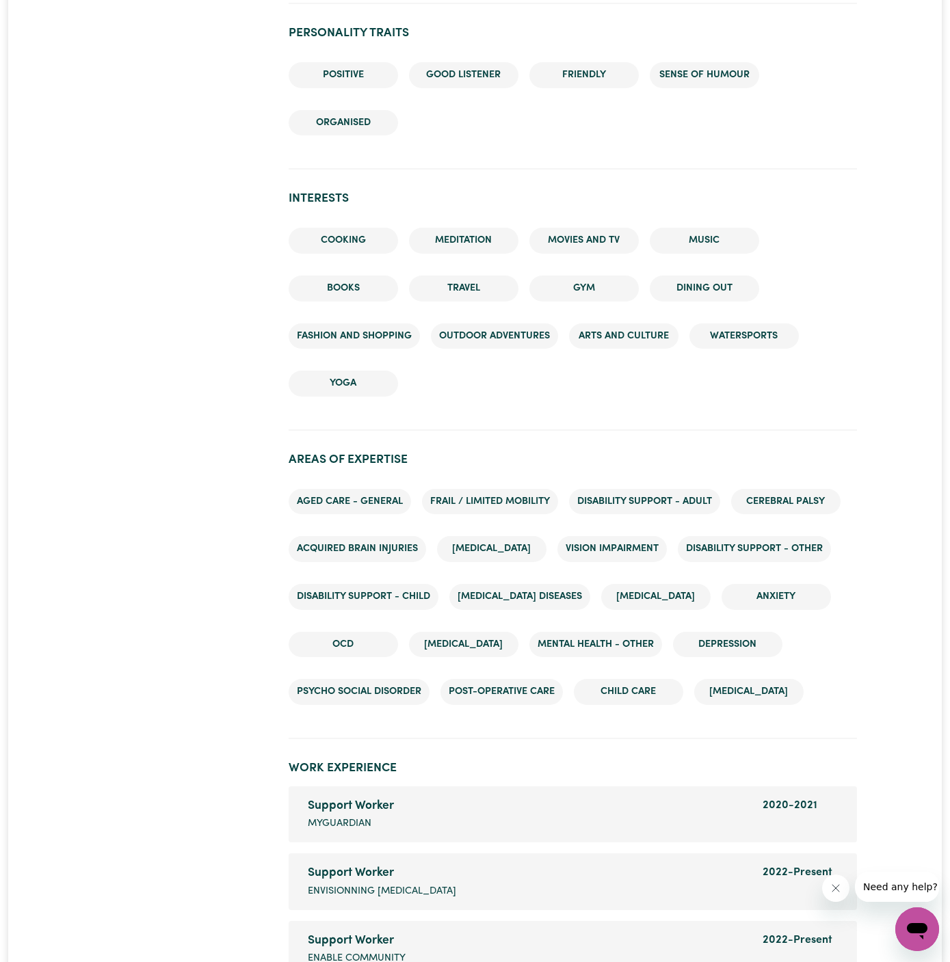
scroll to position [1674, 0]
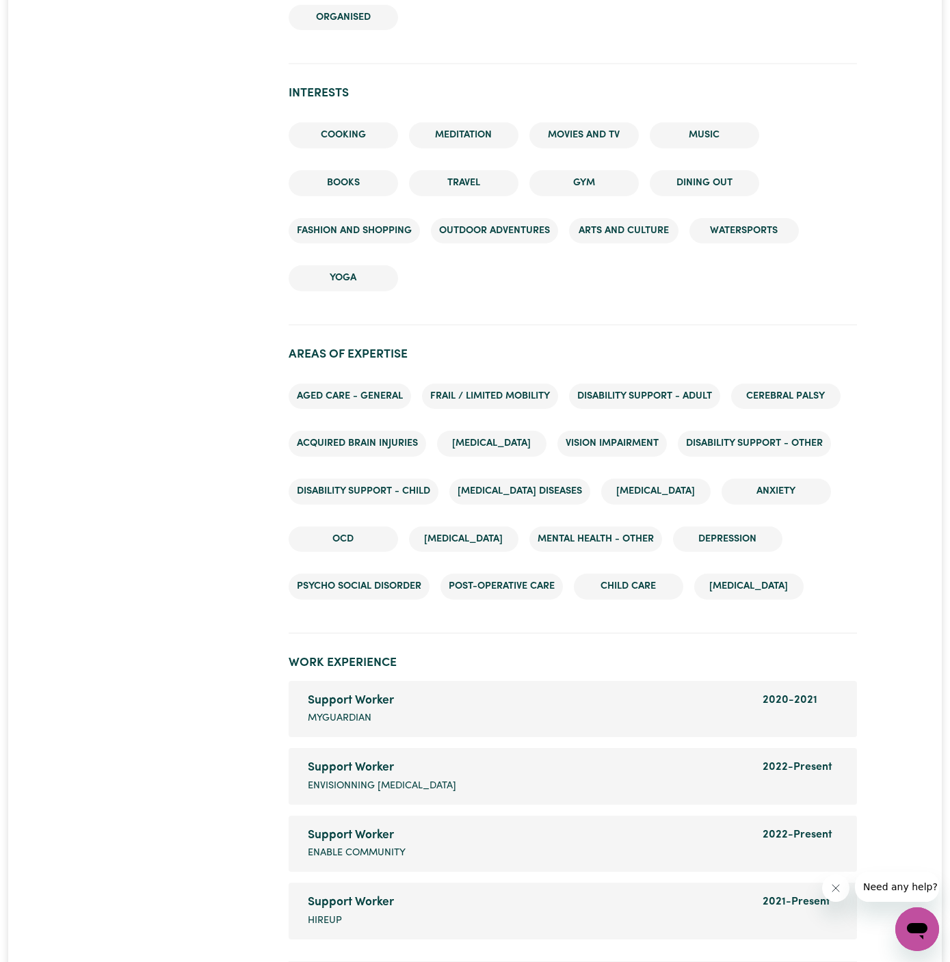
click at [557, 684] on li "Support Worker Company name MyGuardian Dates of employment 2020 - 2021" at bounding box center [573, 709] width 568 height 56
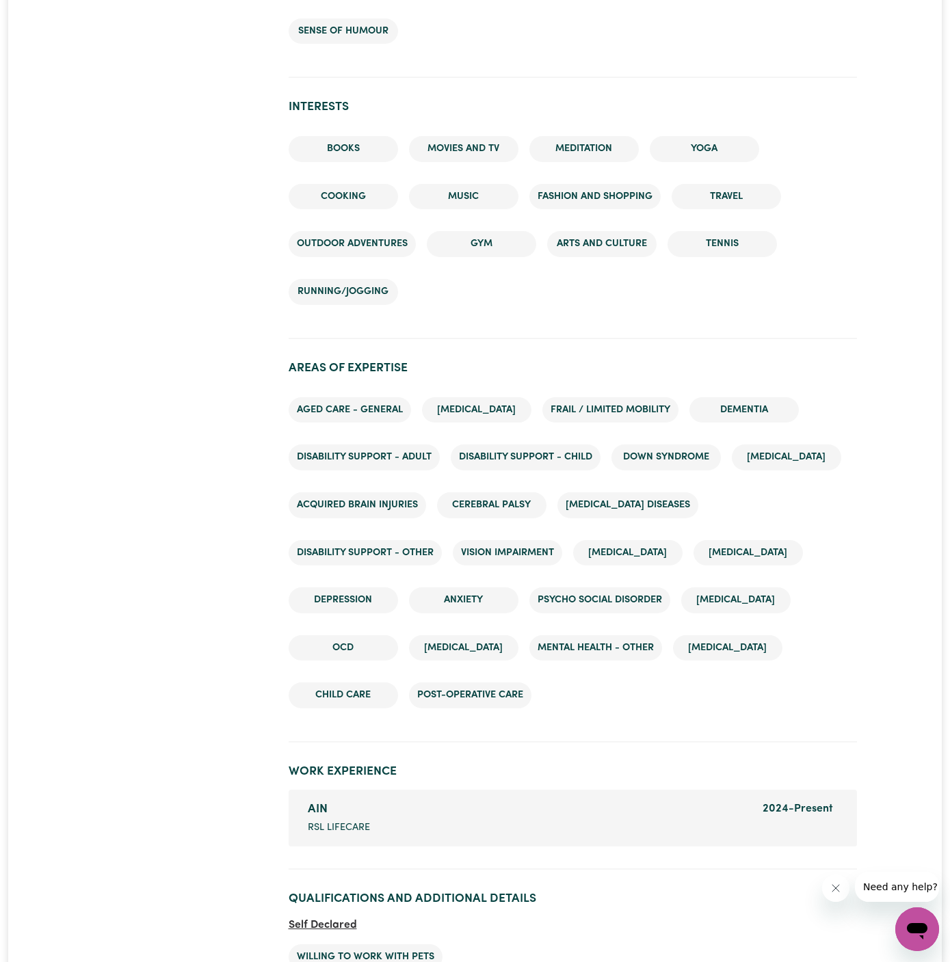
scroll to position [1836, 0]
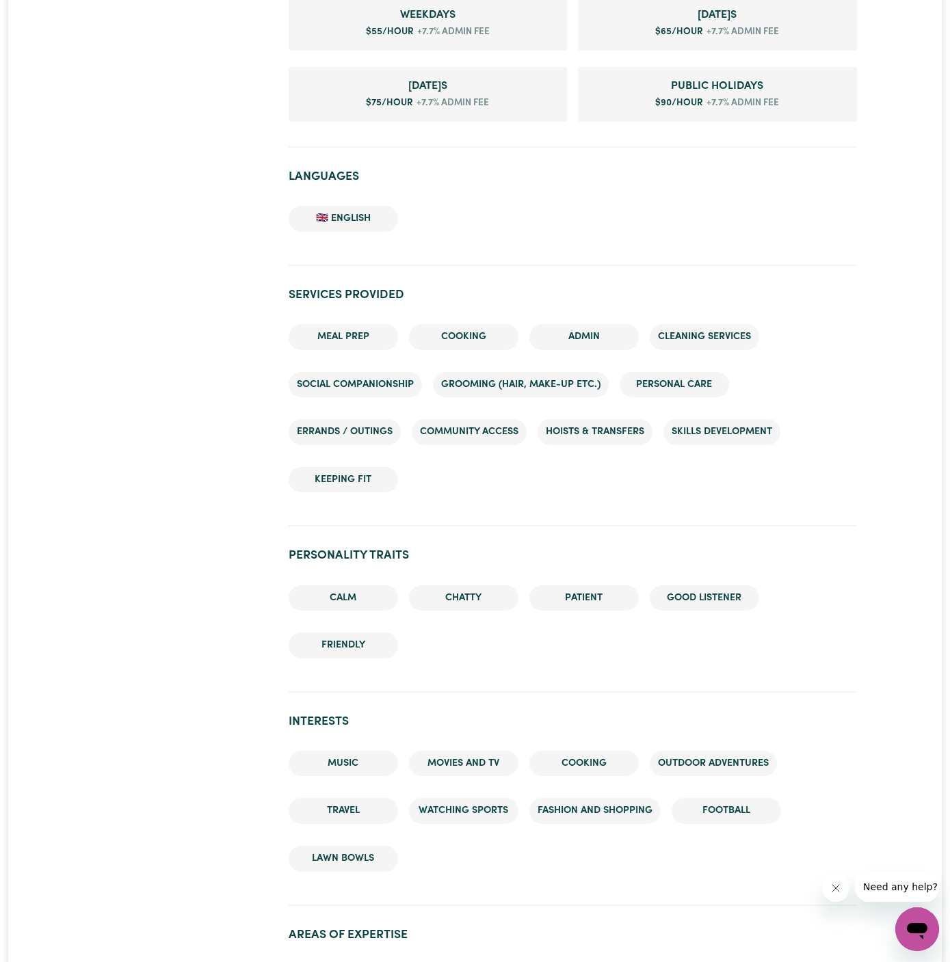
scroll to position [1397, 0]
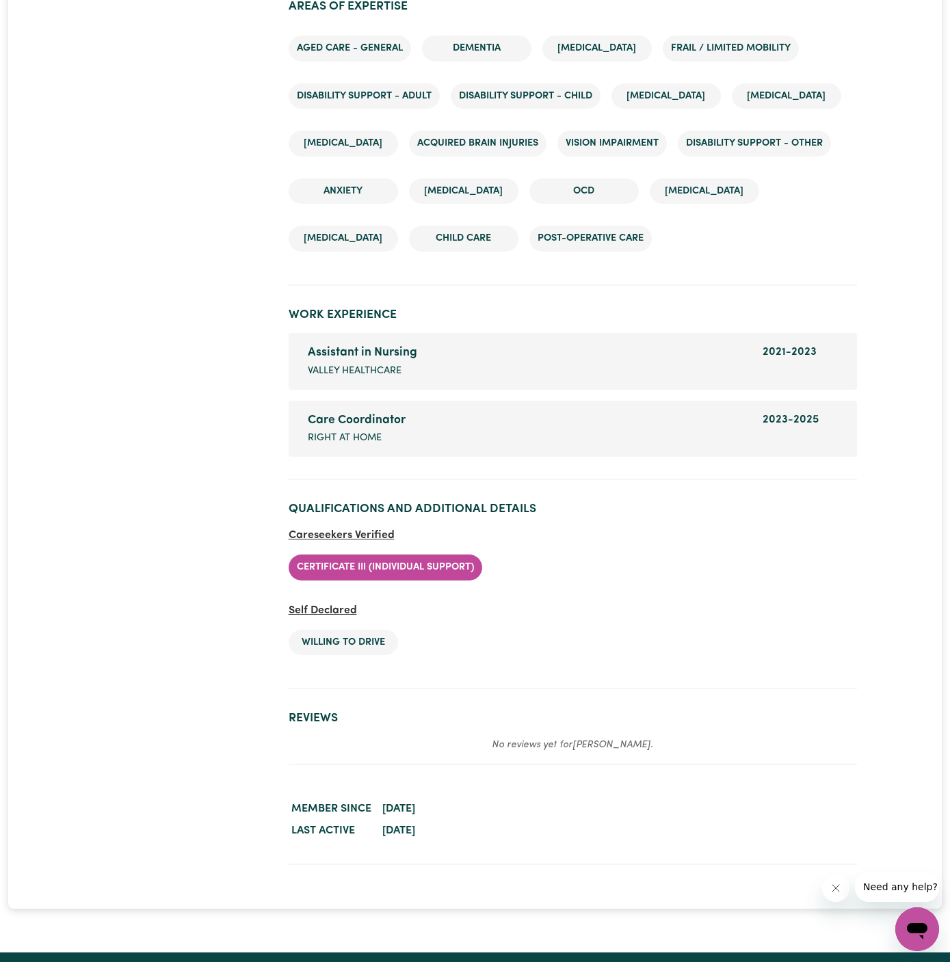
scroll to position [2056, 0]
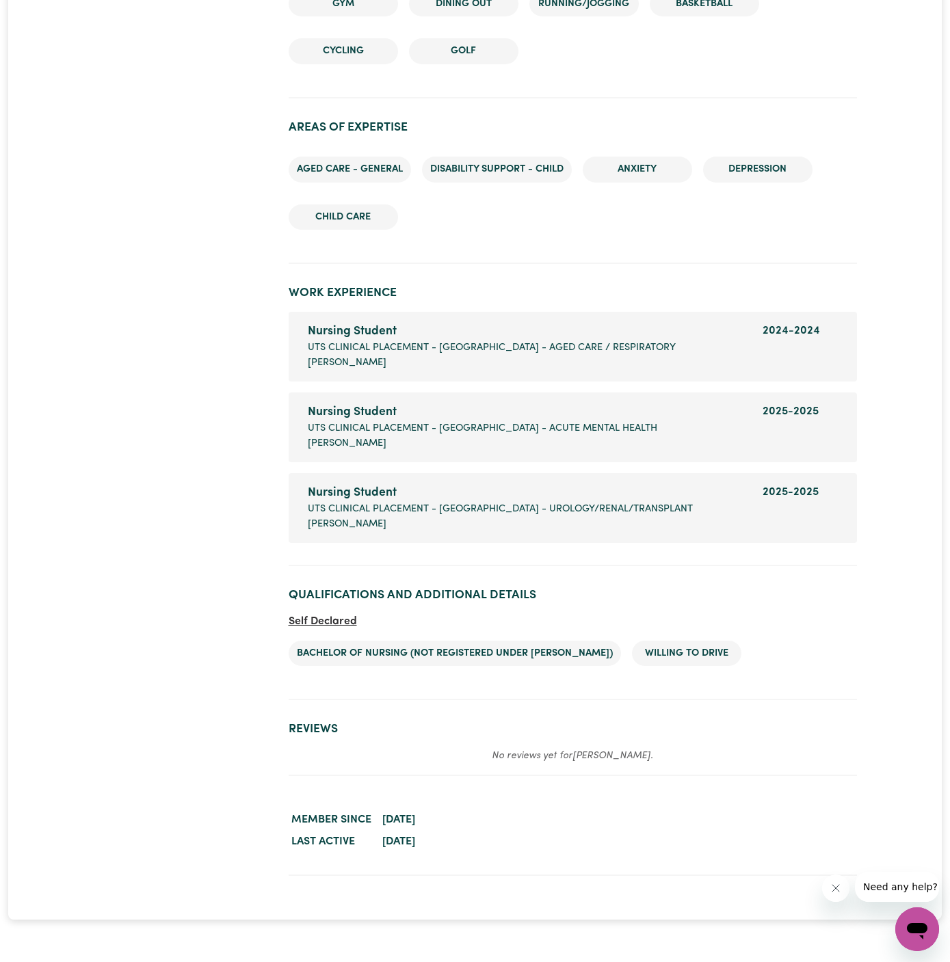
scroll to position [1982, 0]
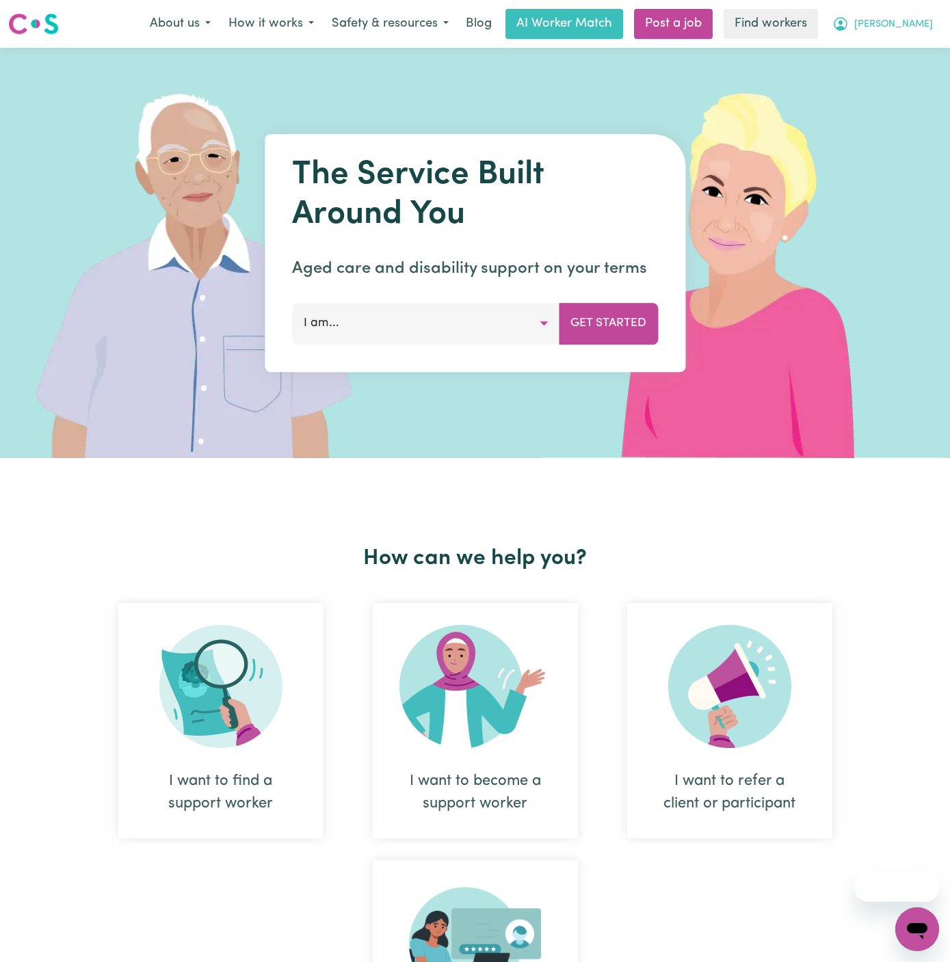
click at [927, 22] on span "[PERSON_NAME]" at bounding box center [893, 24] width 79 height 15
click at [898, 66] on link "Logout" at bounding box center [887, 79] width 108 height 26
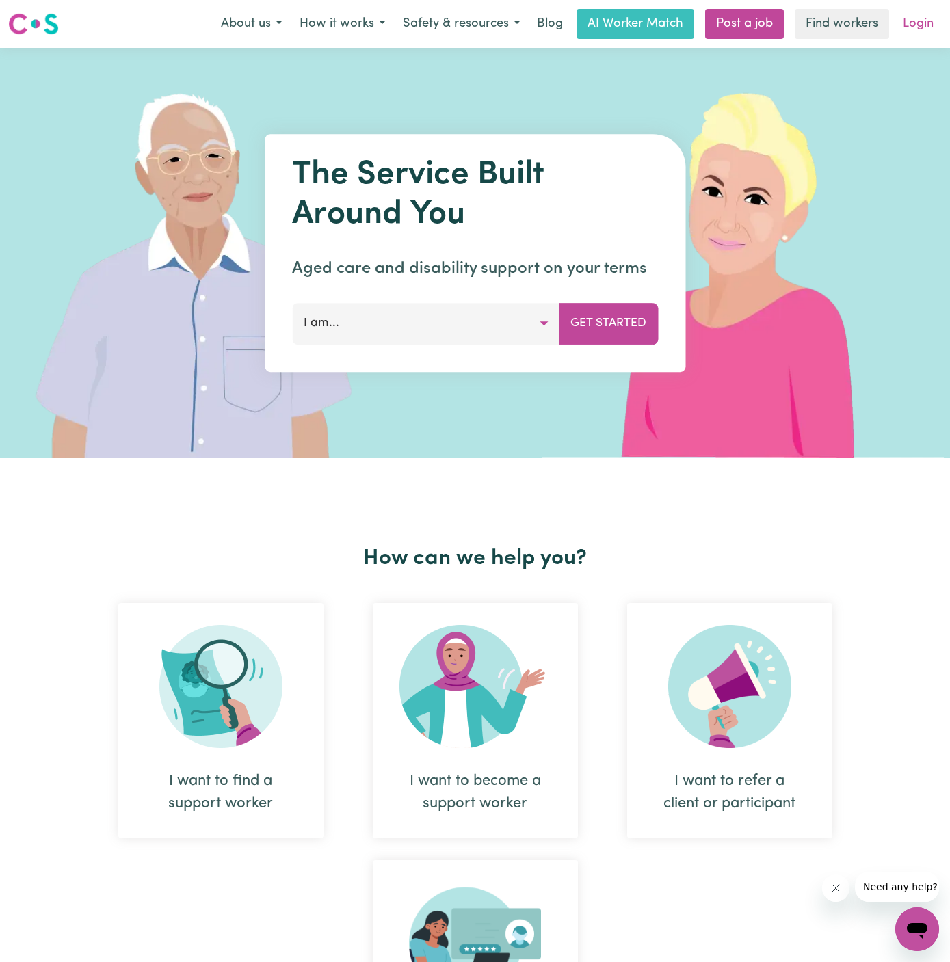
click at [933, 21] on link "Login" at bounding box center [917, 24] width 47 height 30
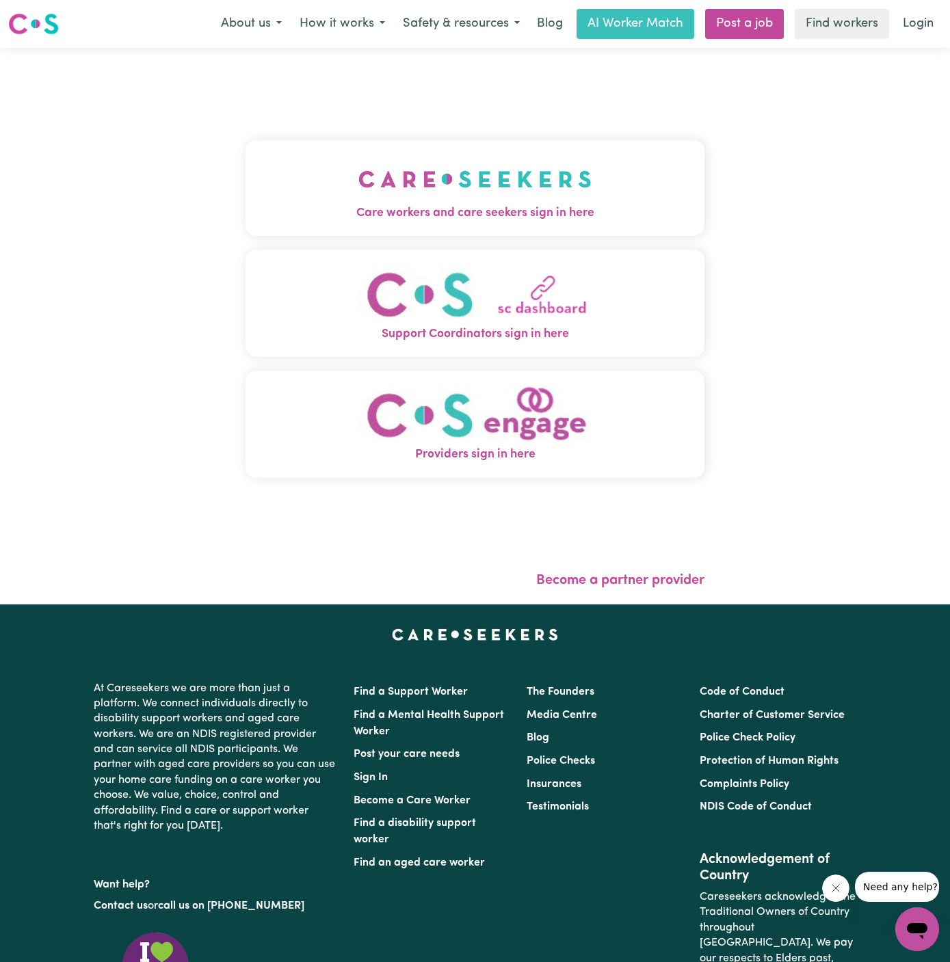
click at [545, 169] on img "Care workers and care seekers sign in here" at bounding box center [474, 179] width 233 height 51
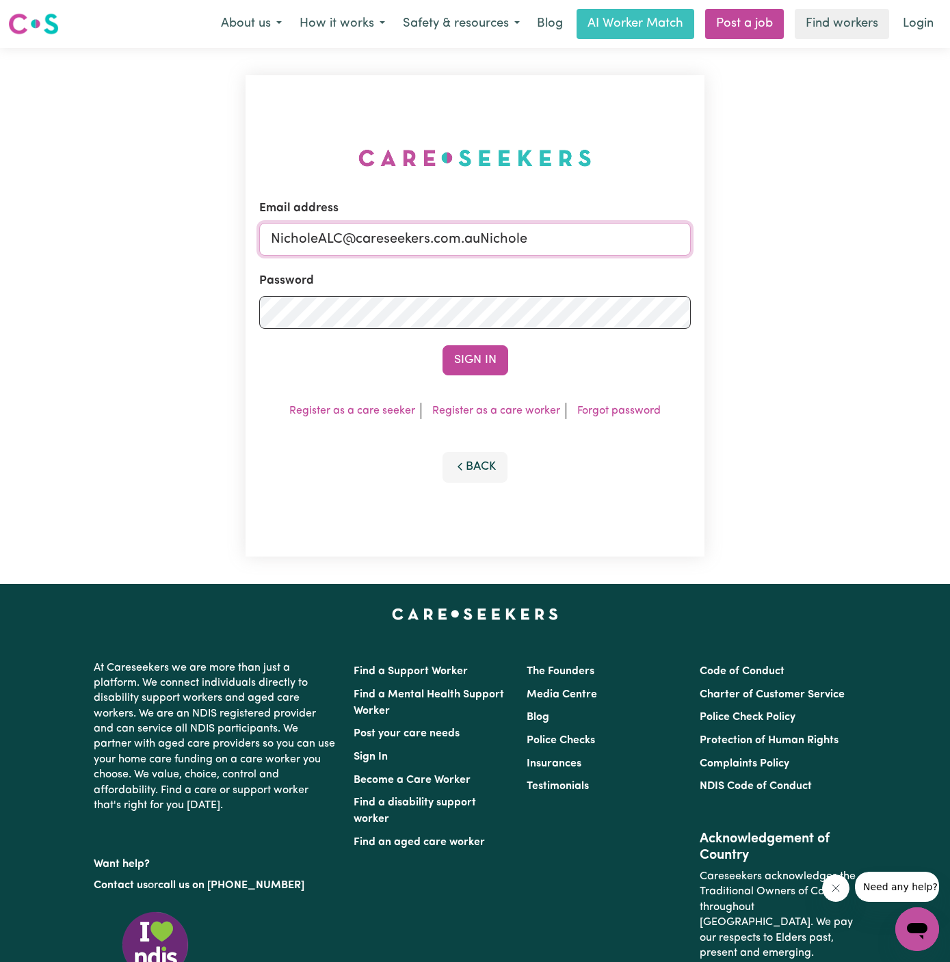
click at [457, 241] on input "NicholeALC@careseekers.com.auNichole" at bounding box center [474, 239] width 431 height 33
click at [347, 243] on input "superuser~GrahamWhiteKNC@careseekers.com.au" at bounding box center [474, 239] width 431 height 33
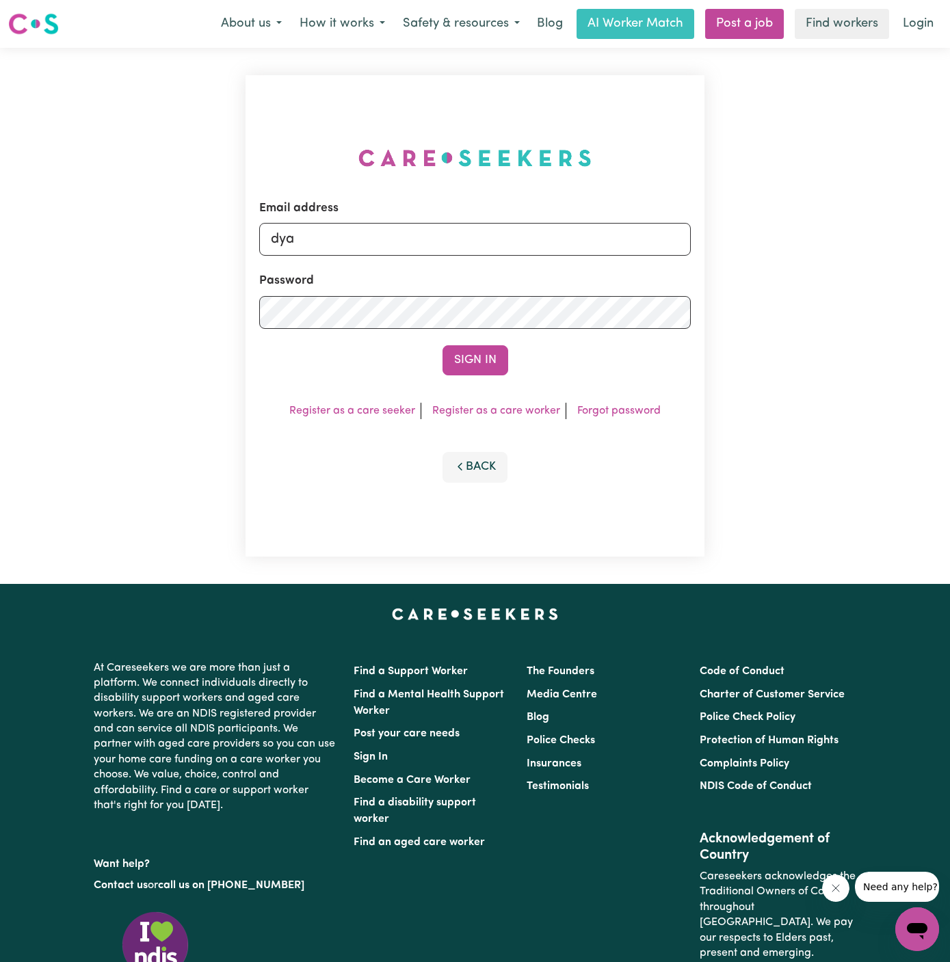
click at [442, 345] on button "Sign In" at bounding box center [475, 360] width 66 height 30
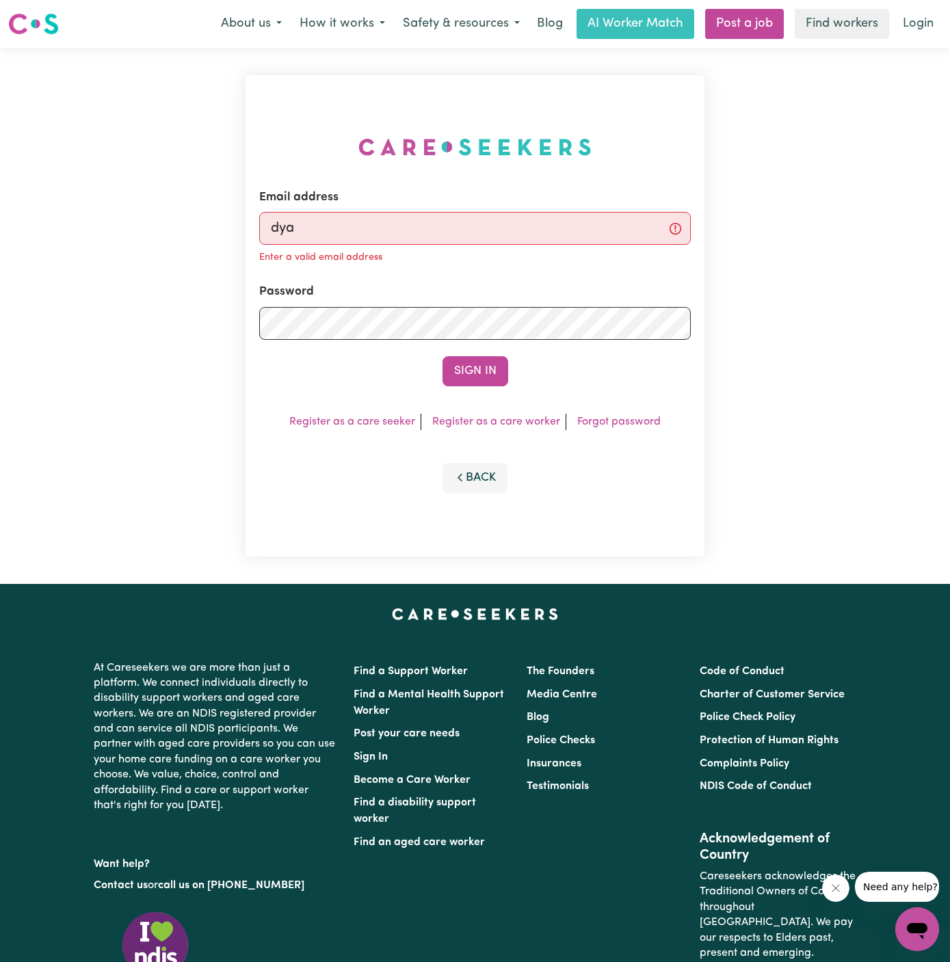
type input "dyan@careseekers.com.au"
click at [476, 363] on button "Sign In" at bounding box center [475, 371] width 66 height 30
